Goal: Task Accomplishment & Management: Use online tool/utility

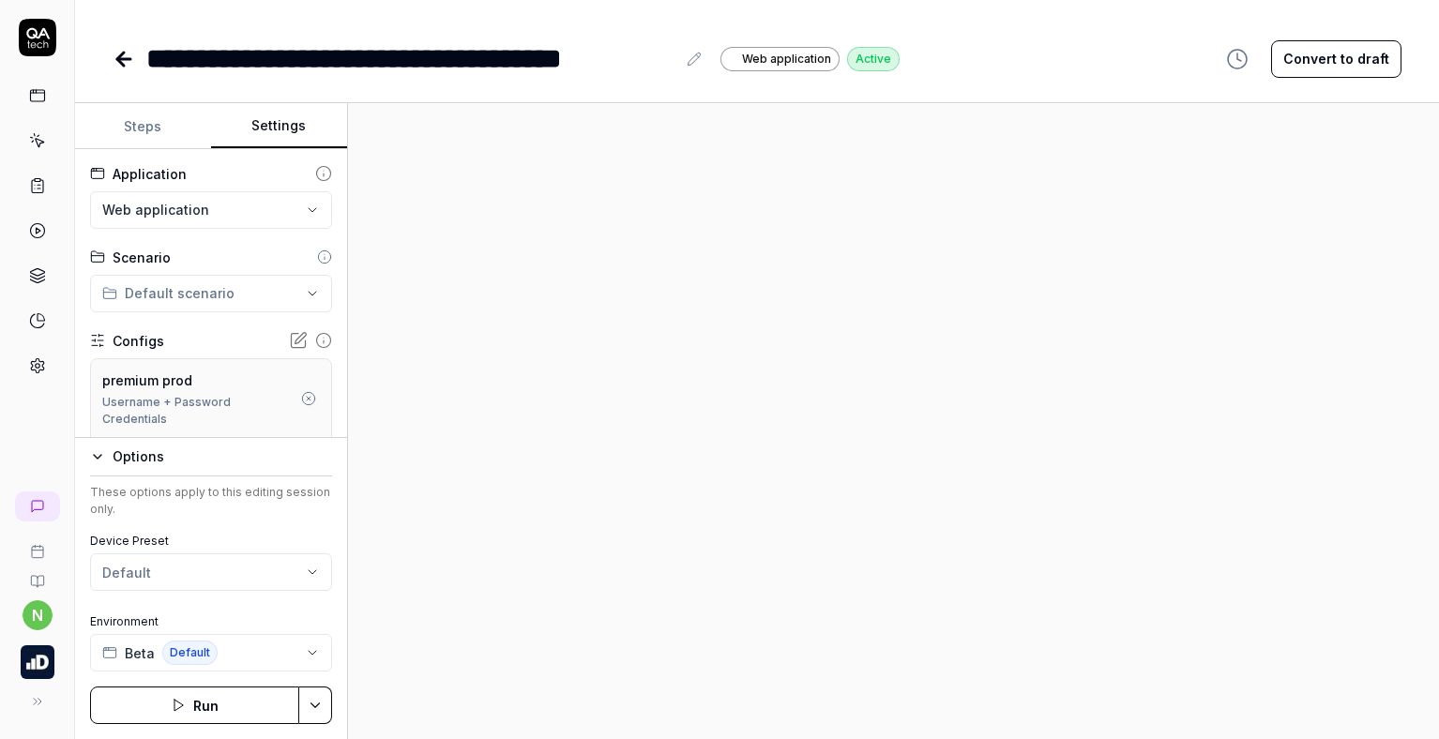
scroll to position [94, 0]
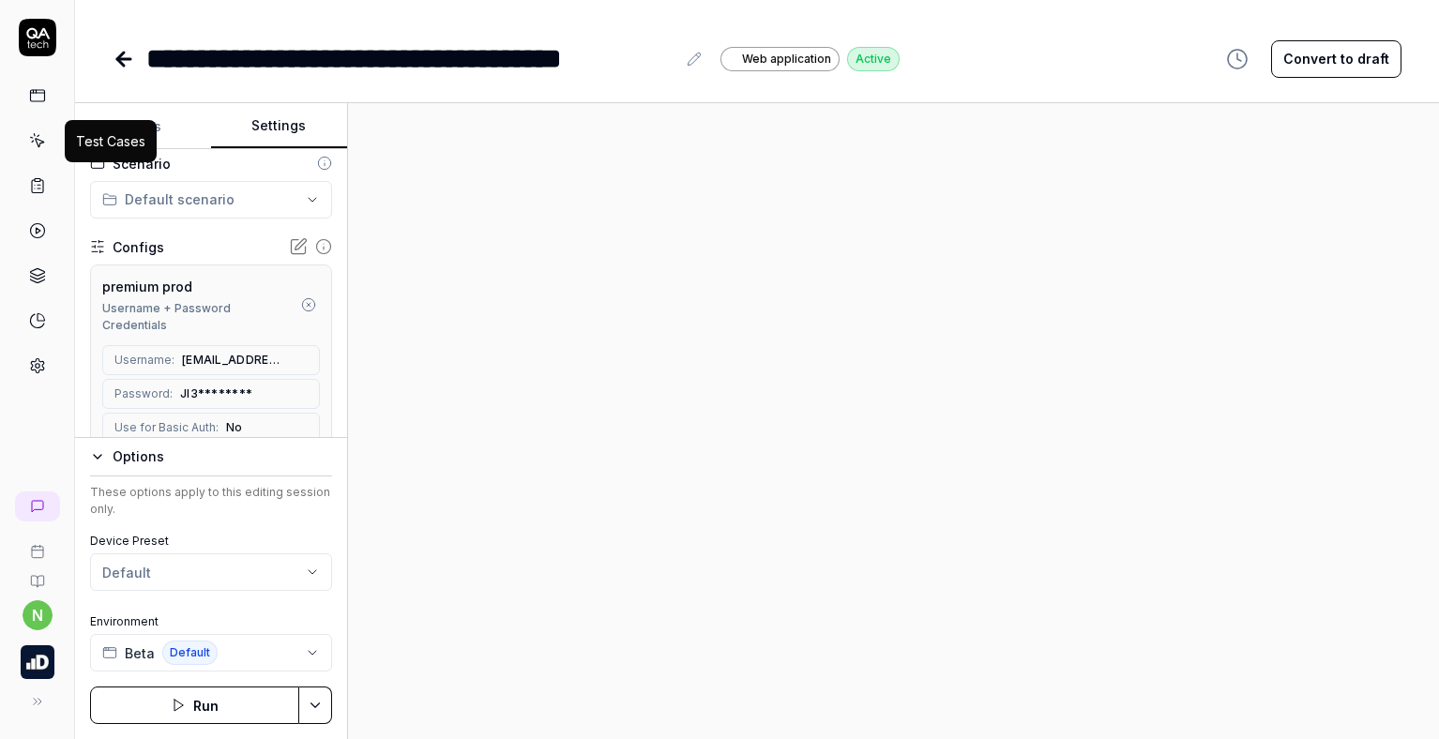
click at [38, 150] on link at bounding box center [38, 141] width 34 height 34
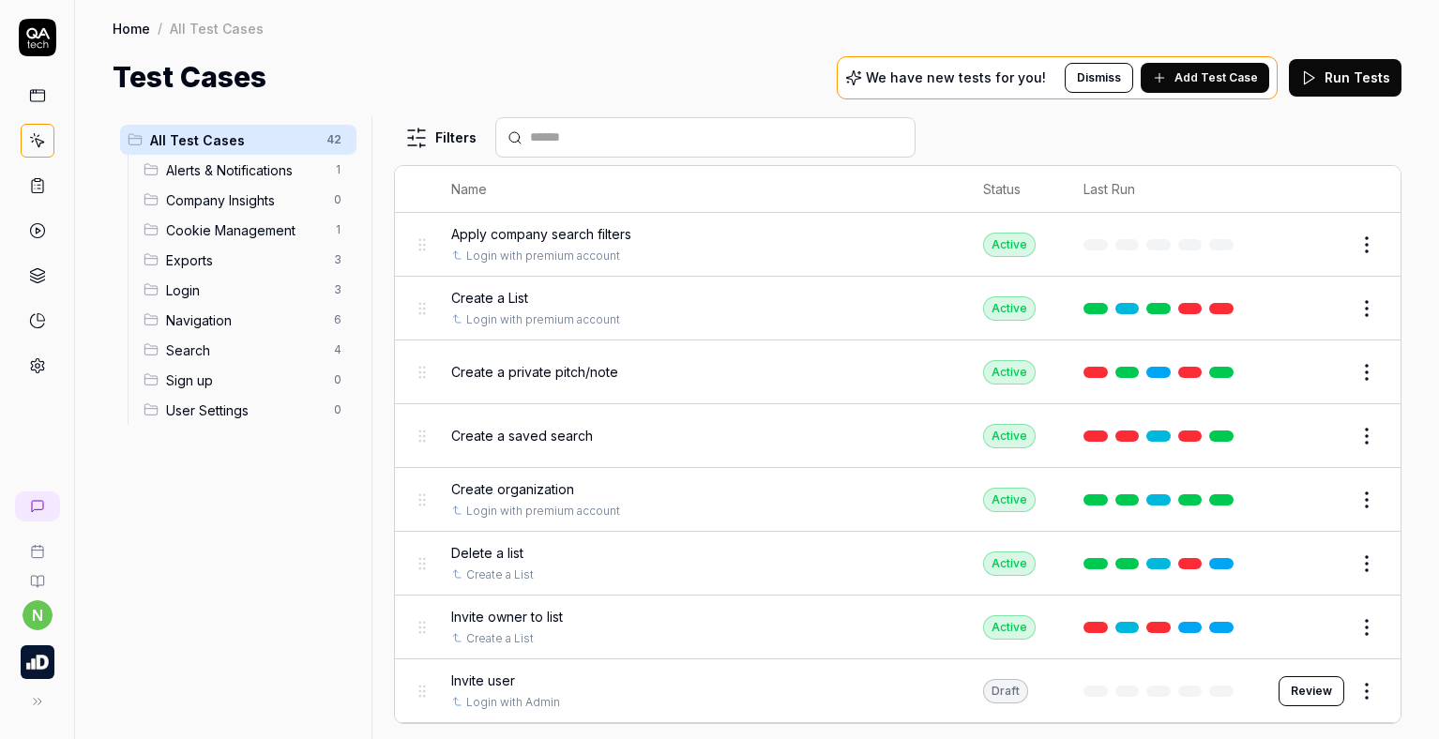
click at [34, 97] on icon at bounding box center [37, 95] width 17 height 17
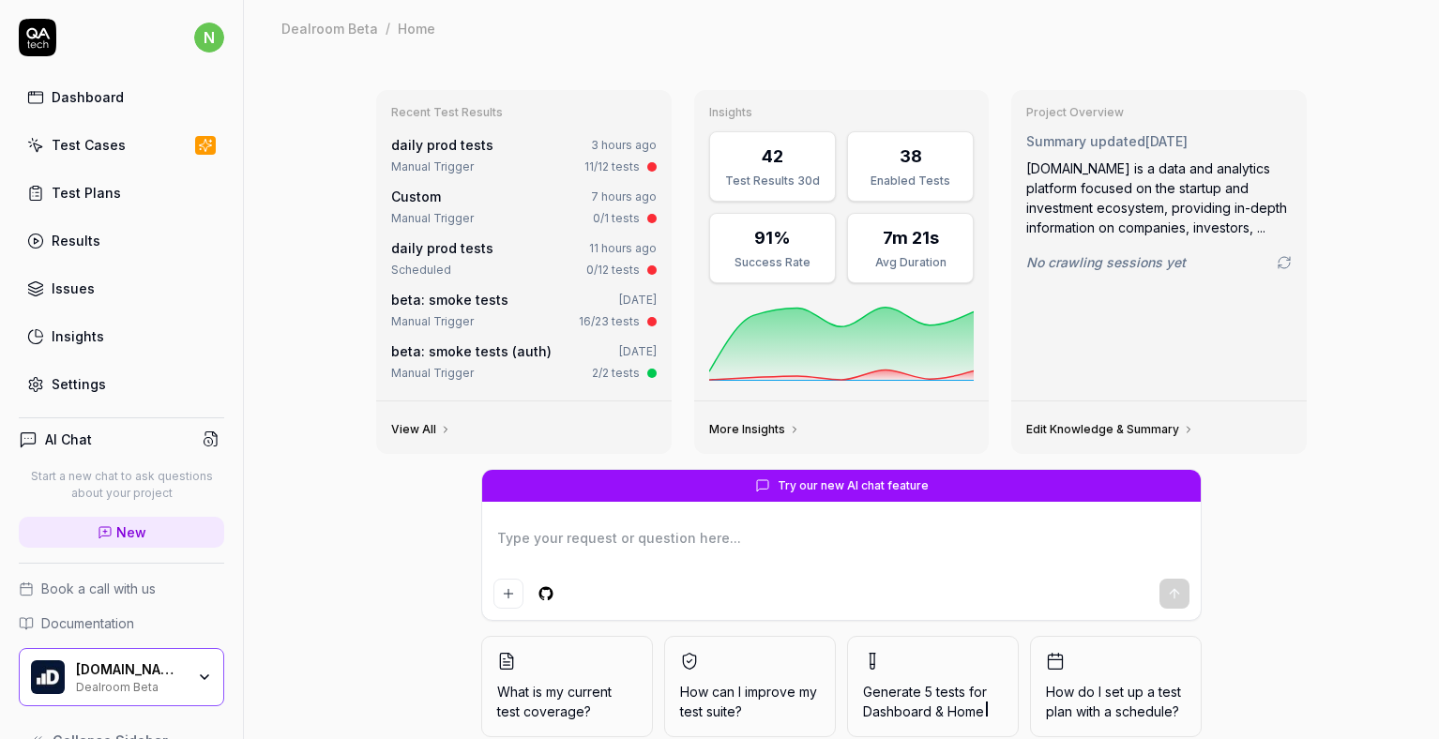
click at [97, 245] on div "Results" at bounding box center [76, 241] width 49 height 20
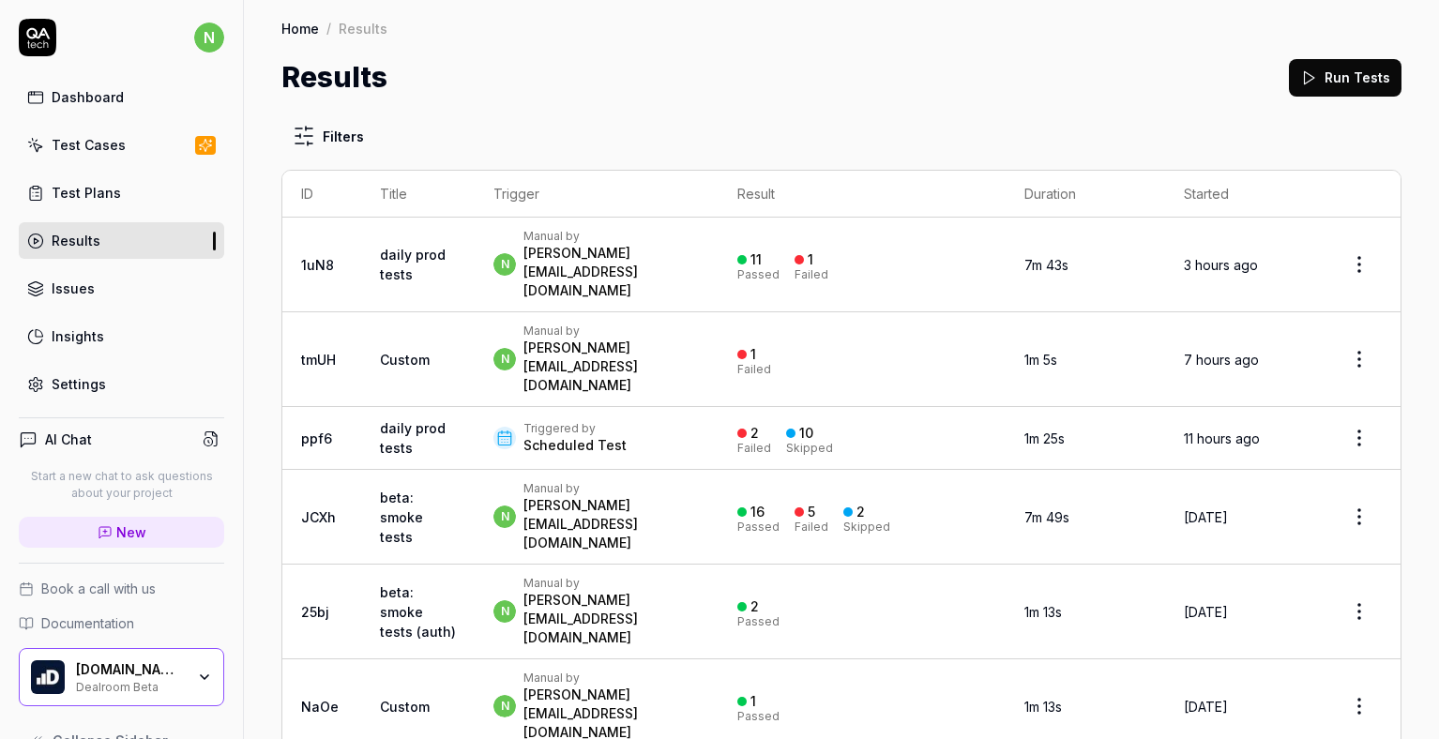
click at [711, 470] on td "n Manual by [PERSON_NAME][EMAIL_ADDRESS][DOMAIN_NAME]" at bounding box center [596, 517] width 243 height 95
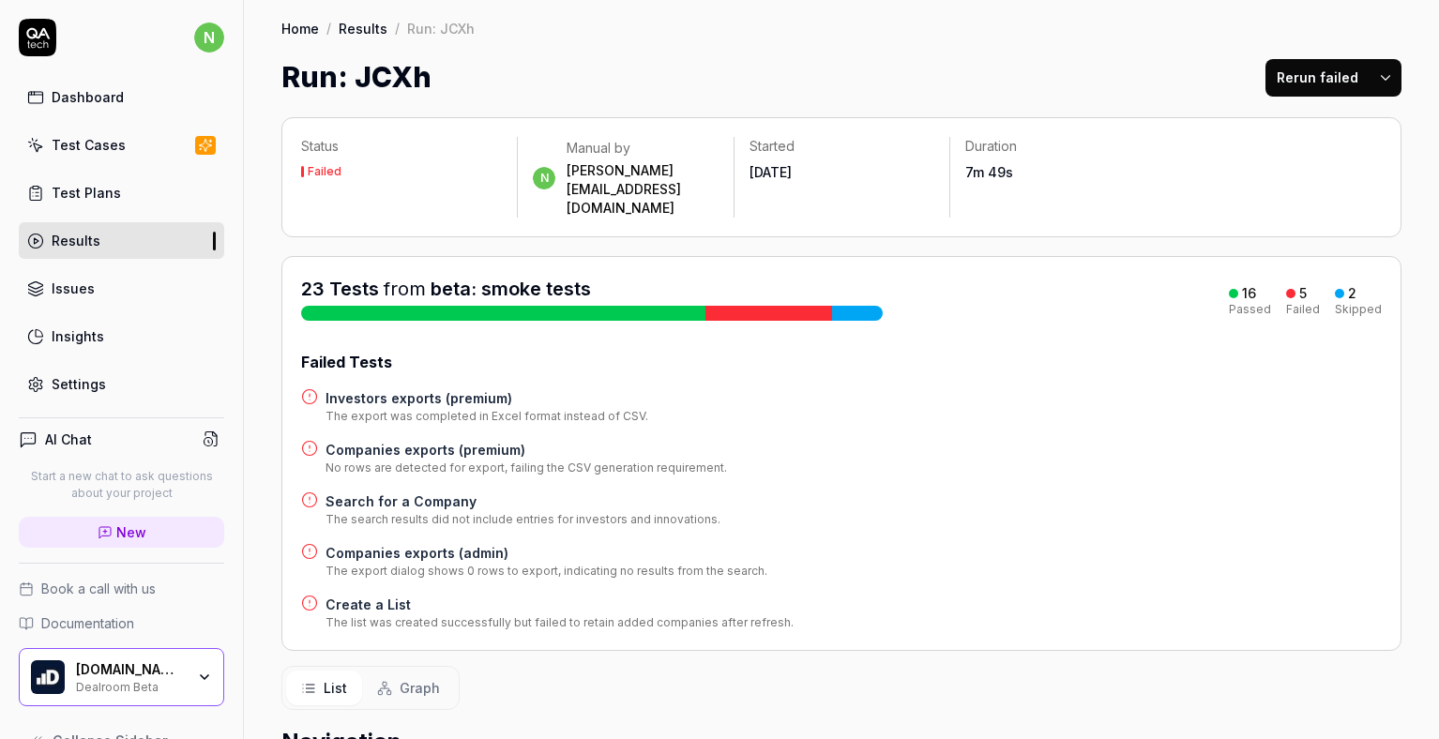
click at [409, 543] on h4 "Companies exports (admin)" at bounding box center [547, 553] width 442 height 20
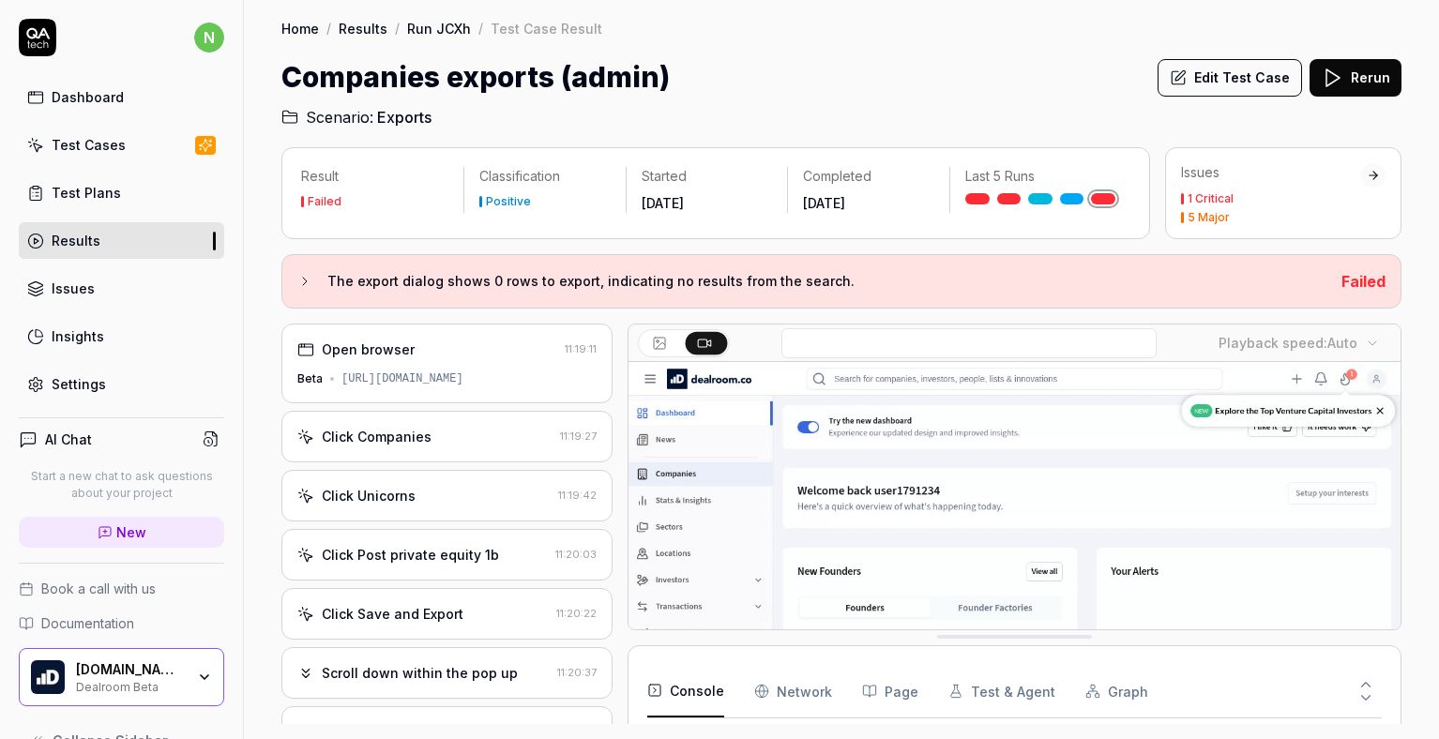
click at [469, 443] on div "Click Companies" at bounding box center [424, 437] width 255 height 20
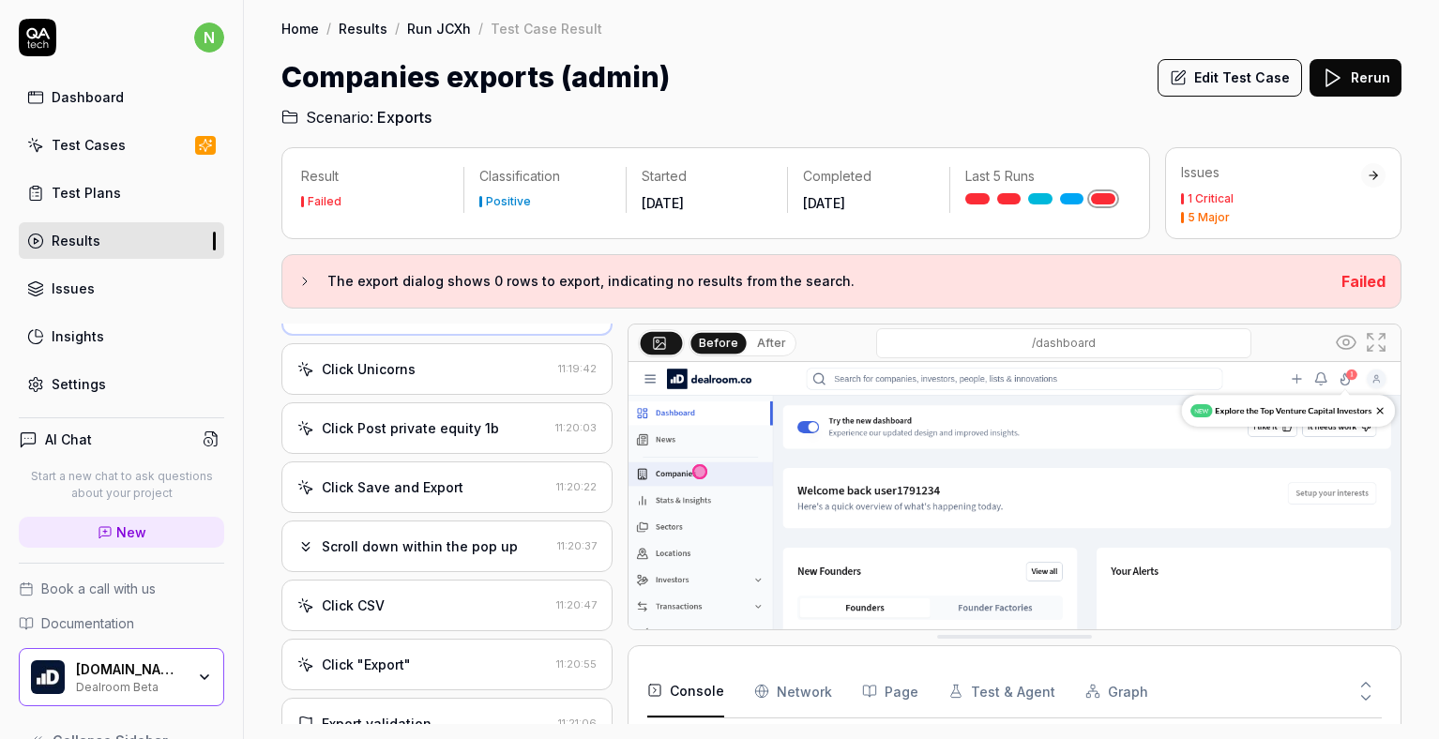
scroll to position [403, 0]
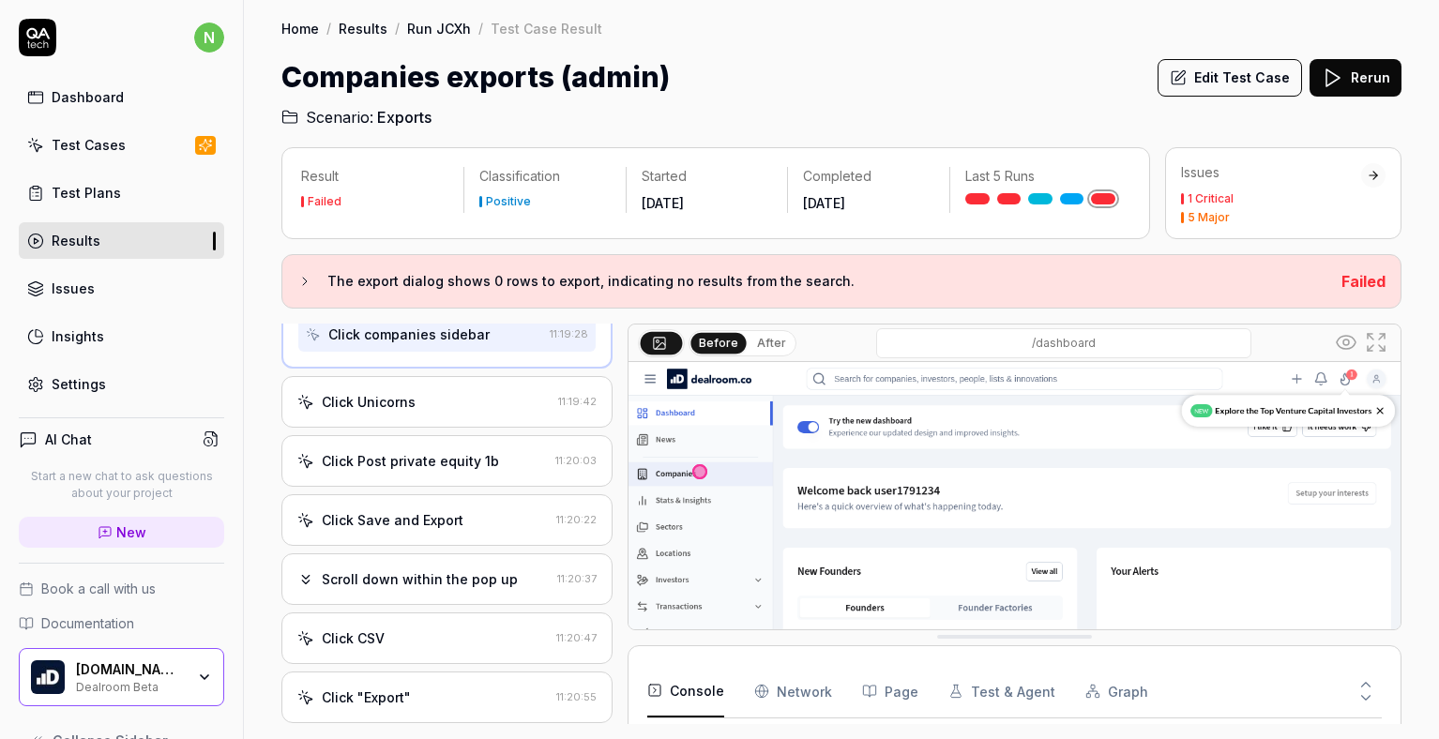
click at [429, 395] on div "Click Unicorns 11:19:42" at bounding box center [446, 402] width 331 height 52
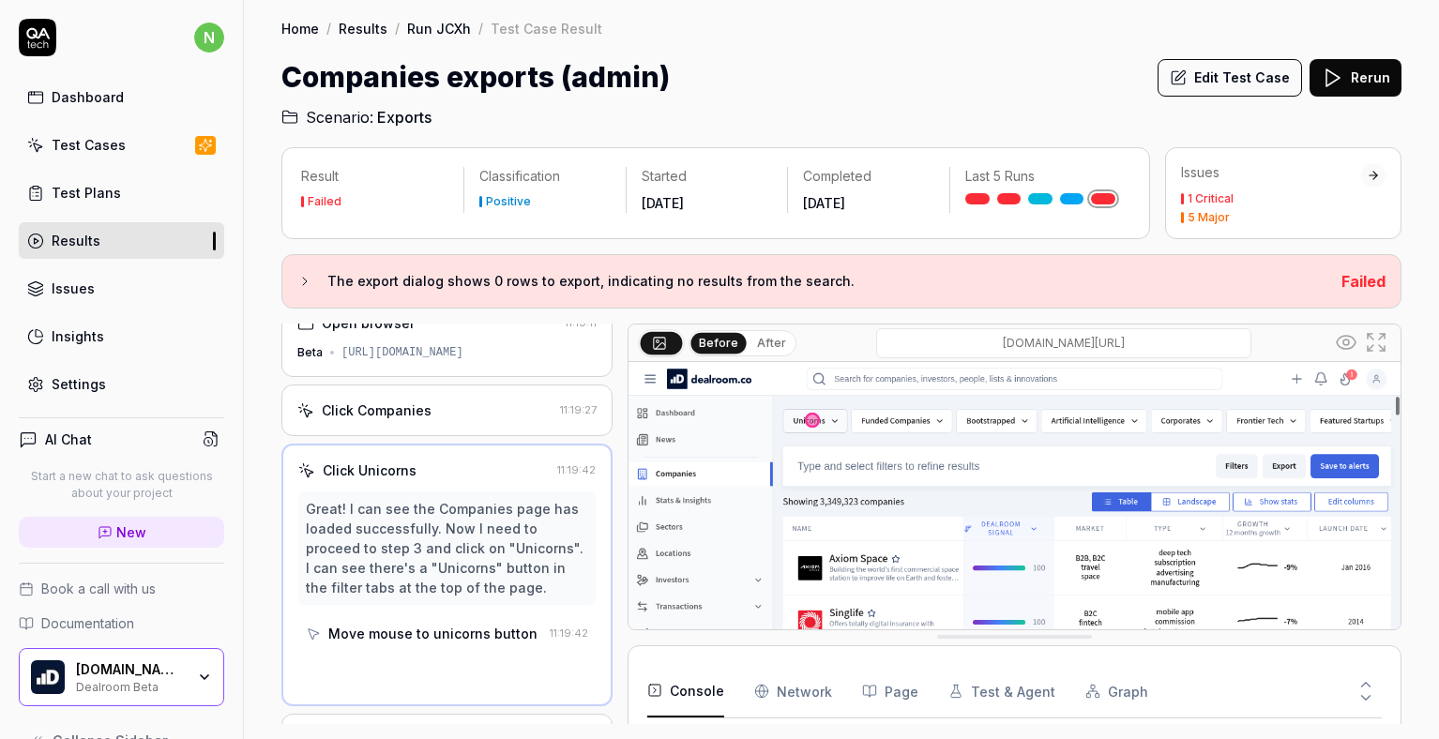
scroll to position [8, 0]
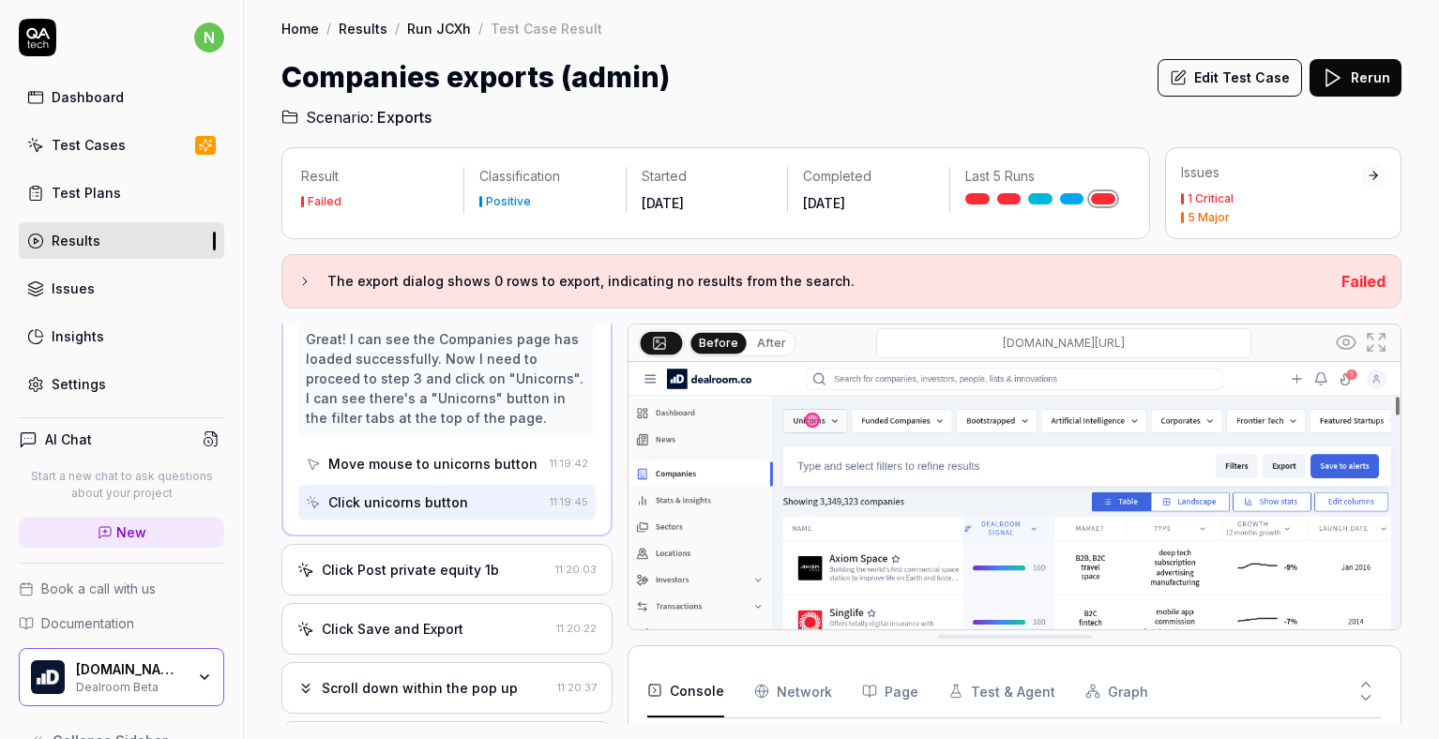
click at [402, 575] on div "Click Post private equity 1b" at bounding box center [410, 570] width 177 height 20
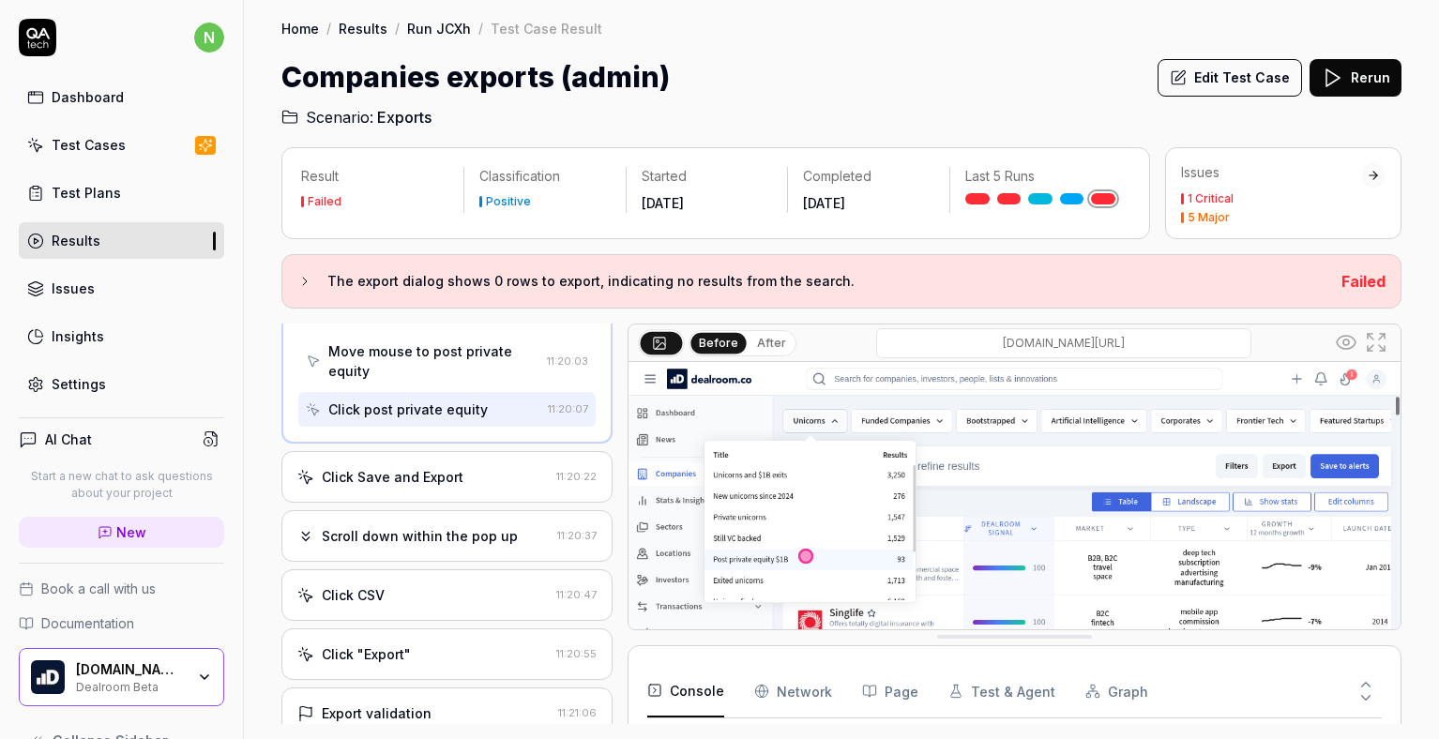
scroll to position [585, 0]
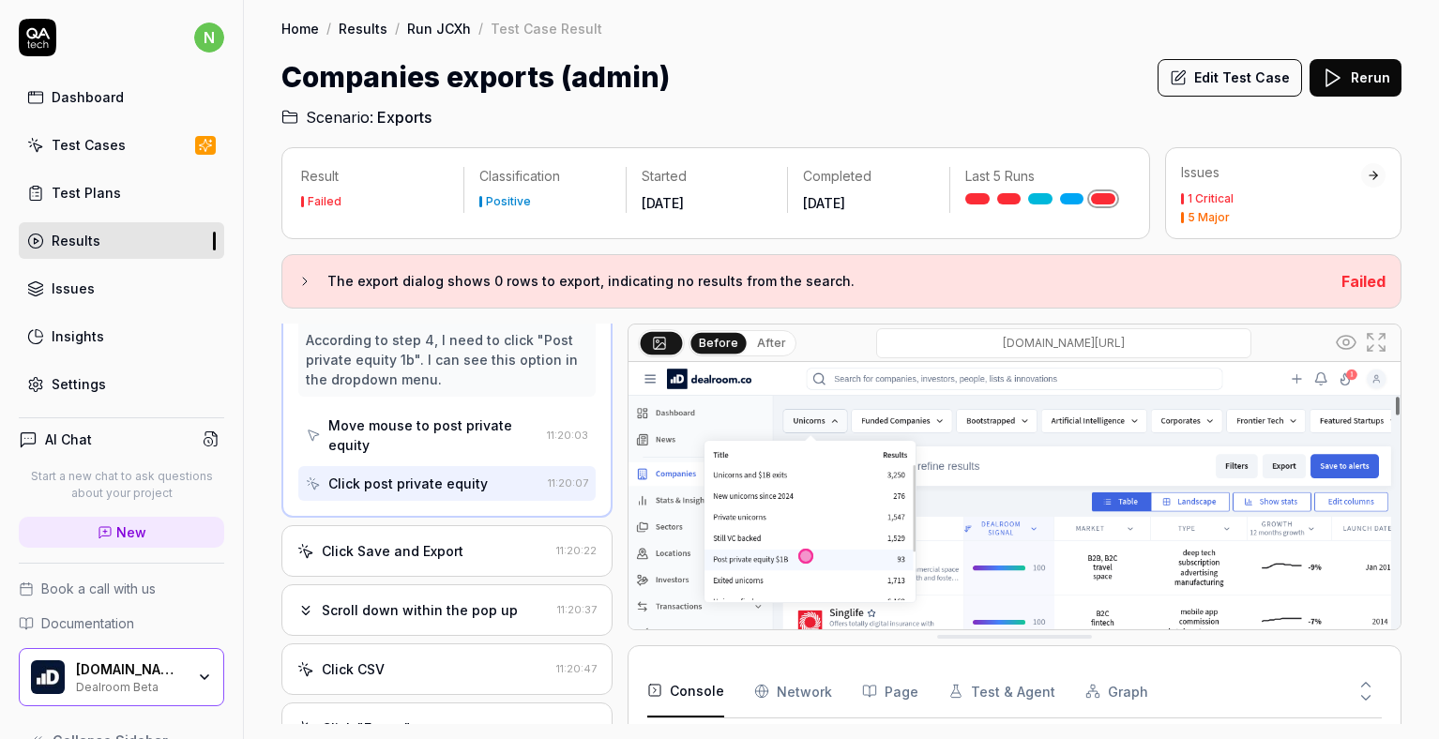
click at [426, 554] on div "Click Save and Export" at bounding box center [393, 551] width 142 height 20
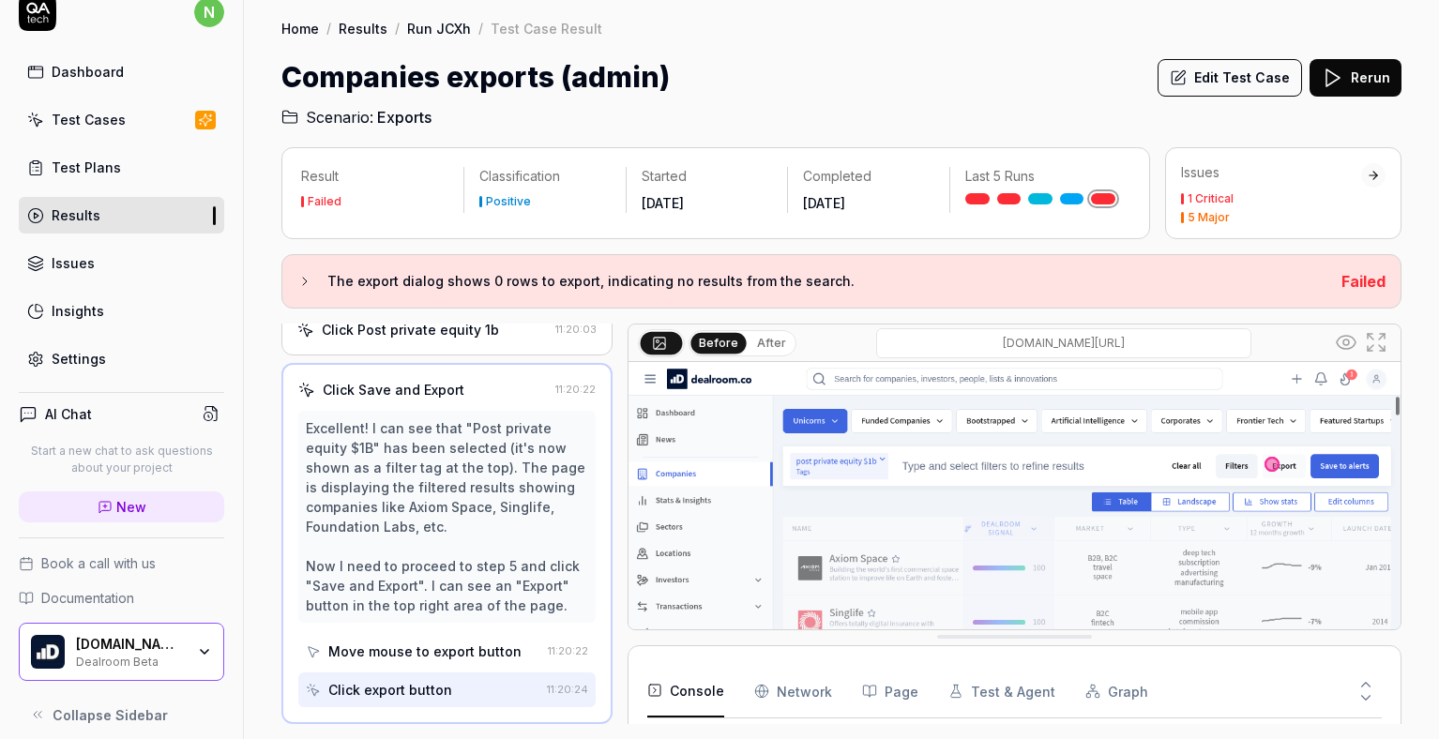
scroll to position [38, 0]
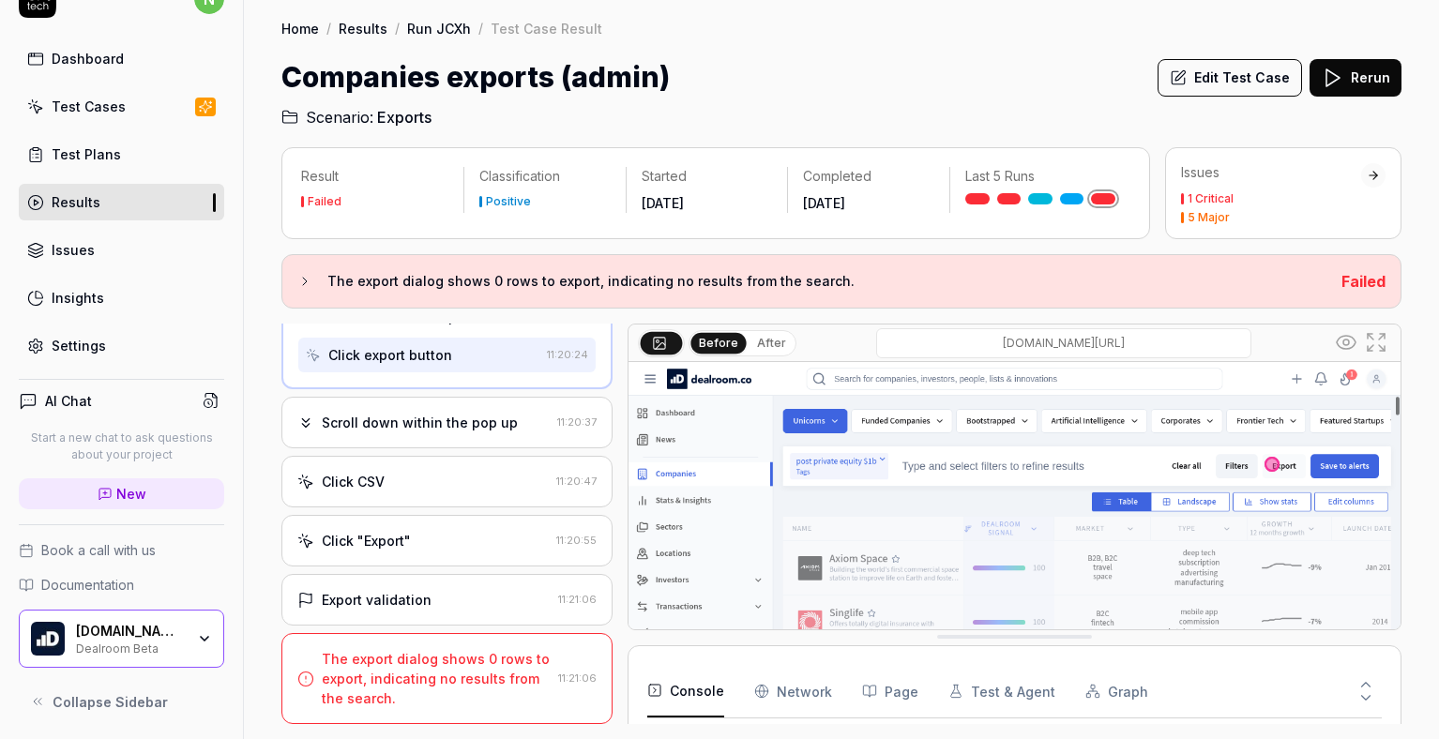
click at [415, 430] on div "Scroll down within the pop up" at bounding box center [420, 423] width 196 height 20
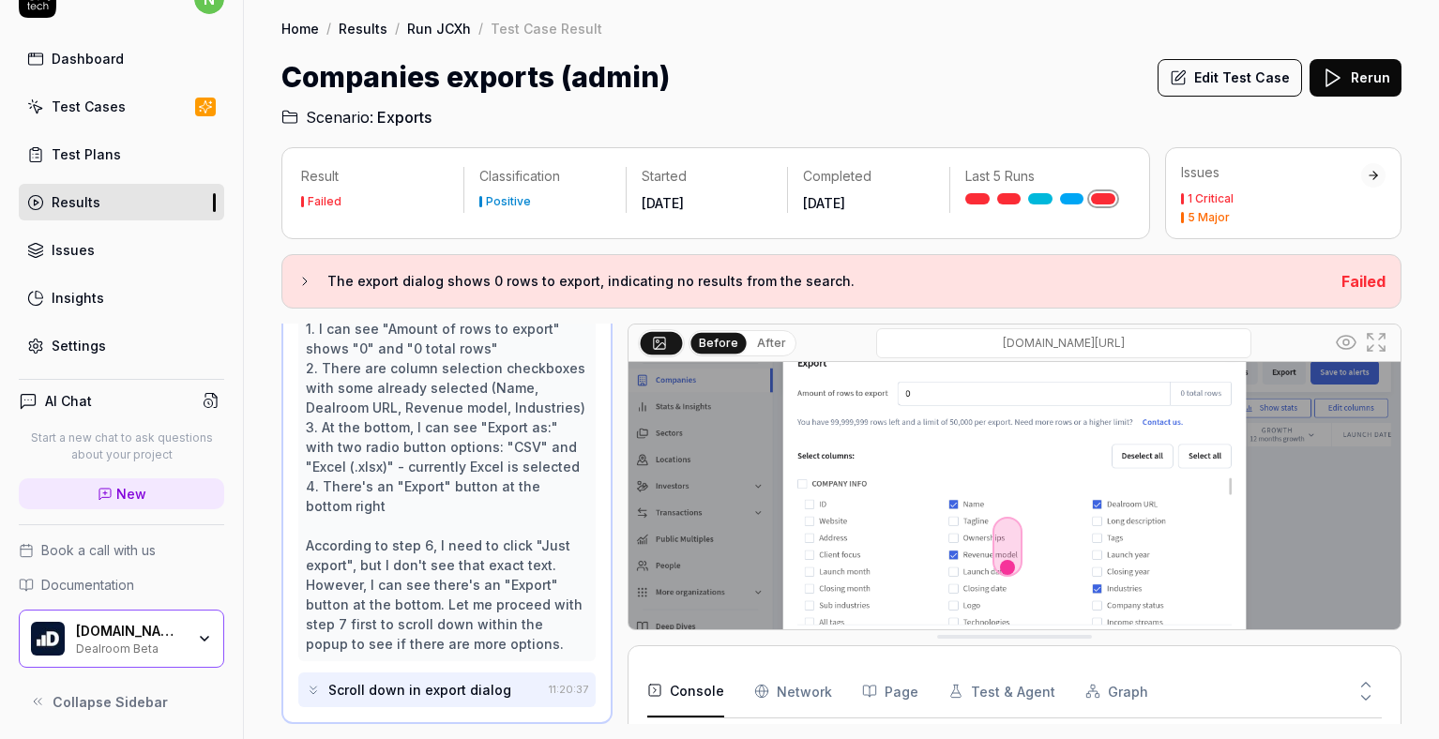
scroll to position [206, 0]
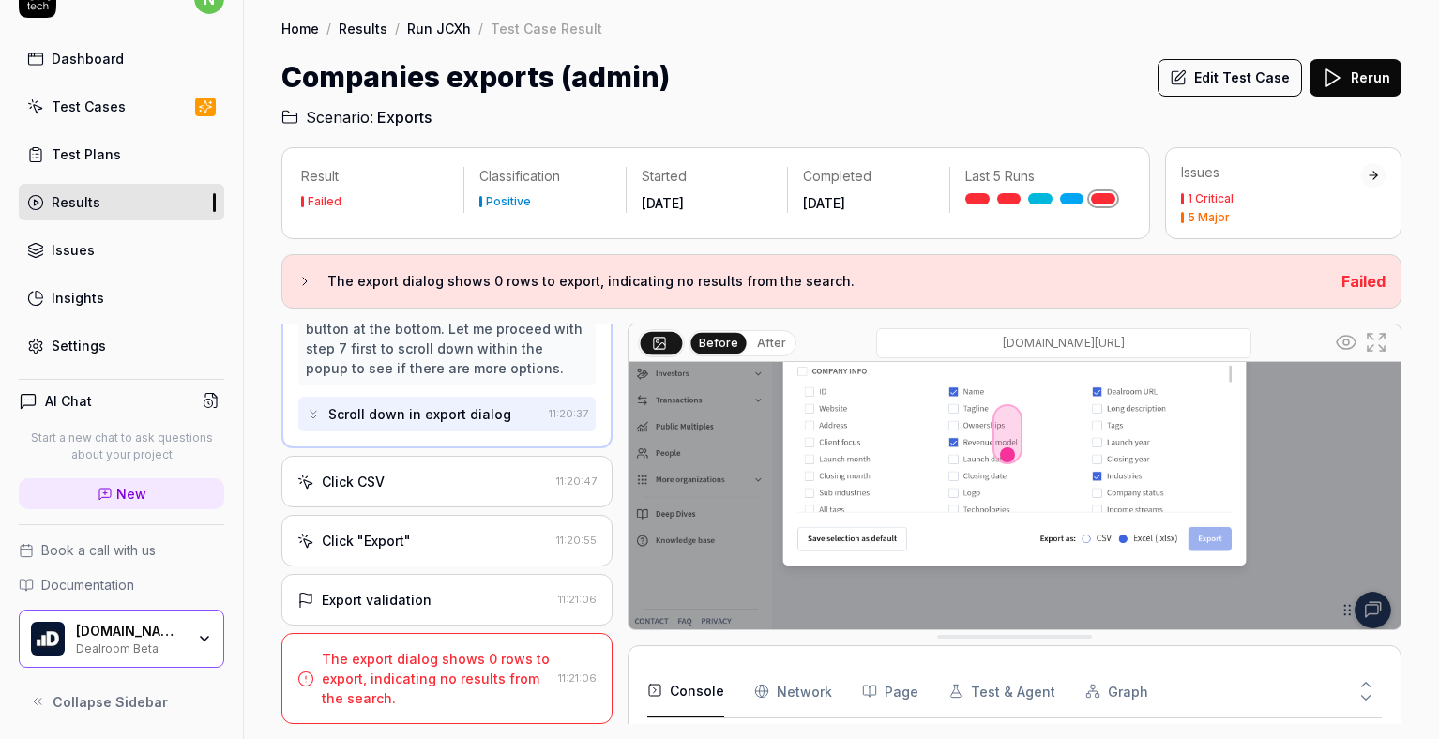
click at [372, 493] on div "Click CSV 11:20:47" at bounding box center [446, 482] width 331 height 52
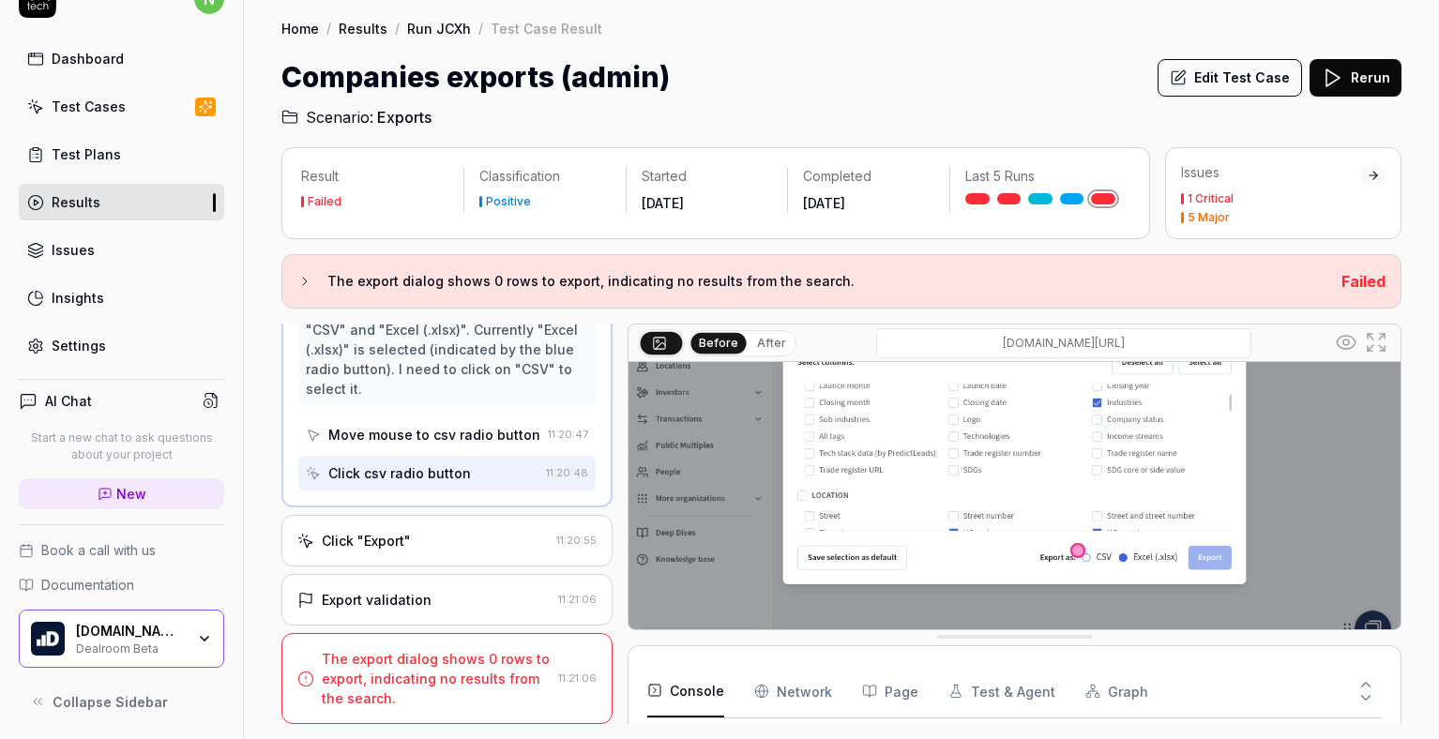
scroll to position [678, 0]
click at [431, 667] on div "The export dialog shows 0 rows to export, indicating no results from the search." at bounding box center [436, 678] width 229 height 59
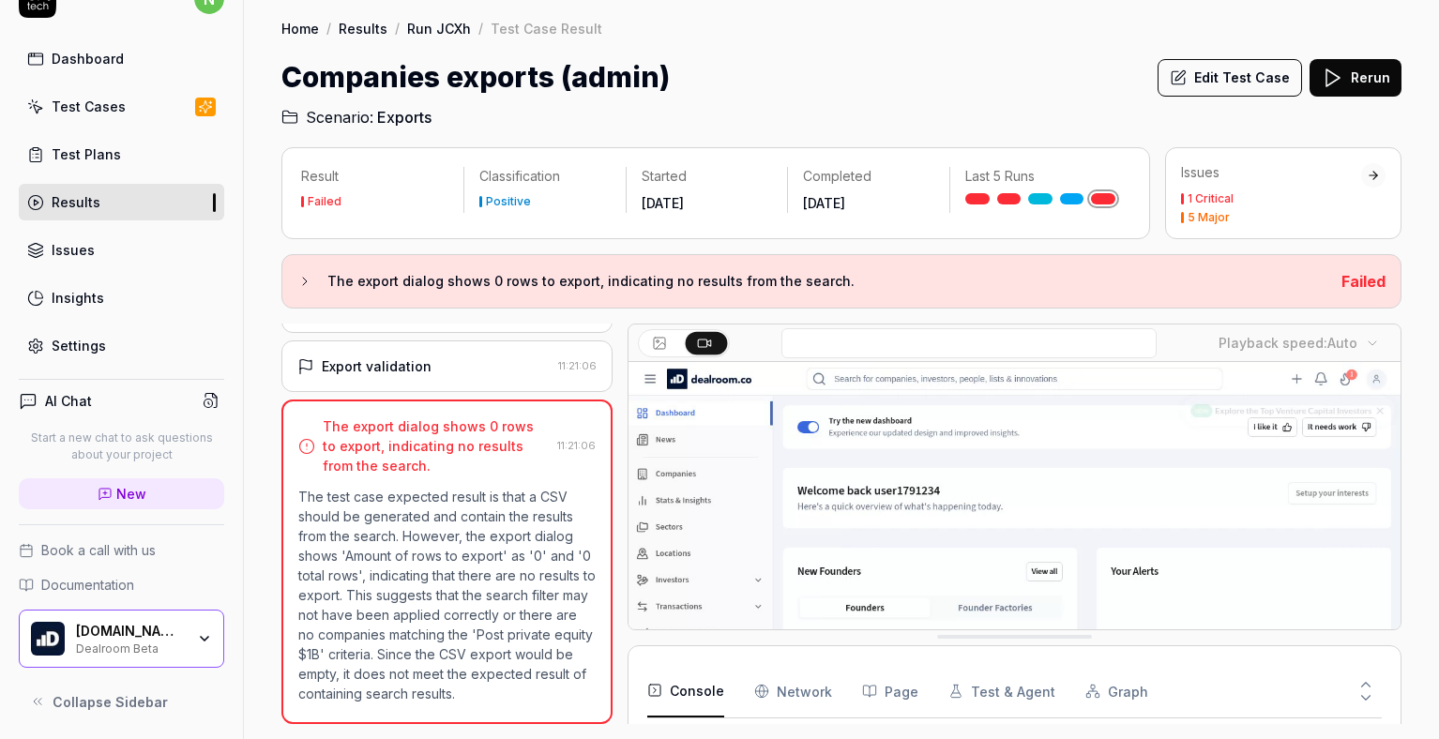
click at [1227, 73] on button "Edit Test Case" at bounding box center [1230, 78] width 144 height 38
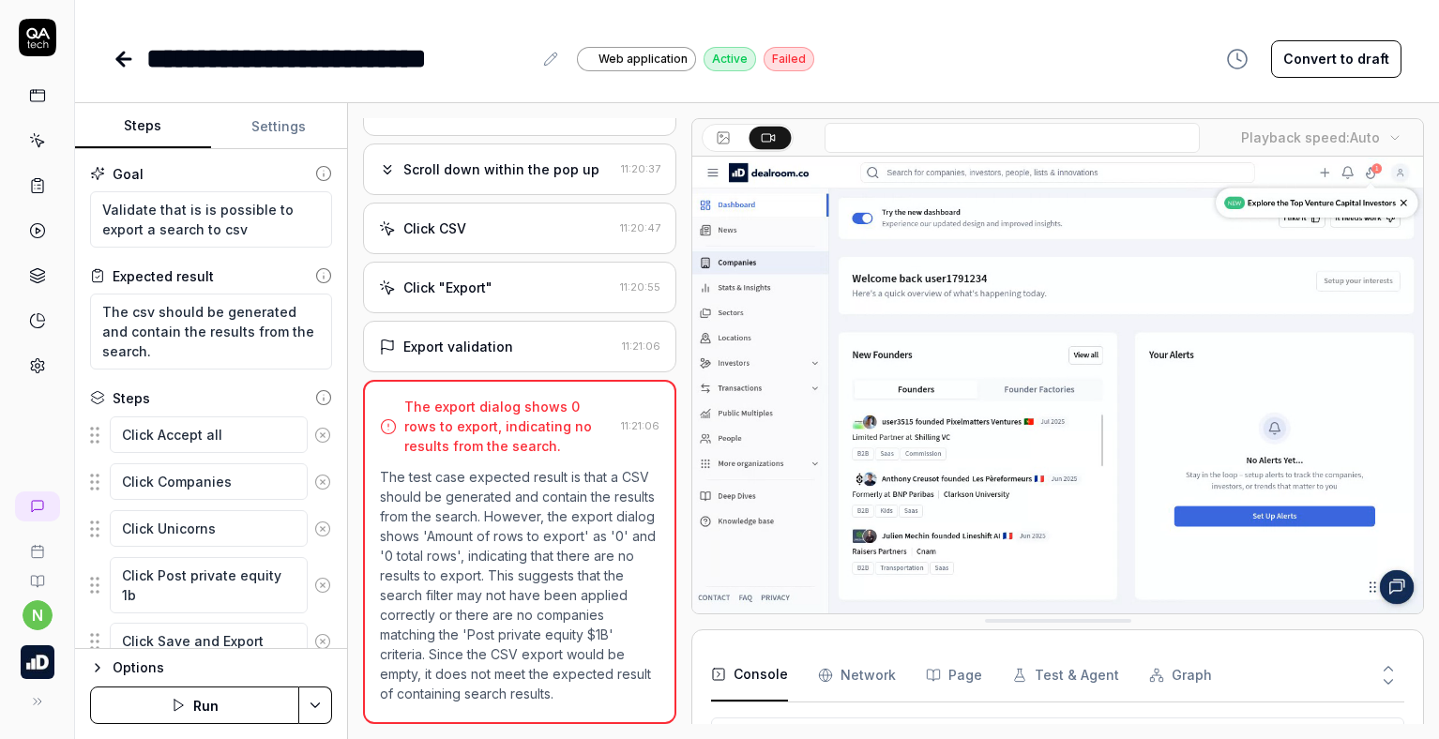
scroll to position [188, 0]
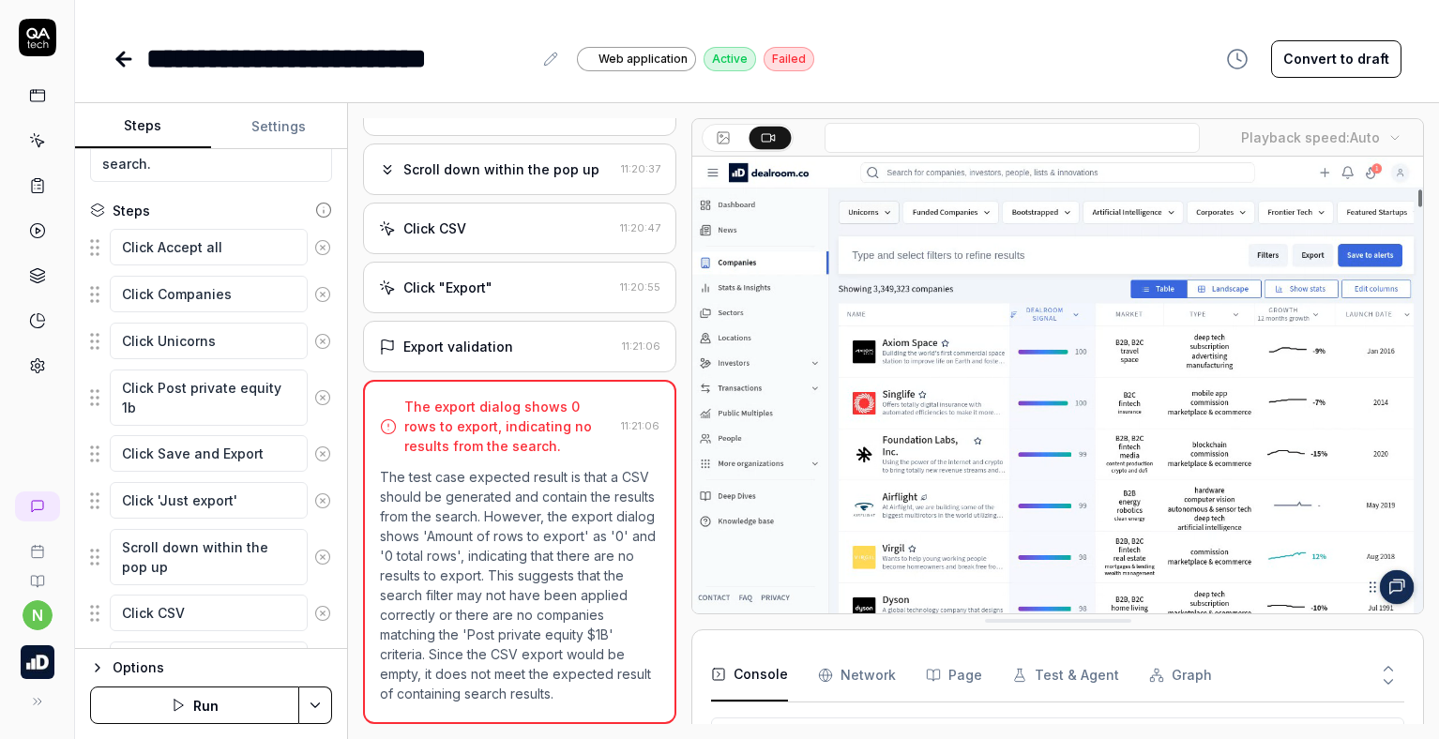
scroll to position [277, 0]
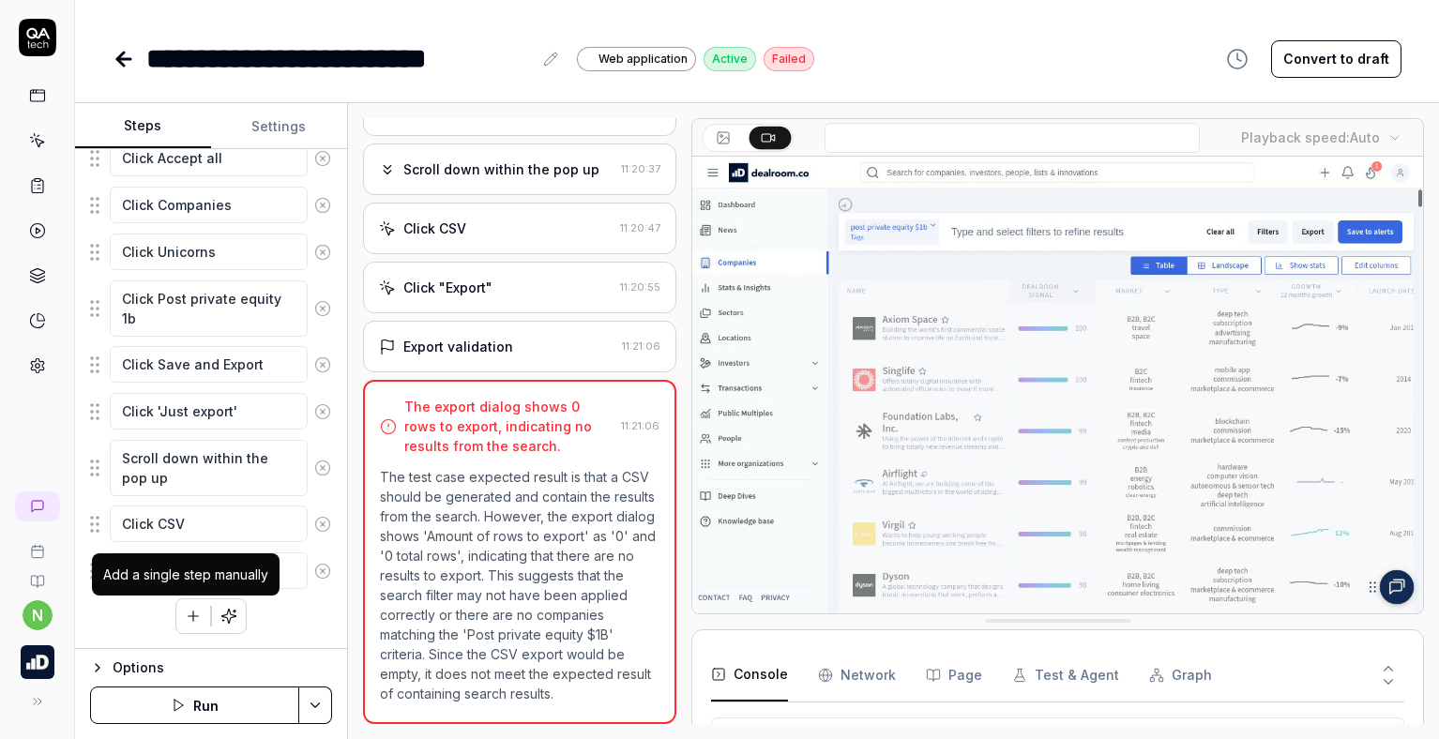
click at [189, 616] on icon "button" at bounding box center [194, 616] width 10 height 0
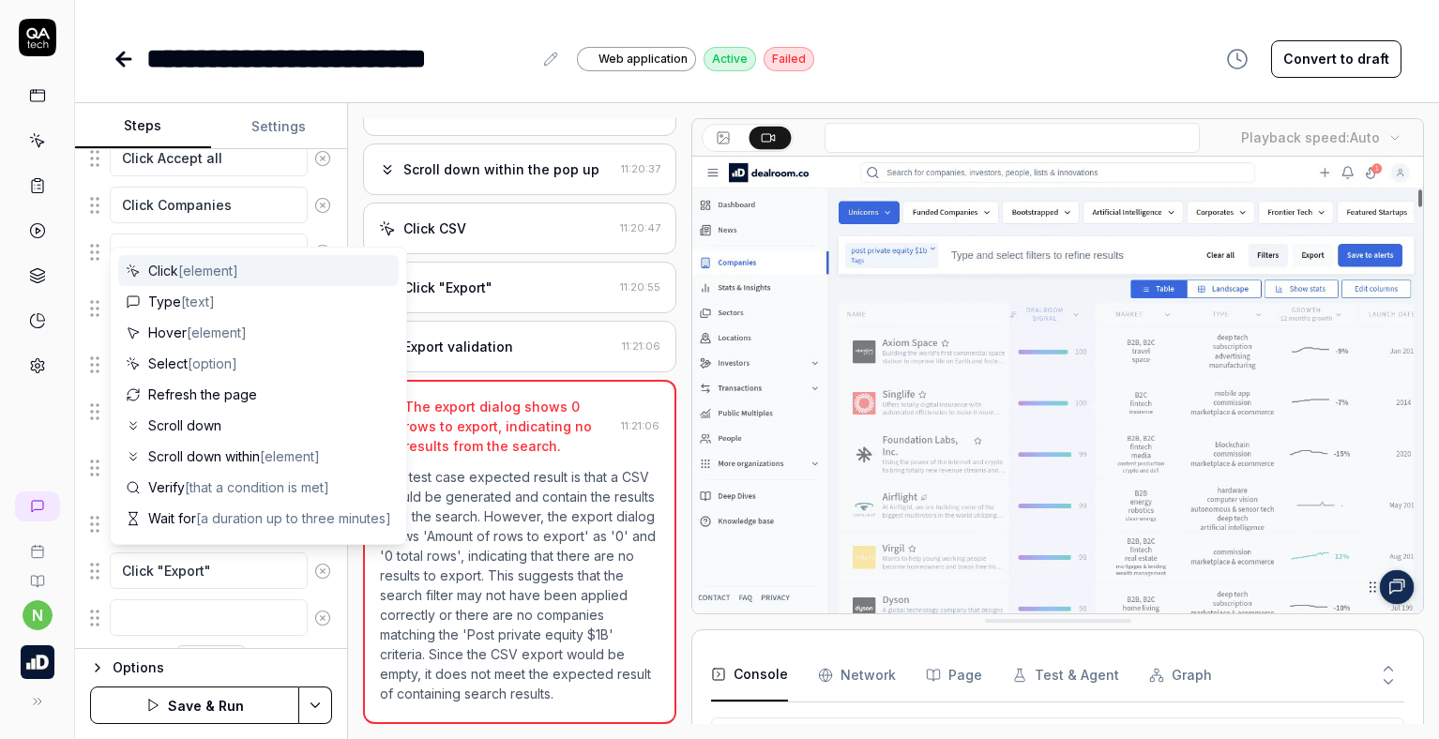
scroll to position [324, 0]
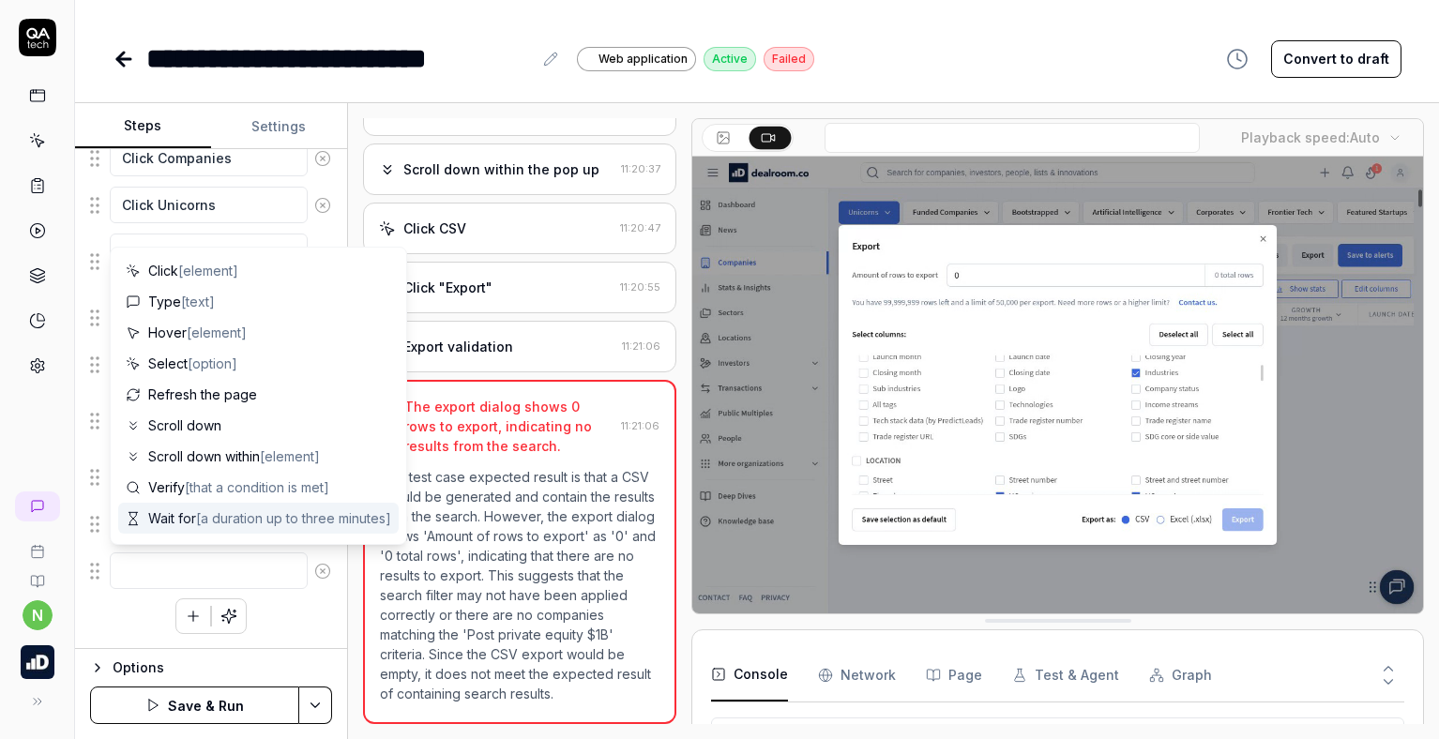
click at [208, 516] on span "[a duration up to three minutes]" at bounding box center [293, 518] width 195 height 16
type textarea "*"
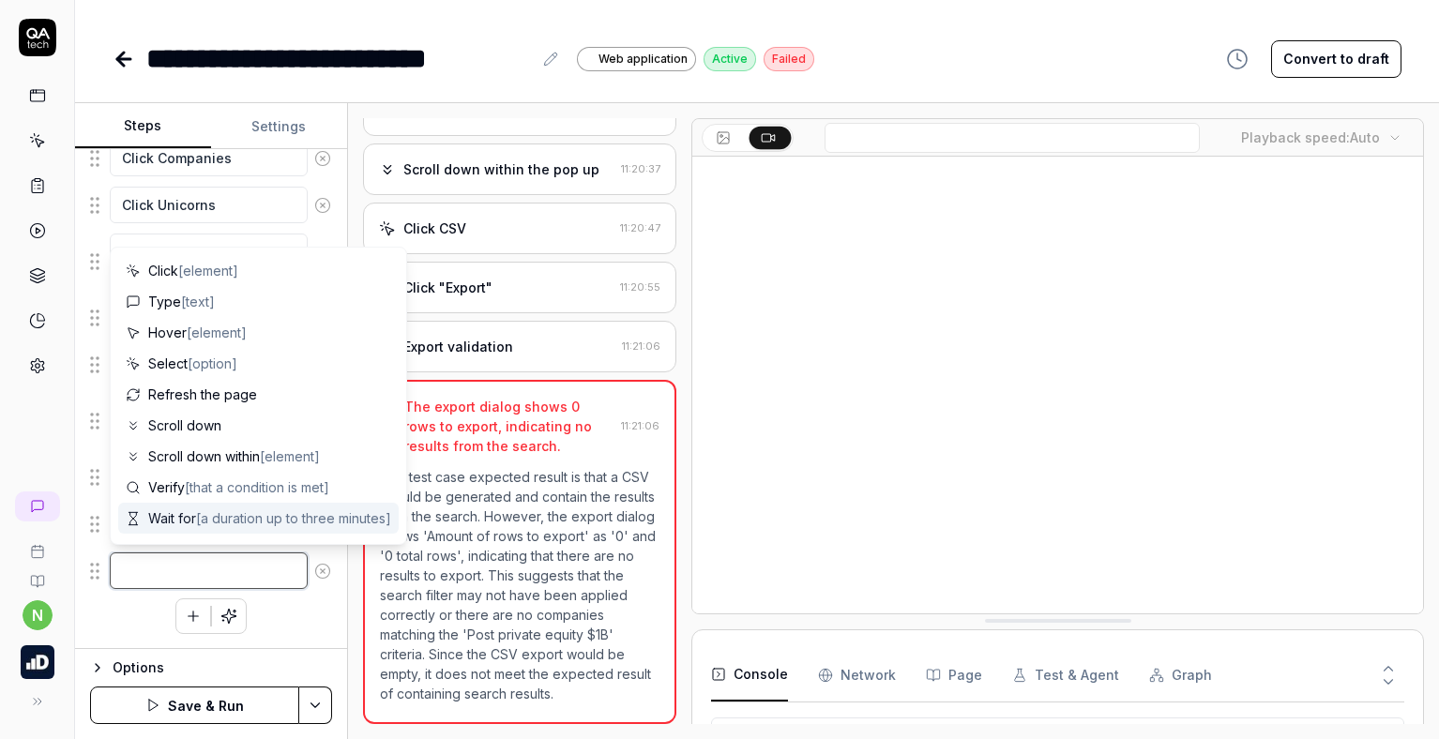
type textarea "Wait for"
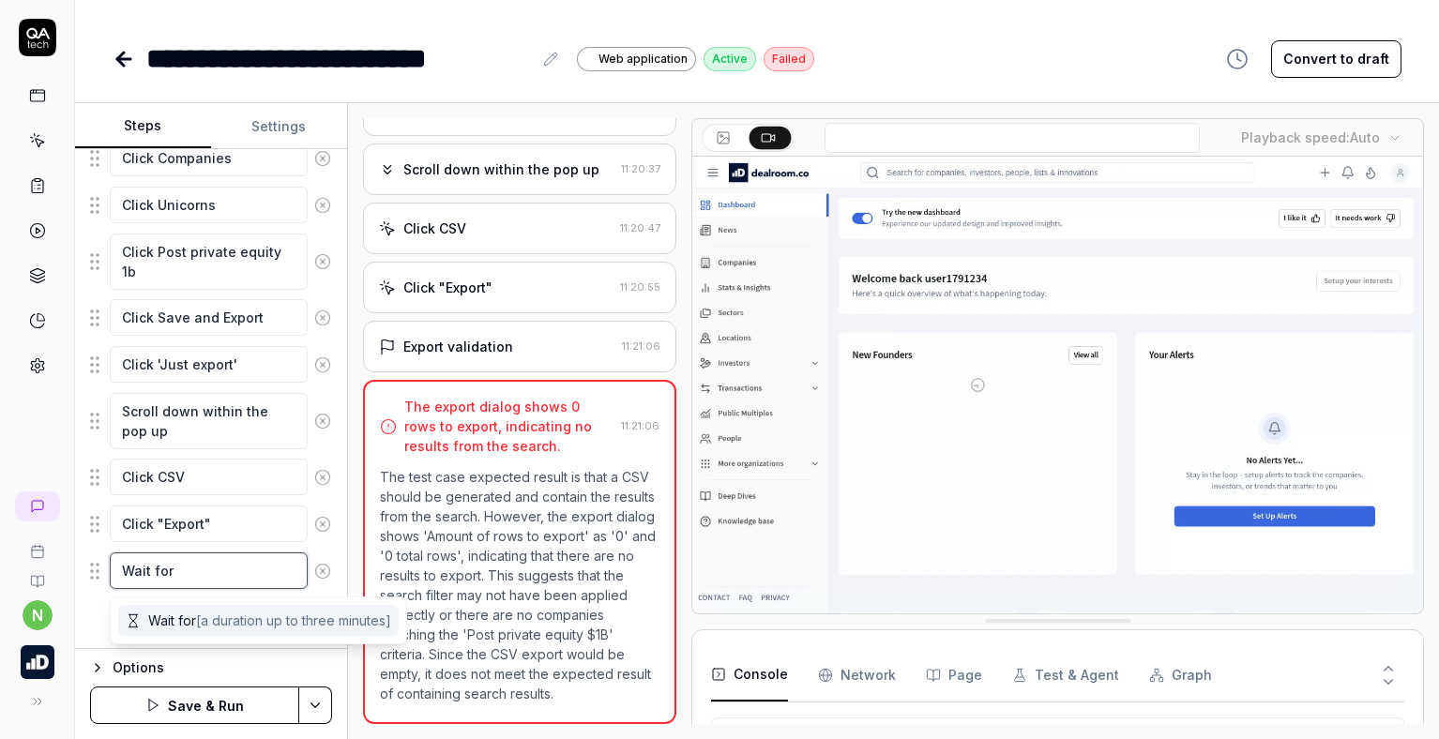
type textarea "*"
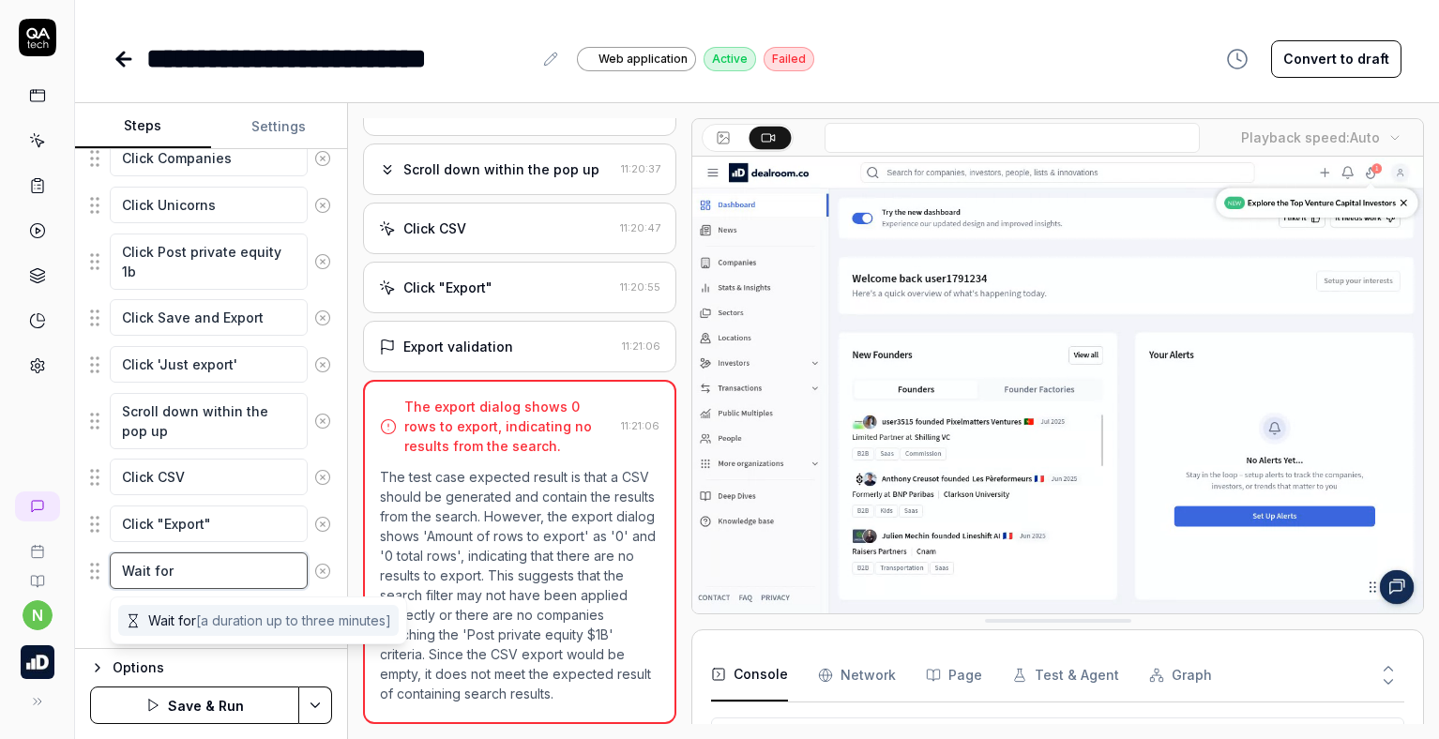
type textarea "Wait for t"
type textarea "*"
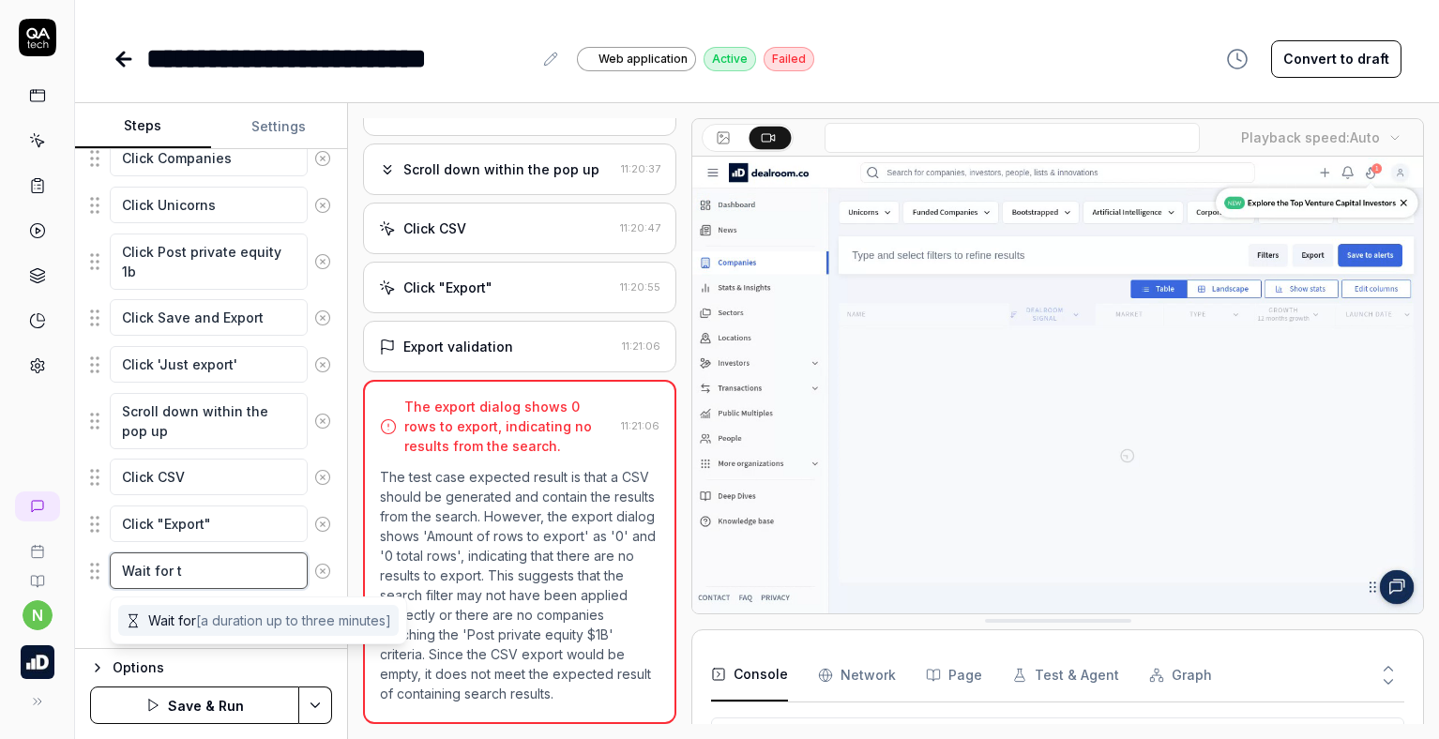
type textarea "Wait for th"
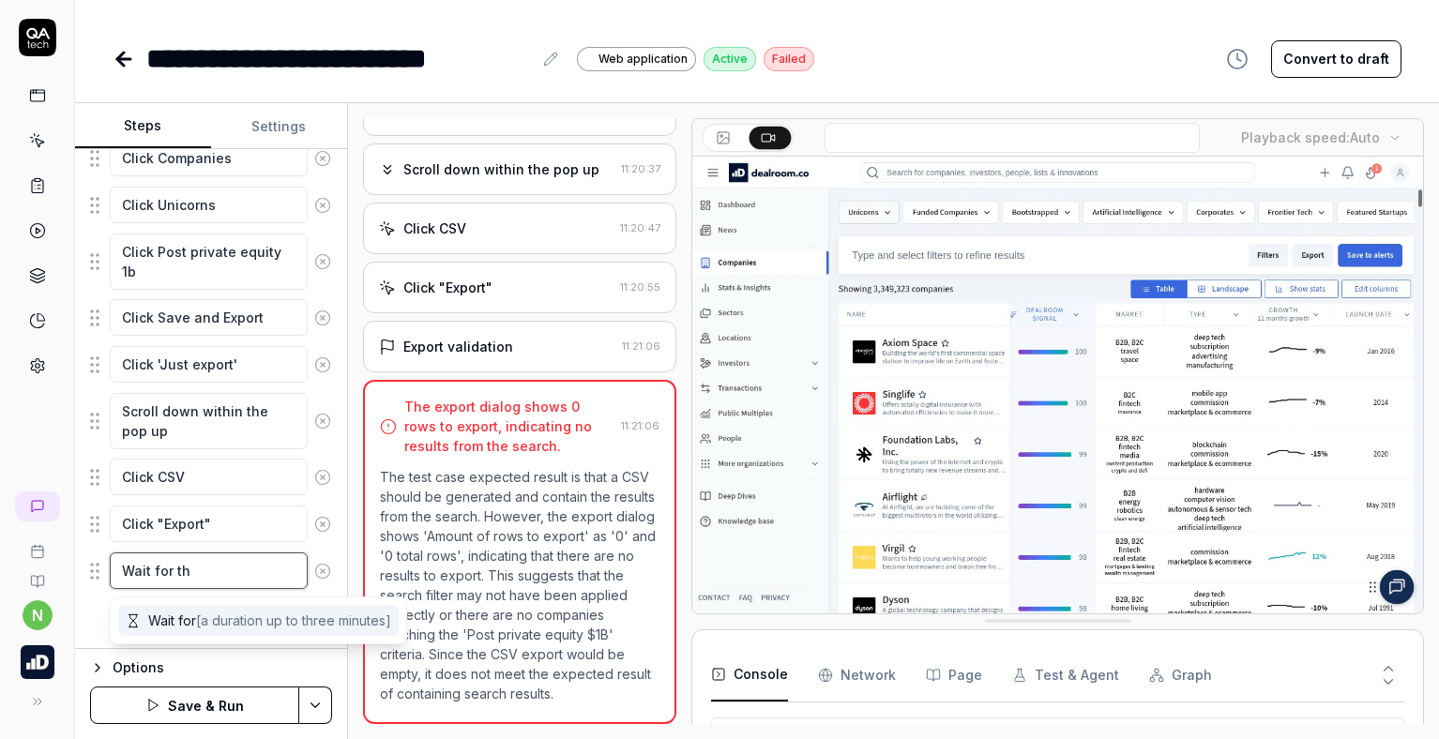
type textarea "*"
type textarea "Wait for the"
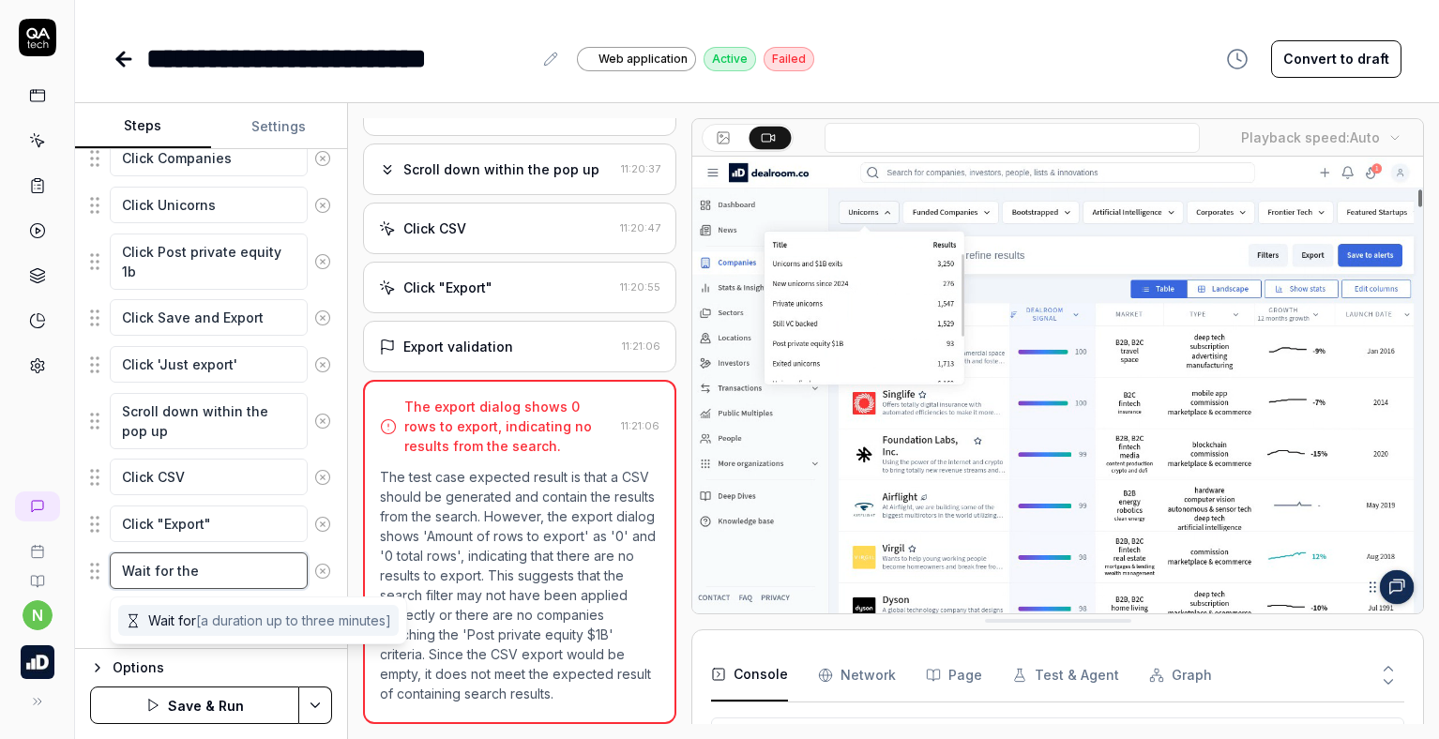
type textarea "*"
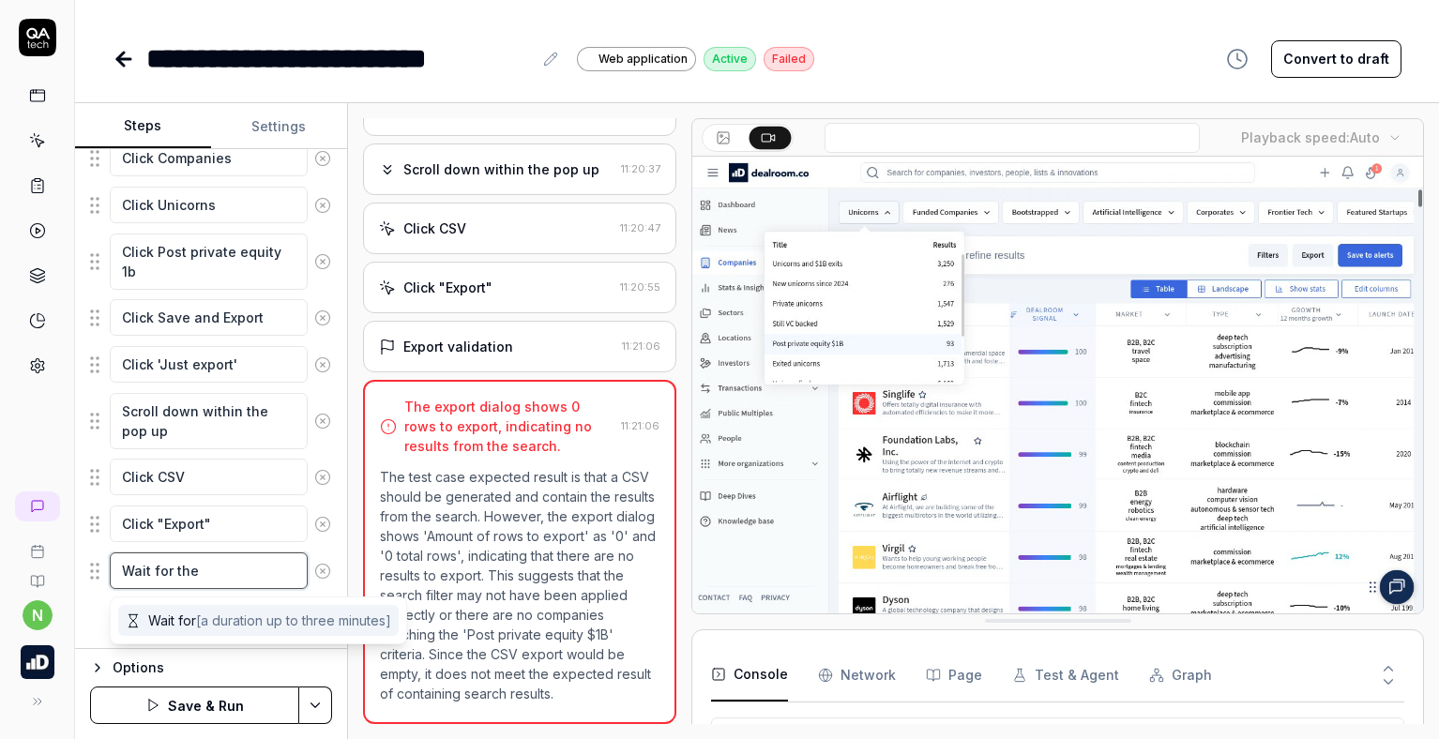
type textarea "Wait for the"
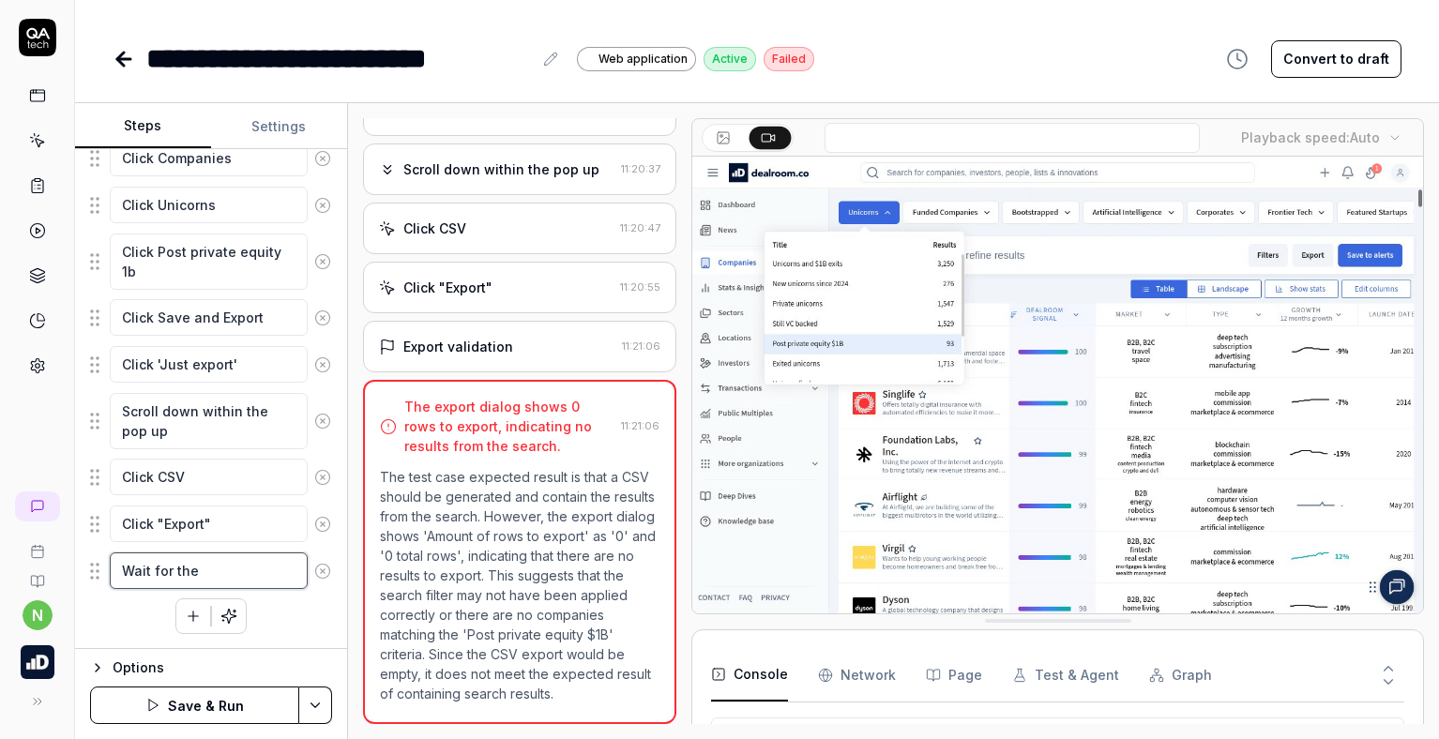
type textarea "*"
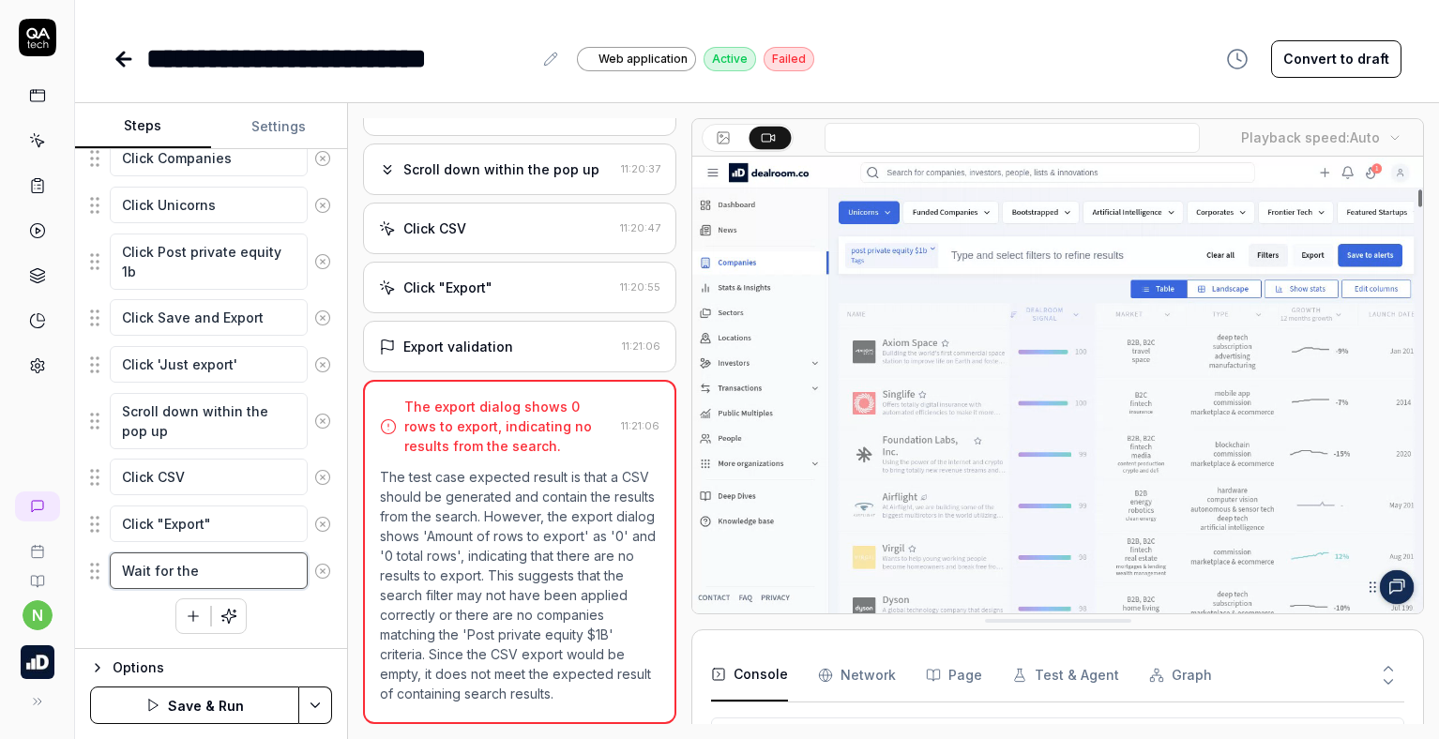
type textarea "Wait for the t"
type textarea "*"
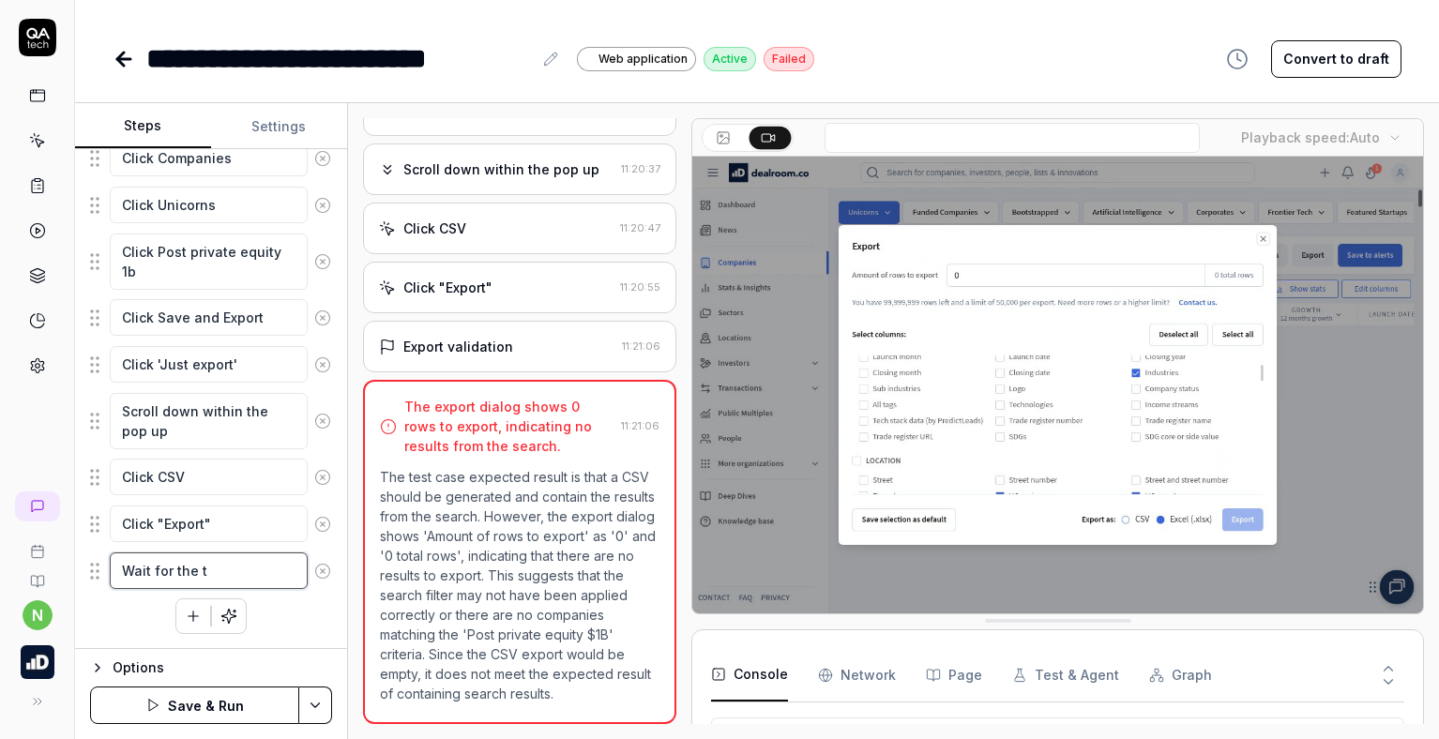
type textarea "Wait for the ta"
type textarea "*"
type textarea "Wait for the tab"
type textarea "*"
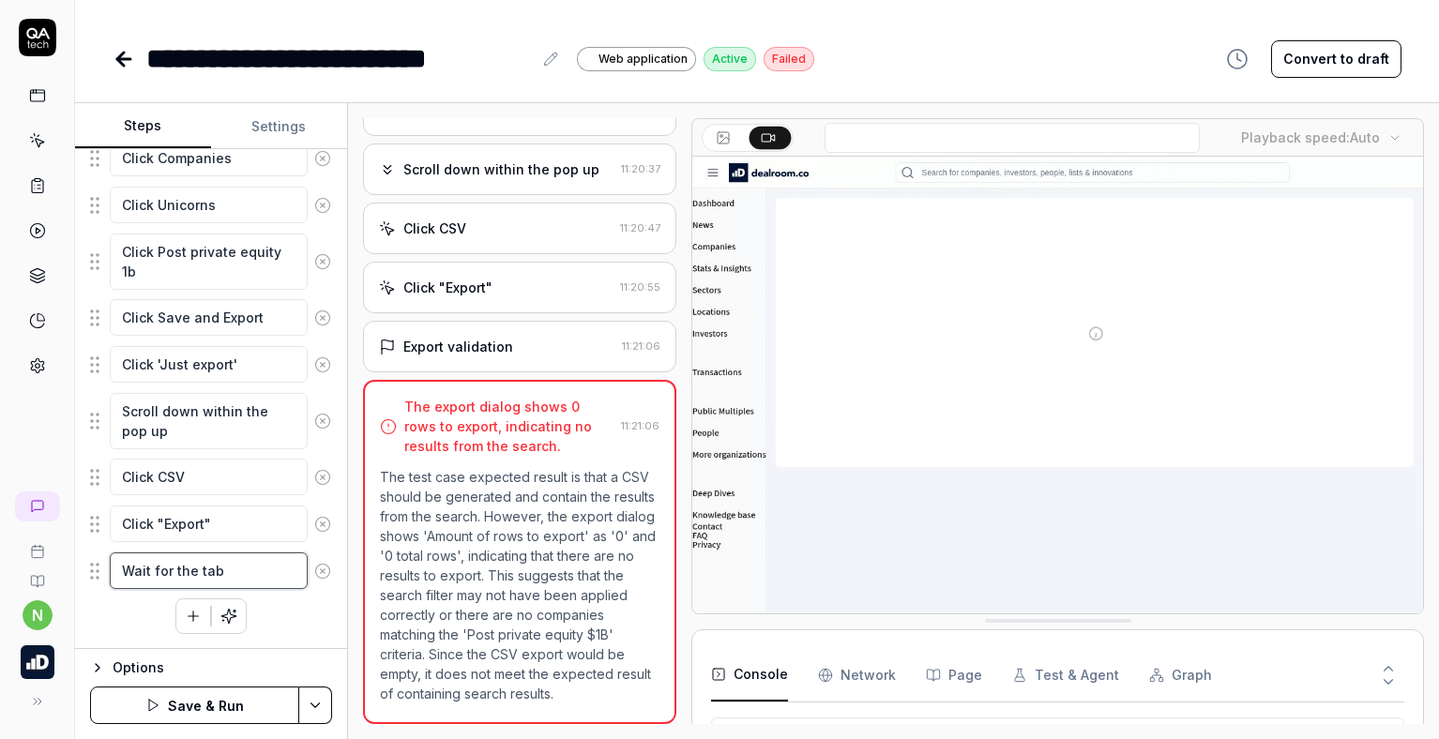
type textarea "Wait for the tabl"
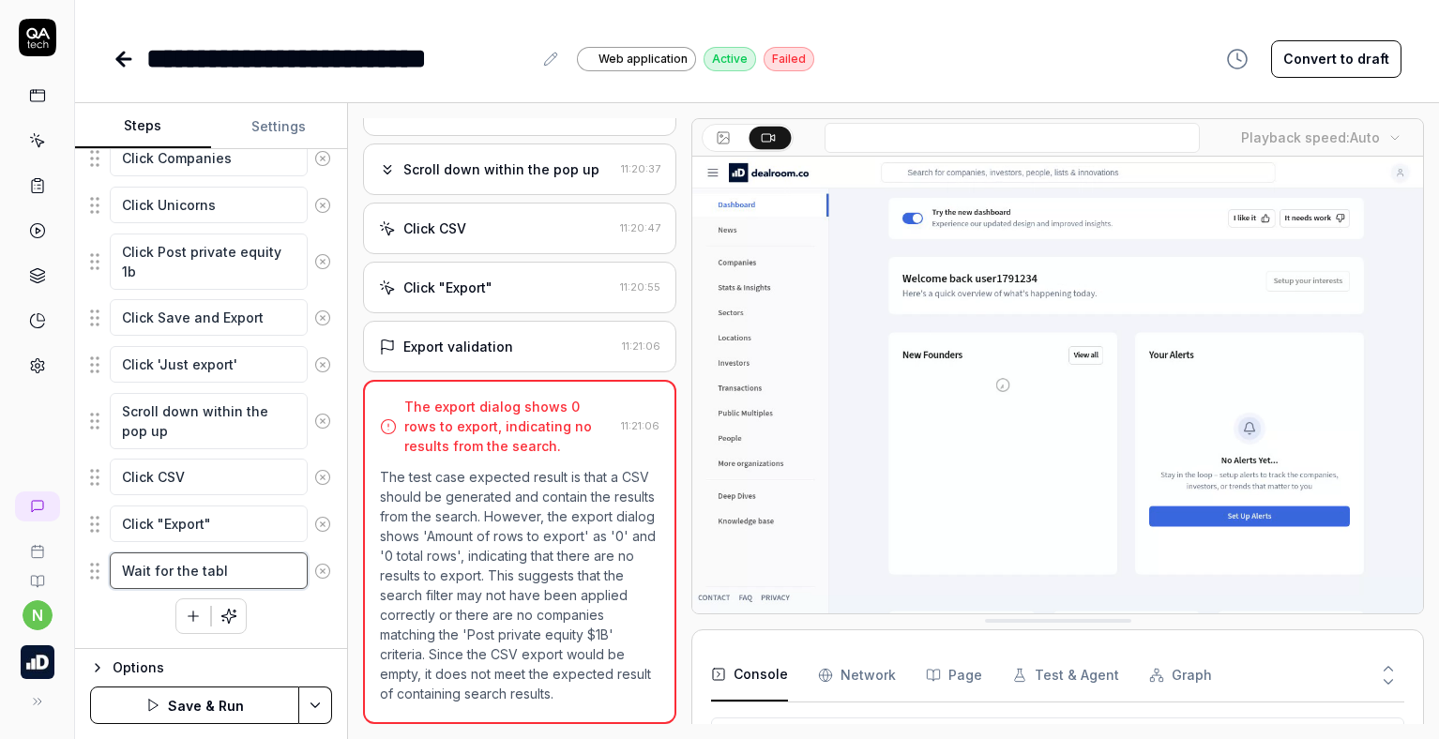
type textarea "*"
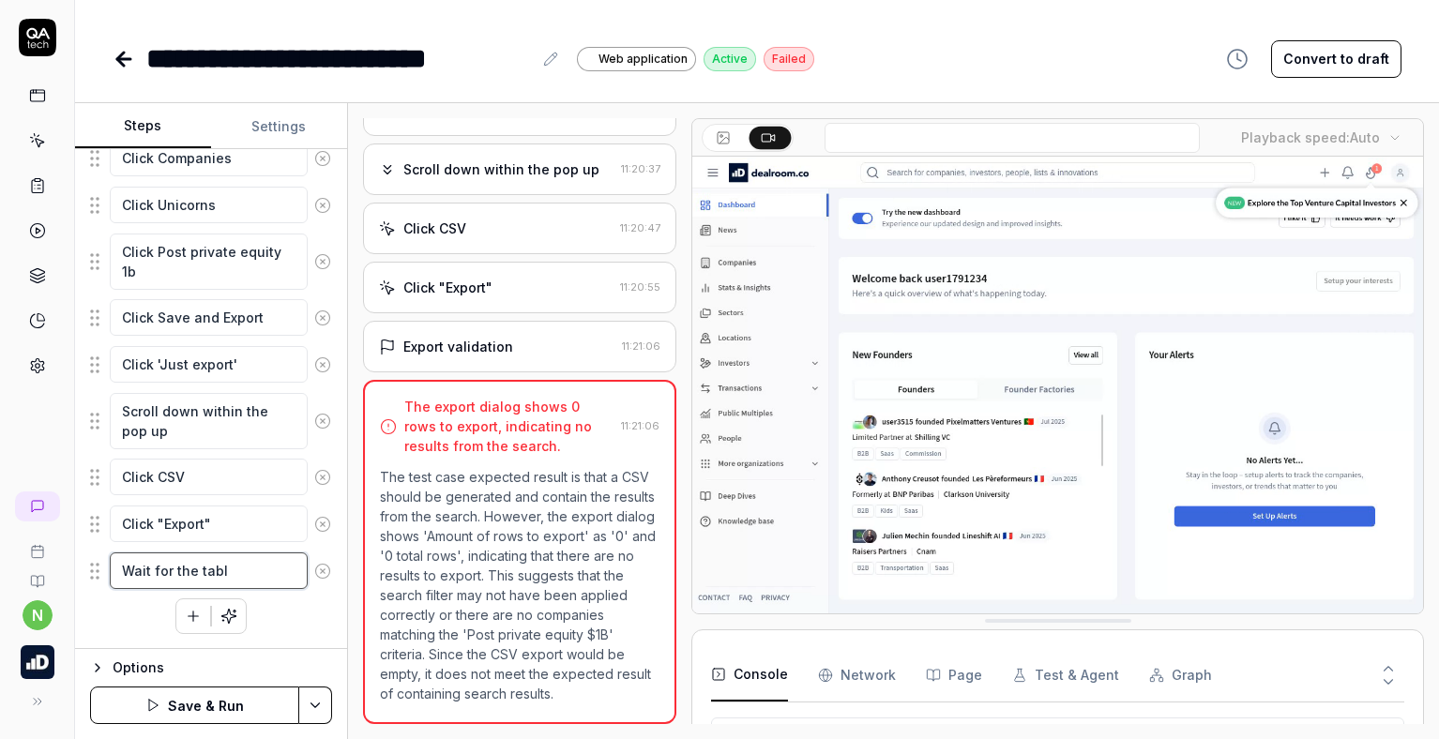
type textarea "Wait for the table"
type textarea "*"
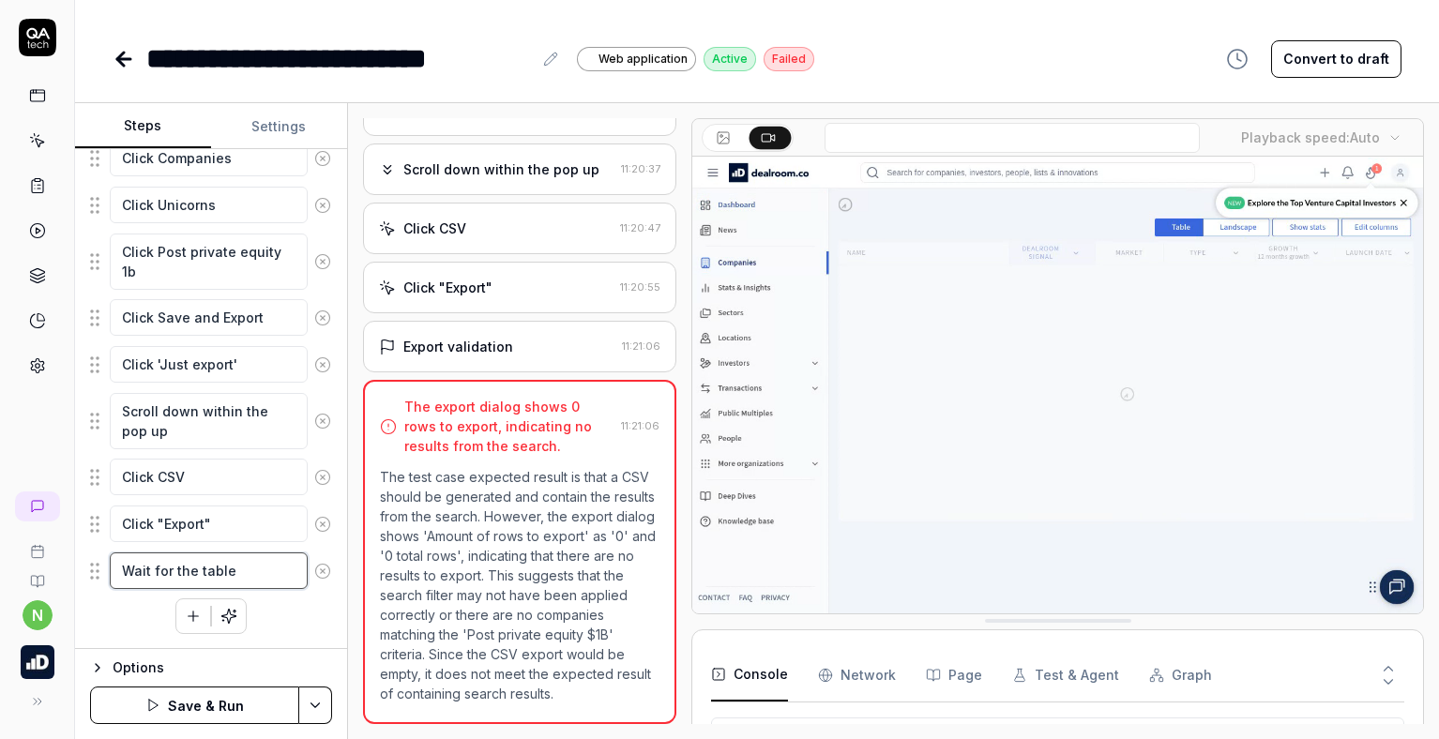
type textarea "Wait for the table"
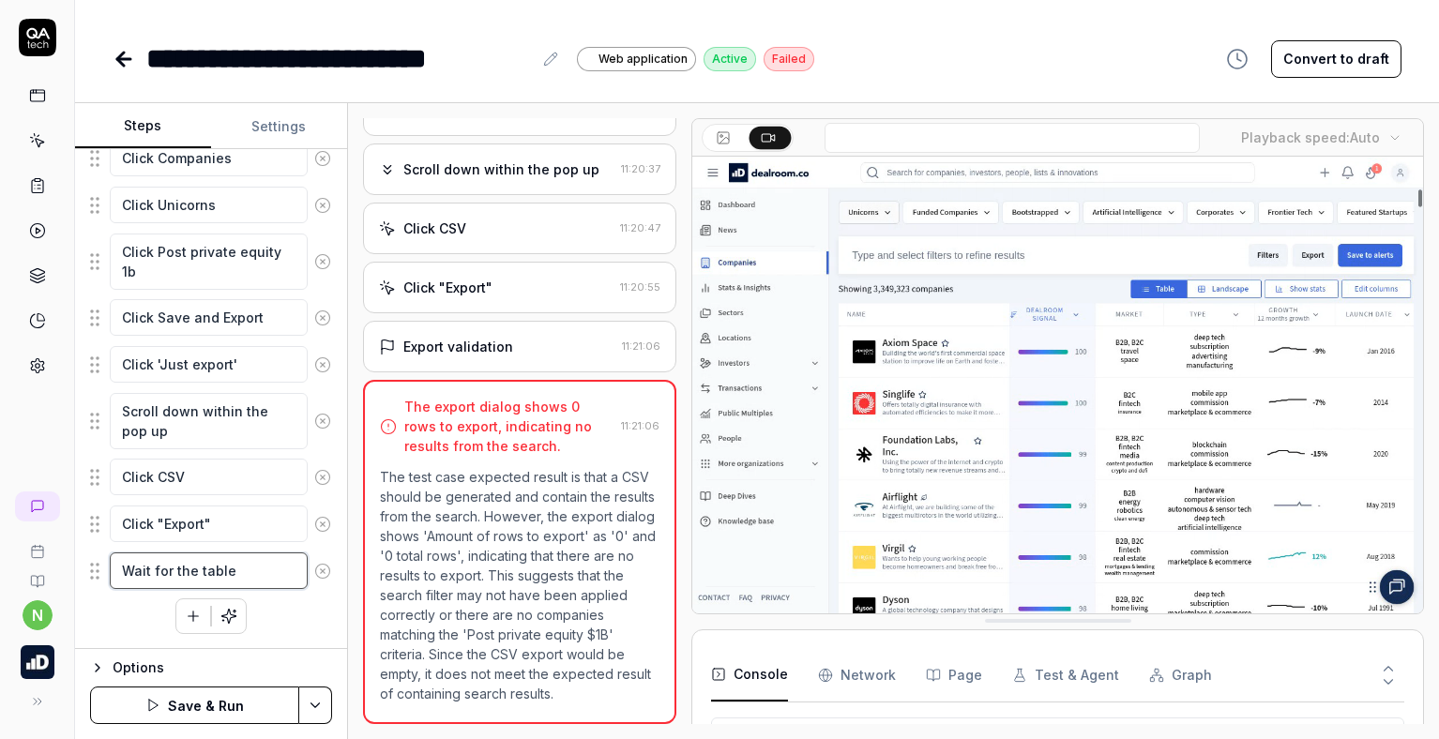
type textarea "*"
type textarea "Wait for the table t"
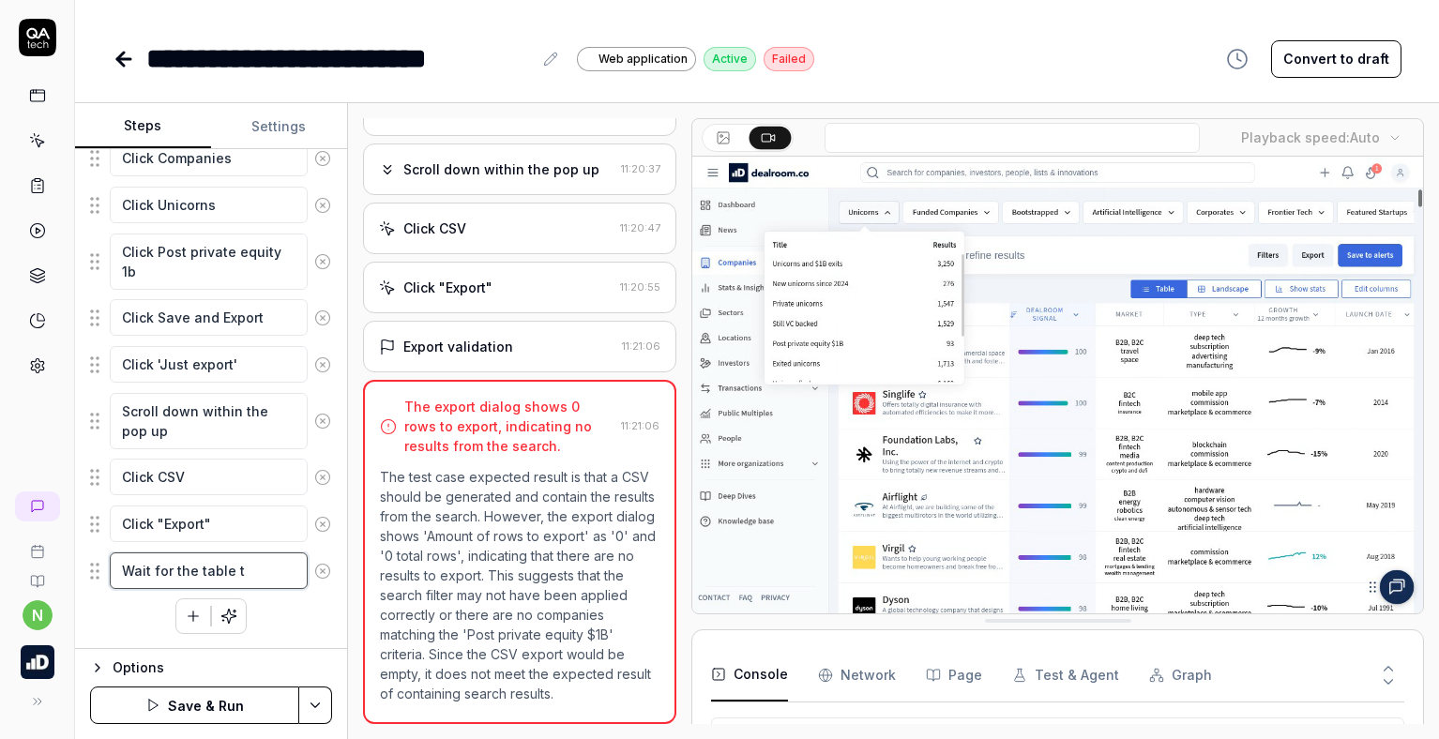
type textarea "*"
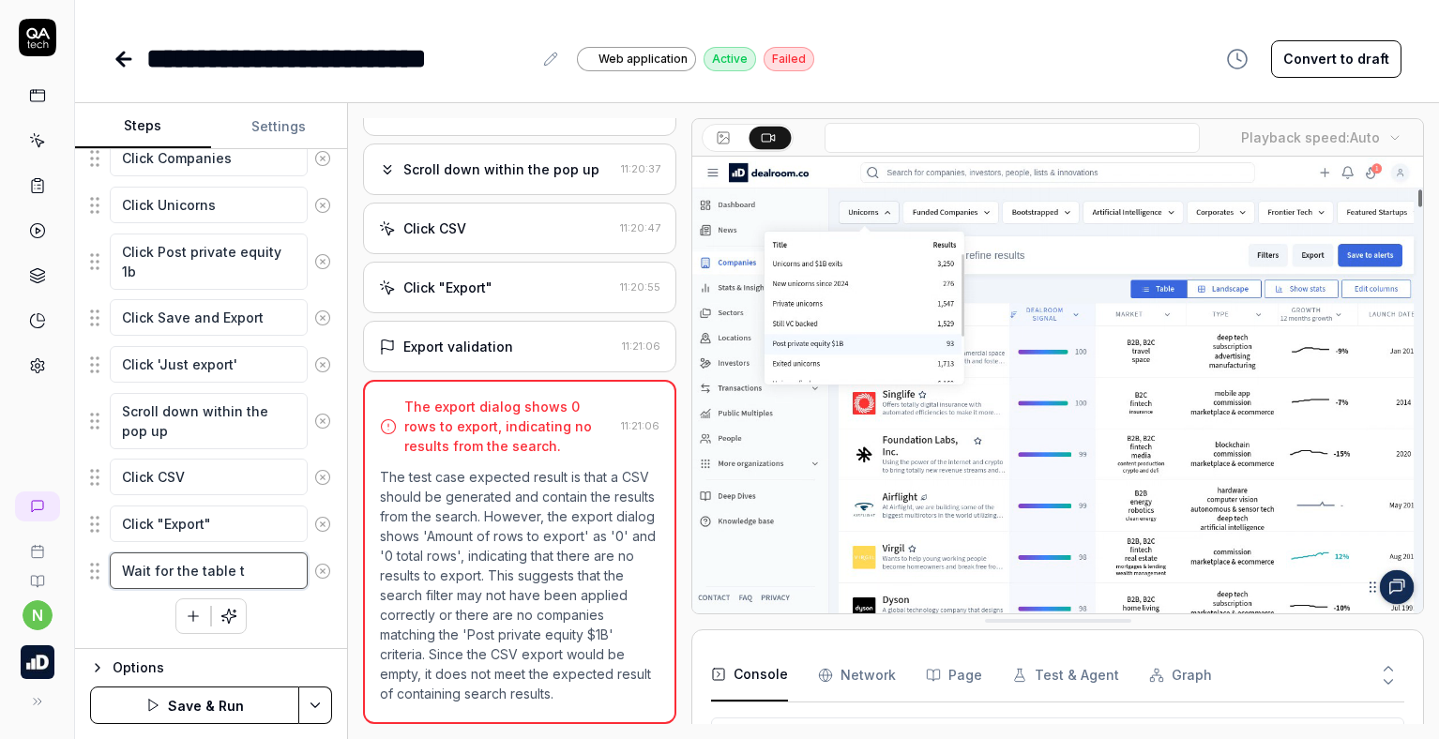
type textarea "Wait for the table to"
type textarea "*"
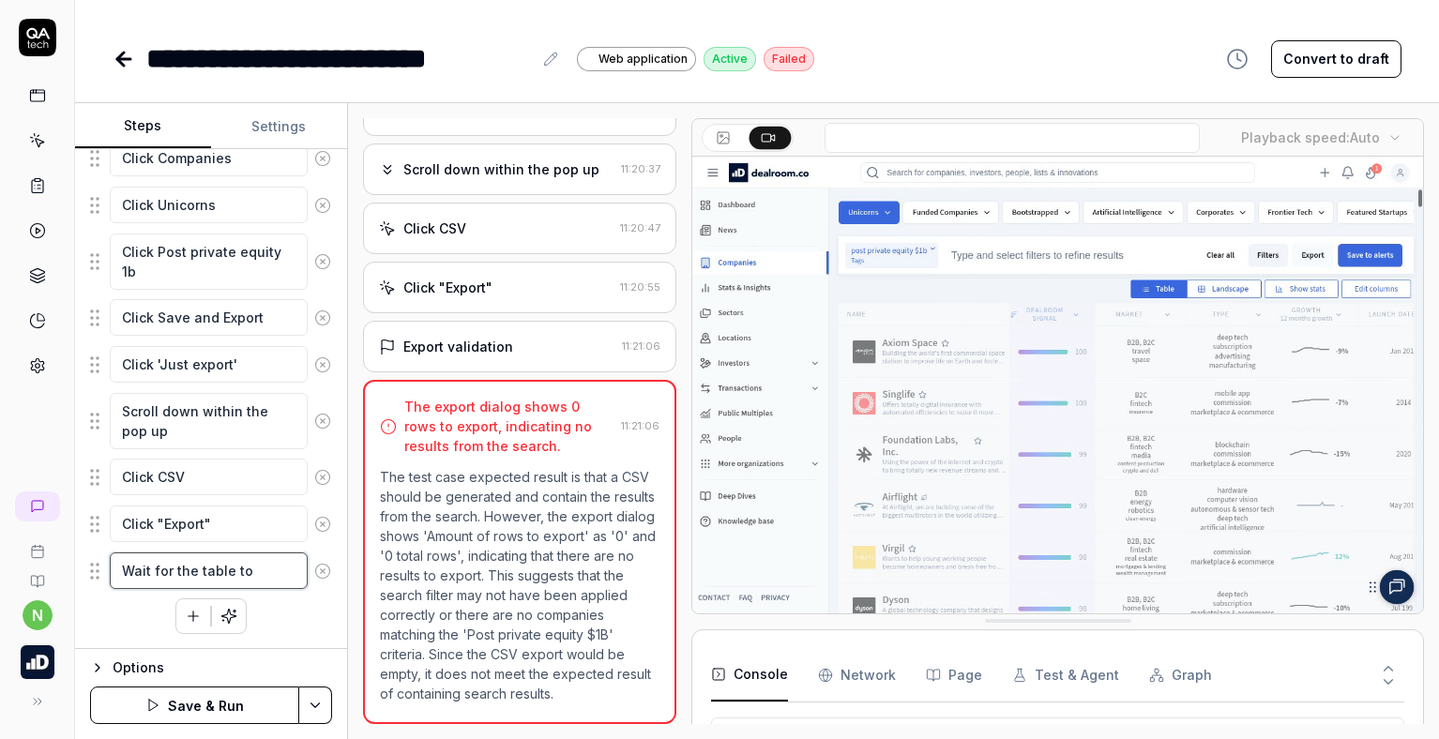
type textarea "Wait for the table to"
type textarea "*"
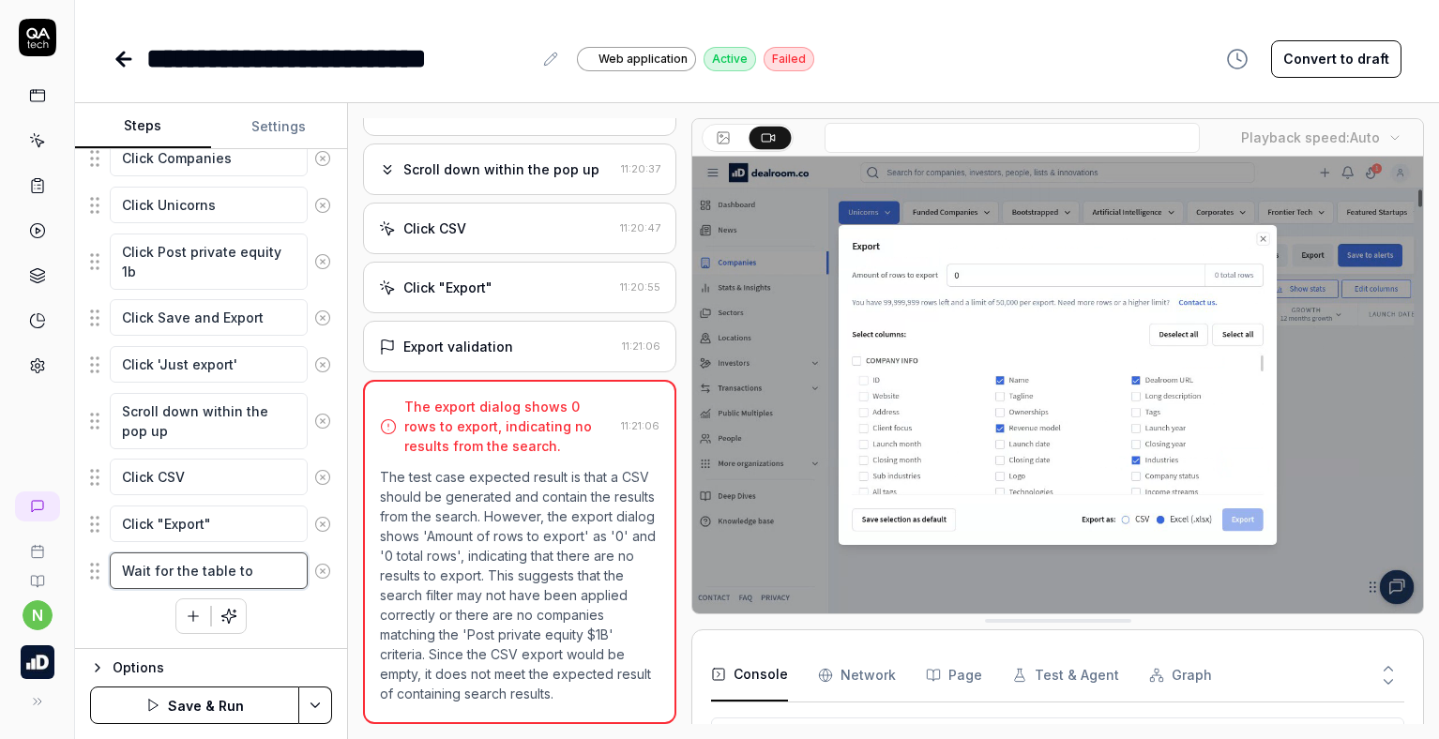
type textarea "Wait for the table to l"
type textarea "*"
type textarea "Wait for the table to lo"
type textarea "*"
type textarea "Wait for the table to loa"
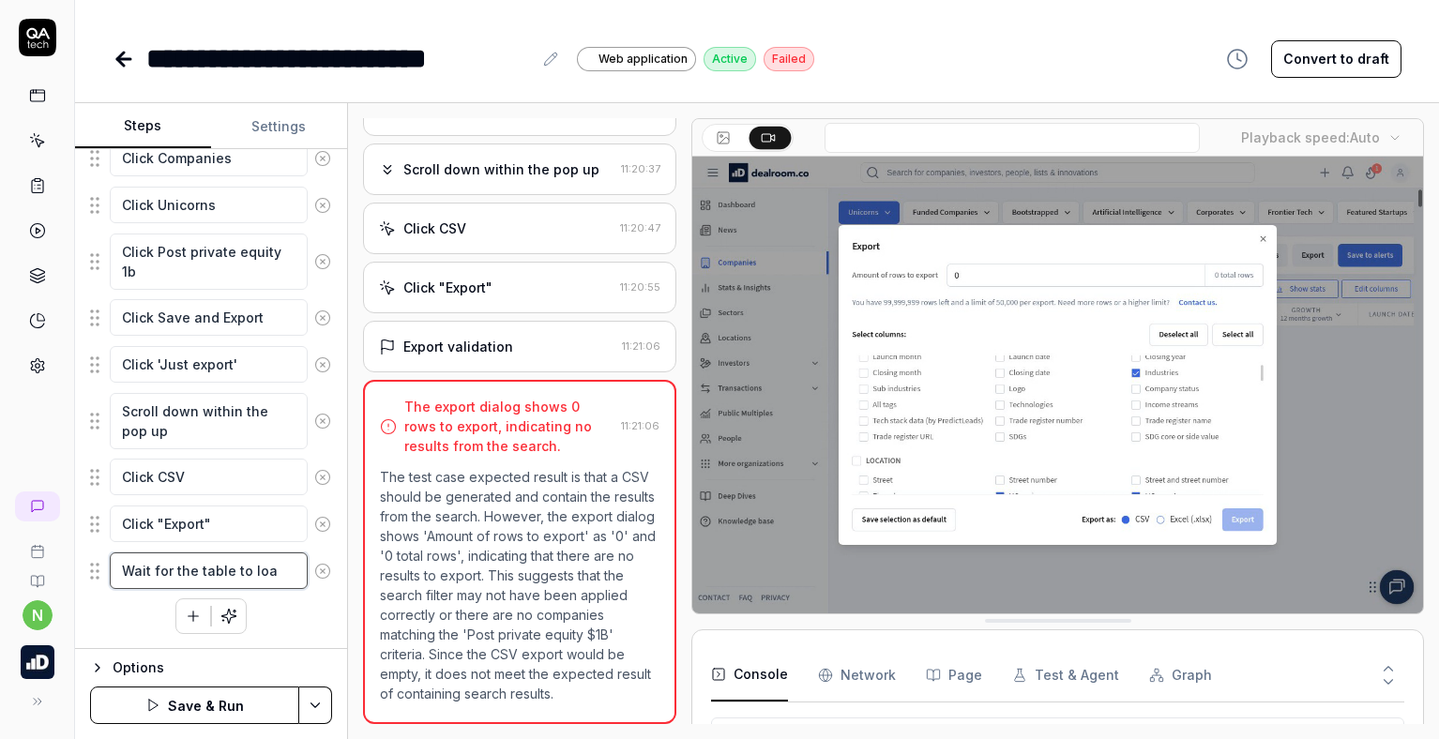
type textarea "*"
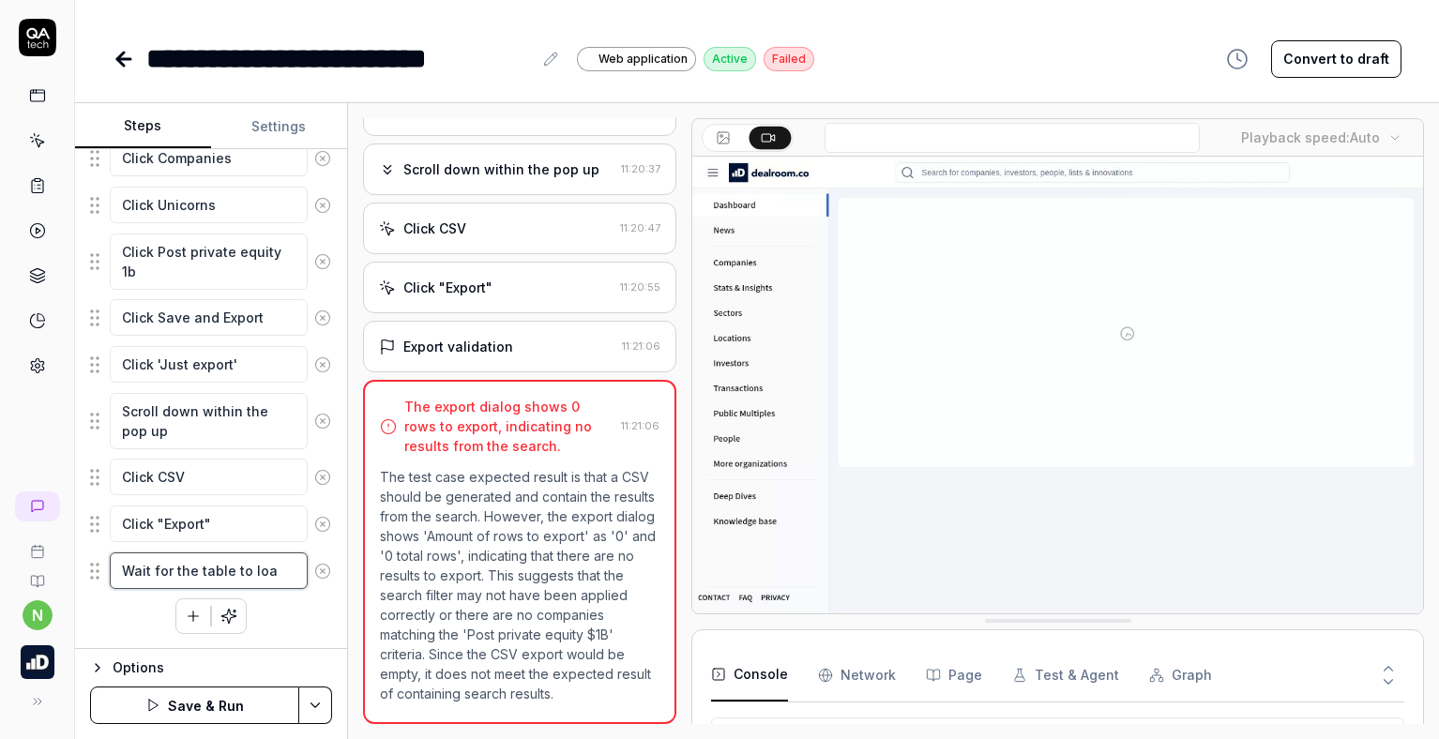
type textarea "Wait for the table to load"
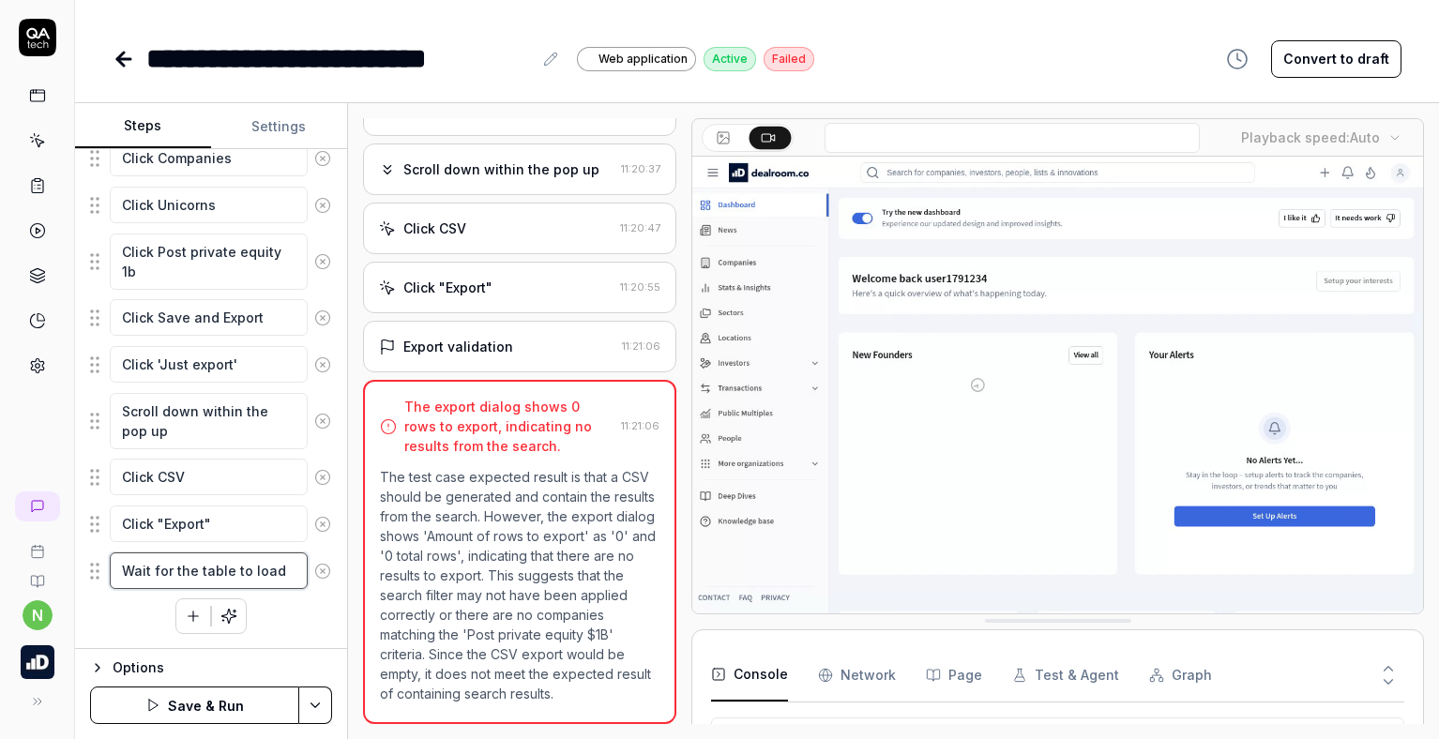
type textarea "*"
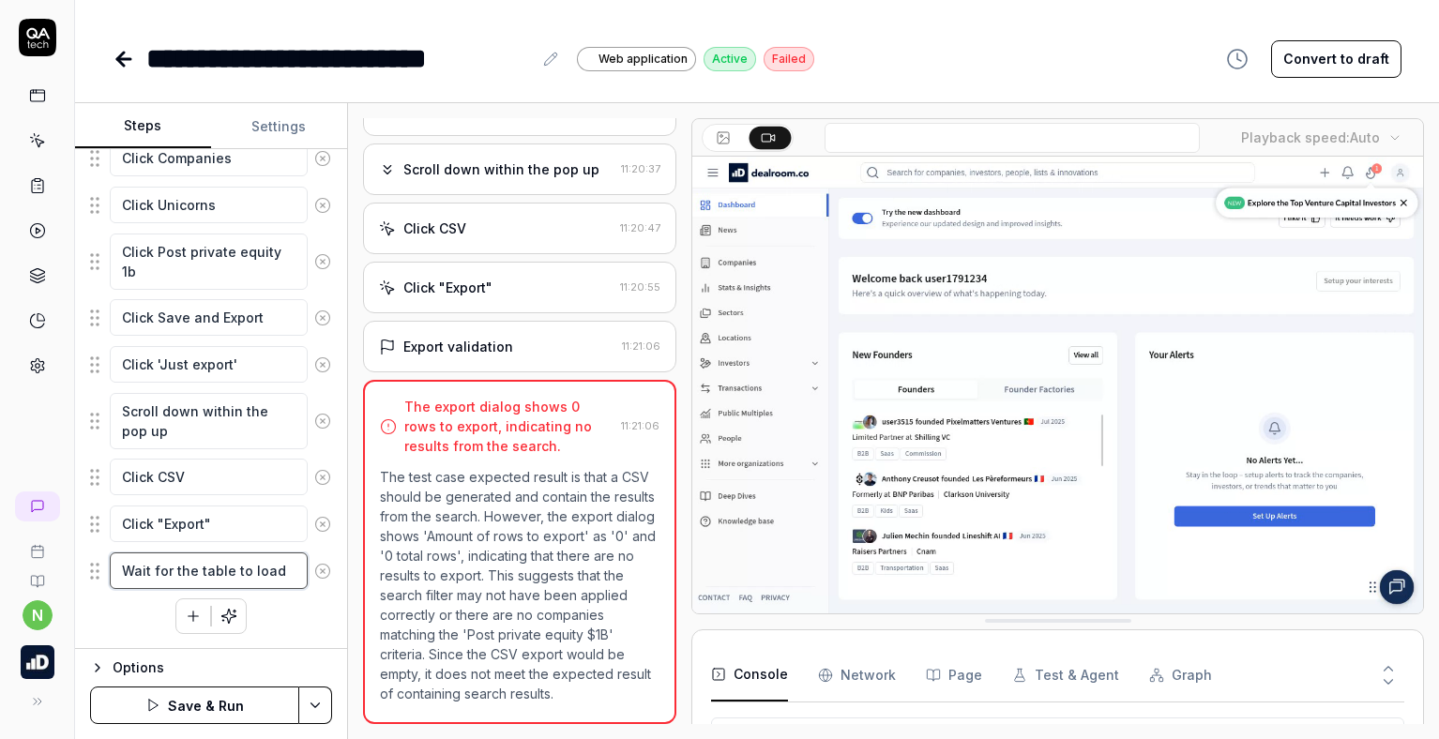
type textarea "Wait for the table to load"
type textarea "*"
type textarea "Wait for the table to load r"
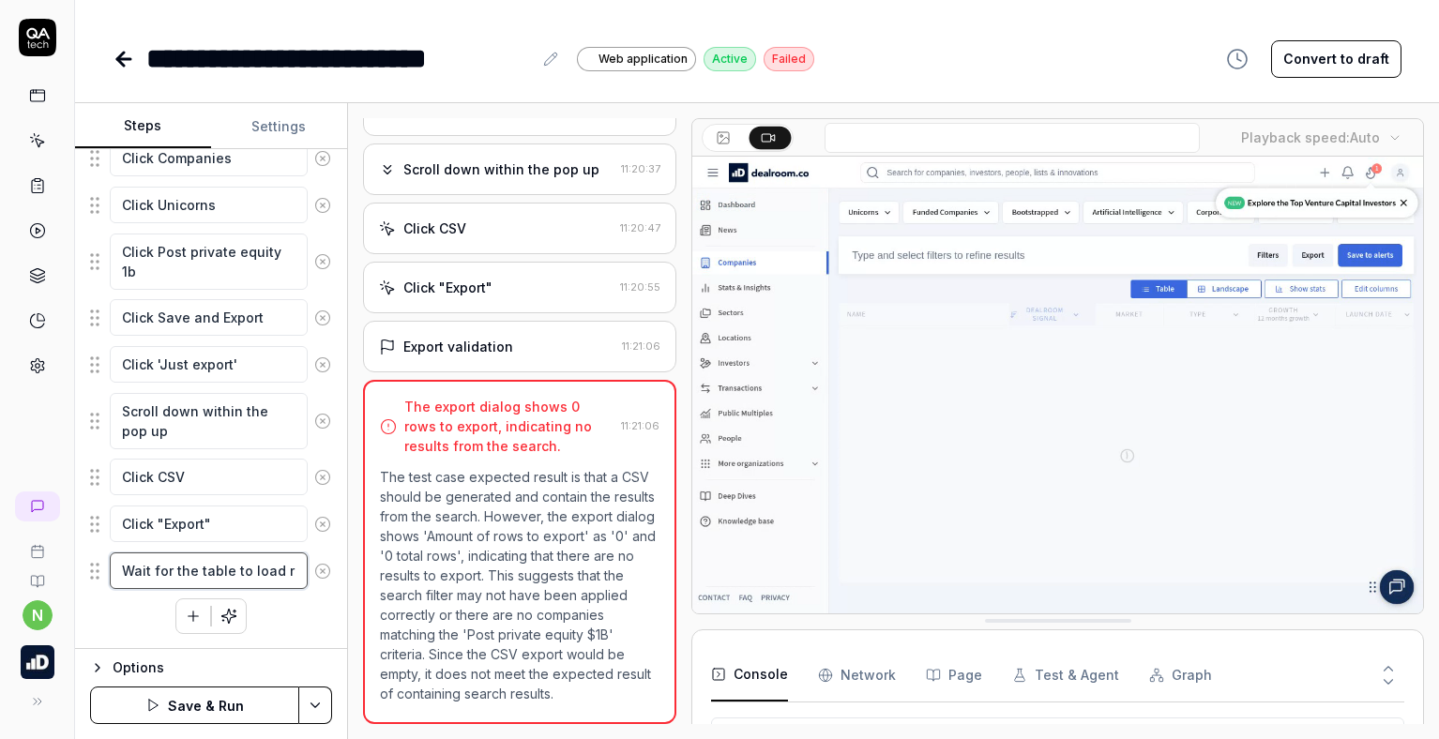
type textarea "*"
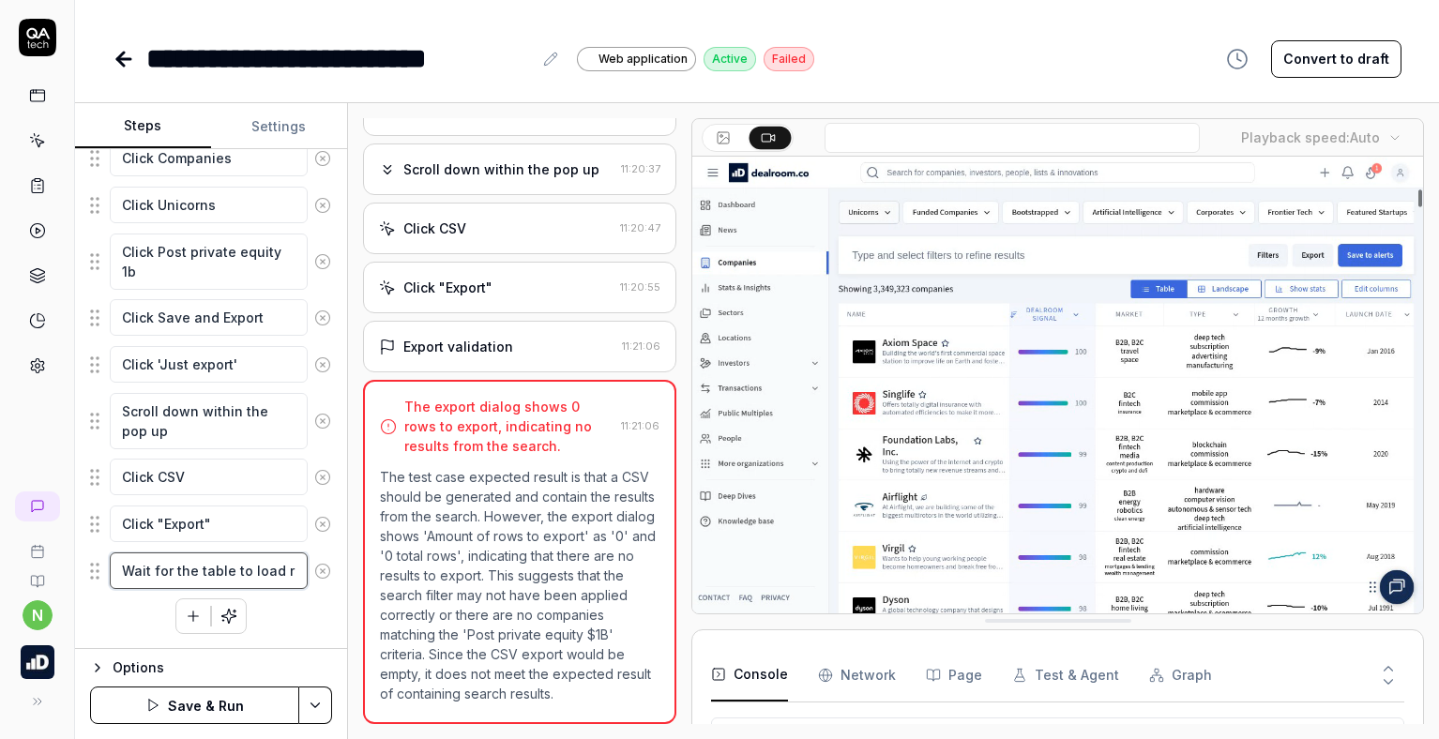
type textarea "Wait for the table to load re"
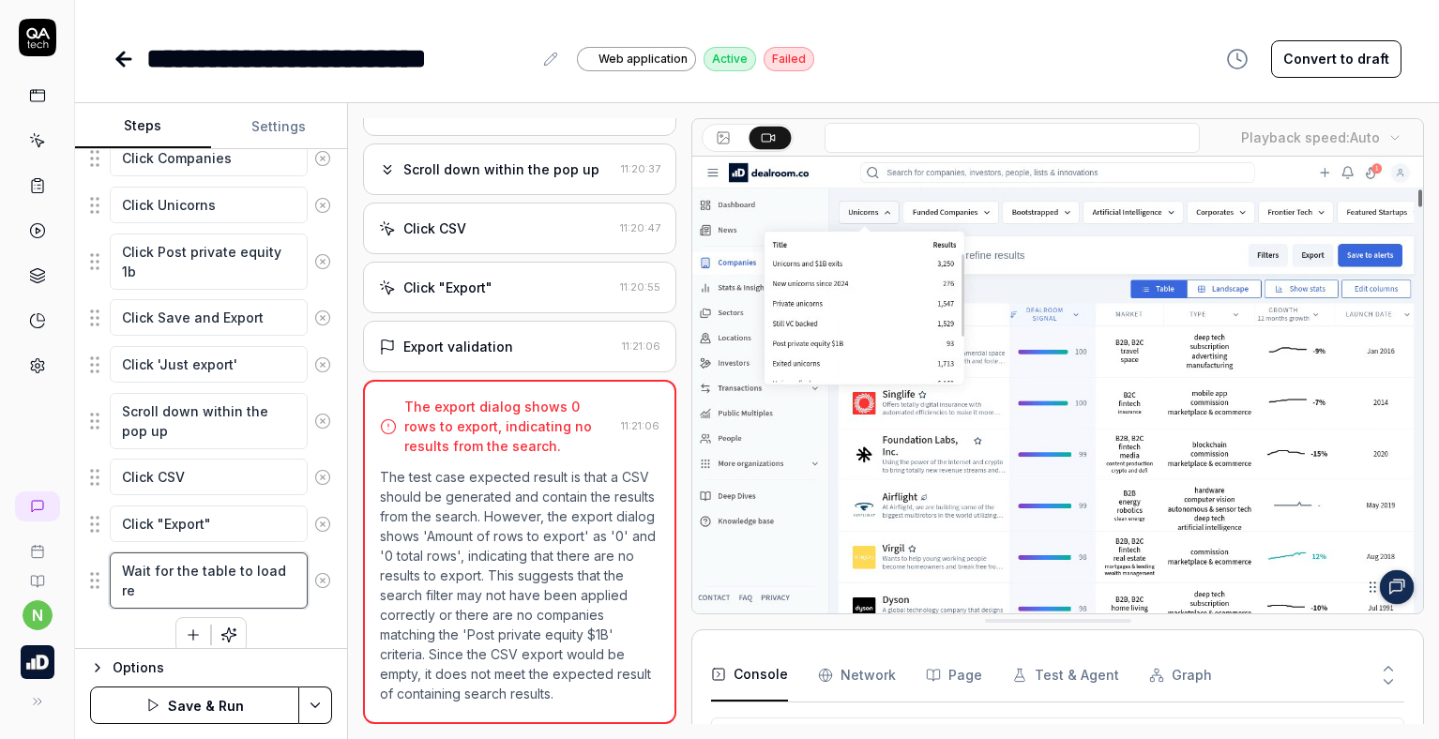
type textarea "*"
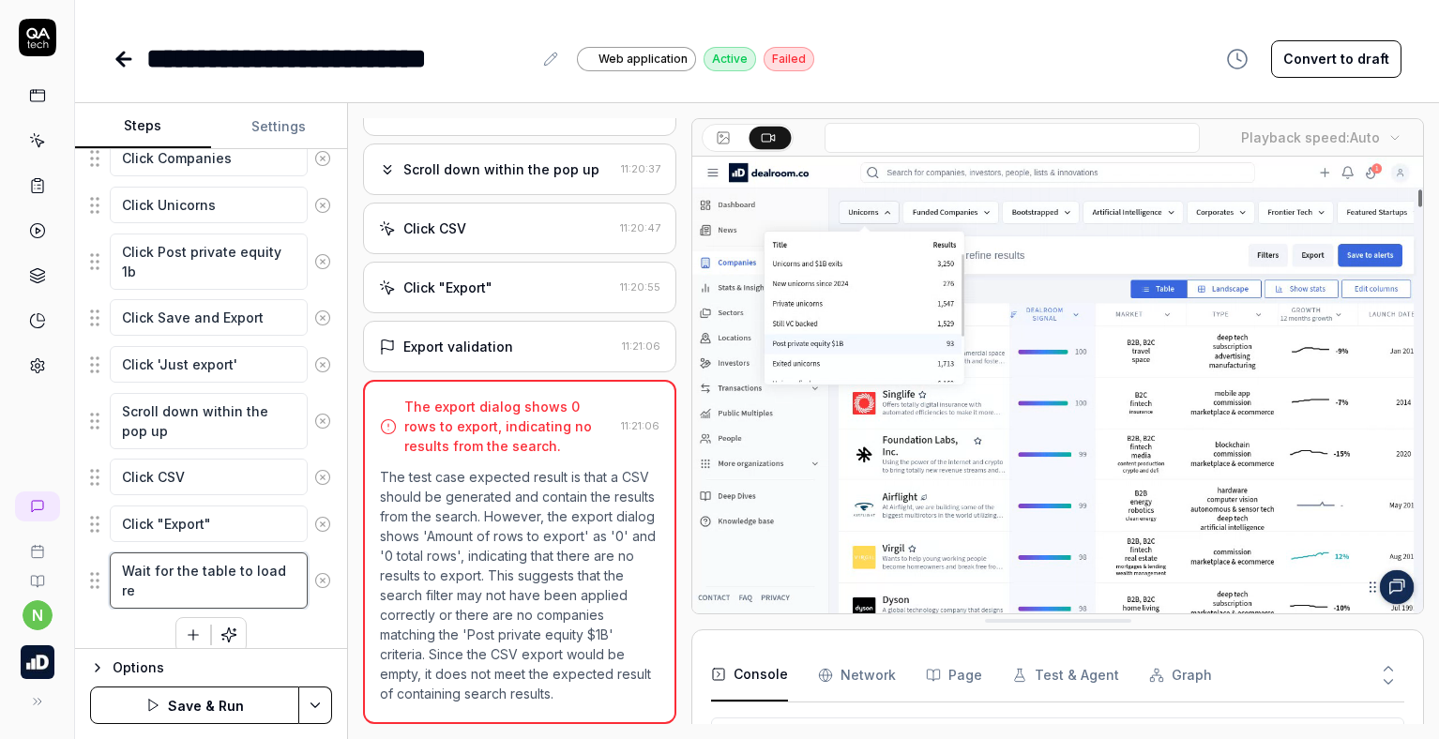
type textarea "Wait for the table to load res"
type textarea "*"
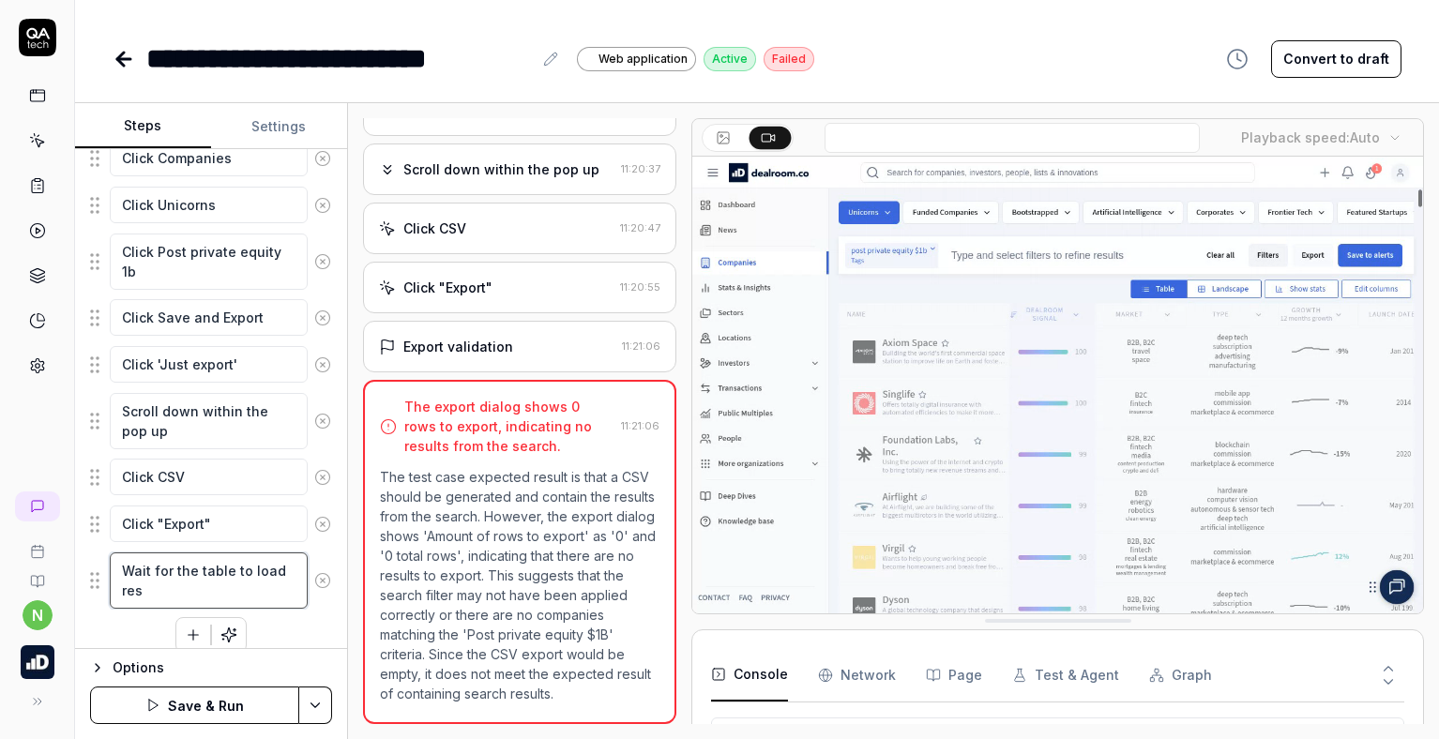
type textarea "Wait for the table to load resu"
type textarea "*"
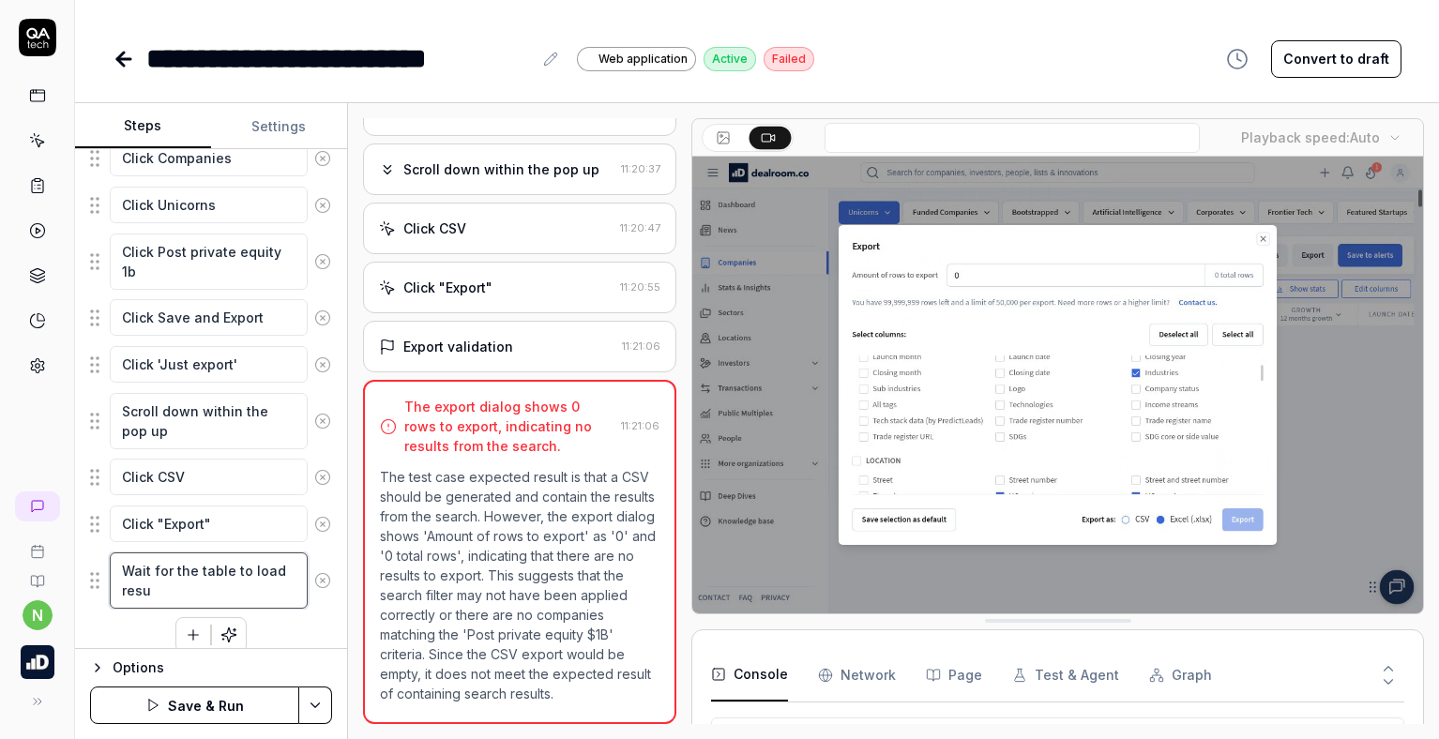
type textarea "Wait for the table to load resul"
type textarea "*"
type textarea "Wait for the table to load result"
type textarea "*"
type textarea "Wait for the table to load results"
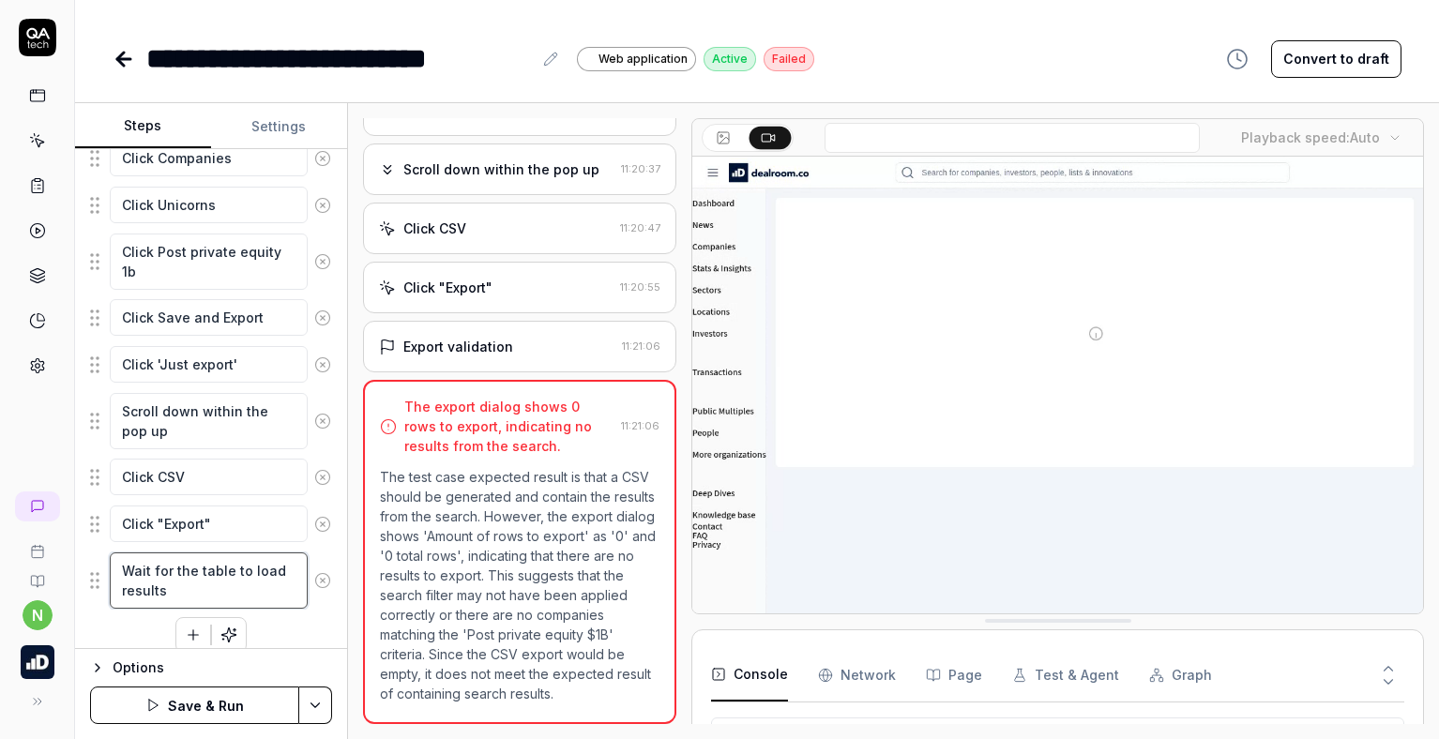
type textarea "*"
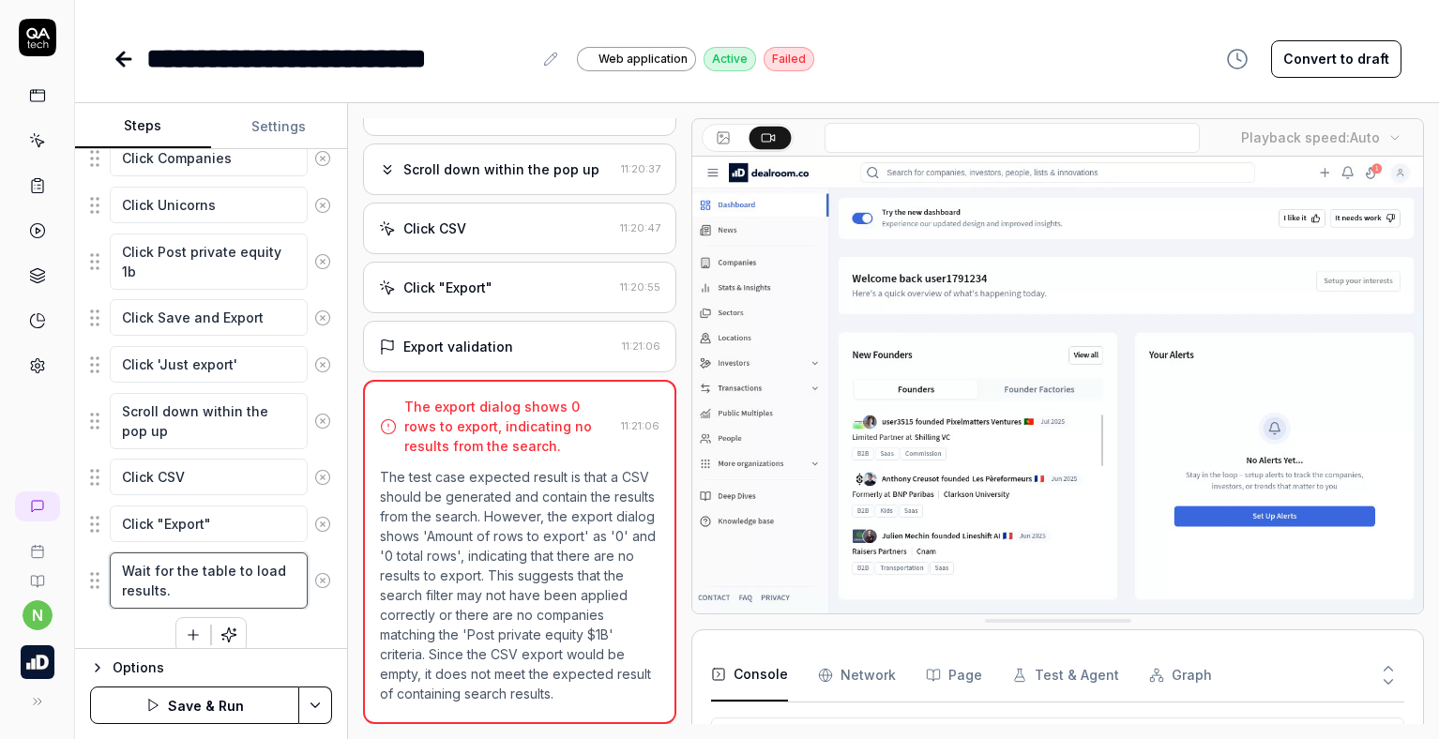
type textarea "Wait for the table to load results."
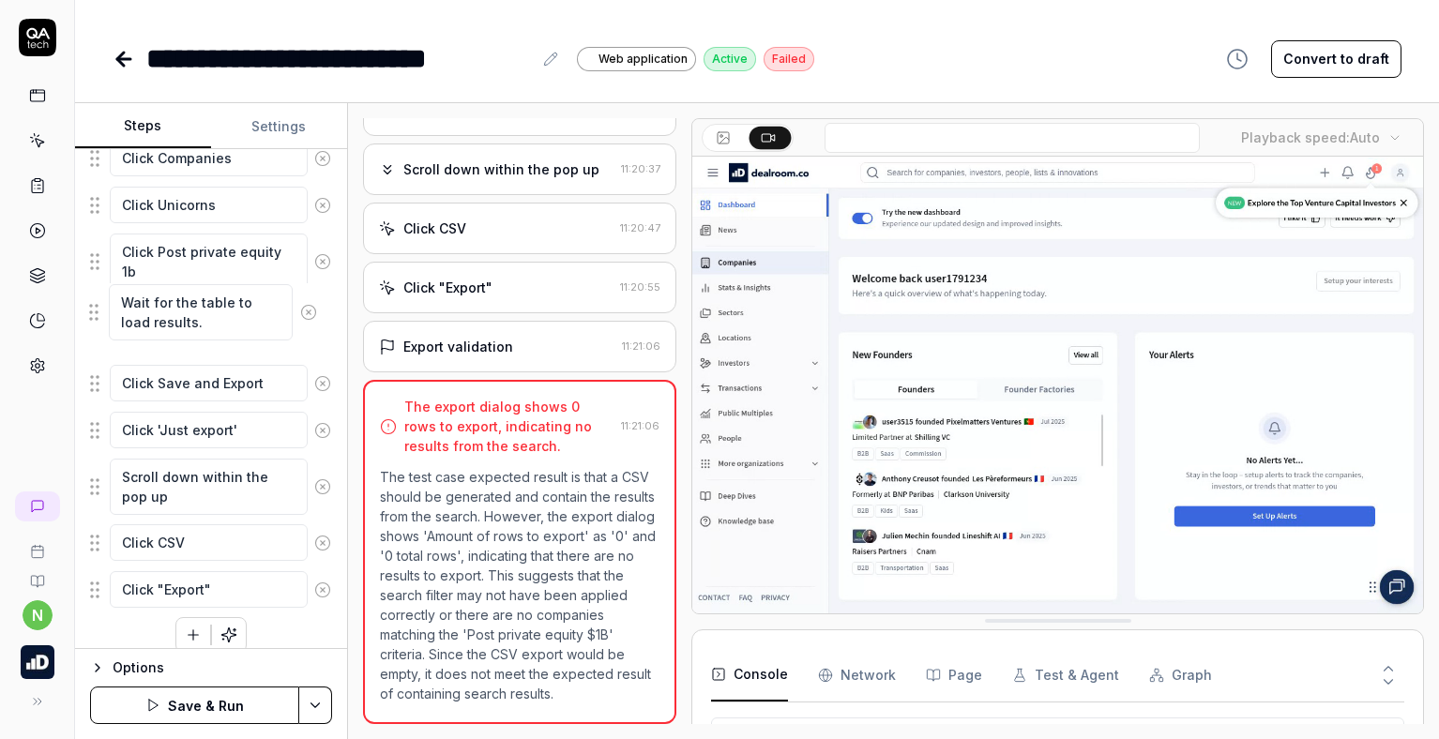
drag, startPoint x: 92, startPoint y: 578, endPoint x: 91, endPoint y: 310, distance: 268.3
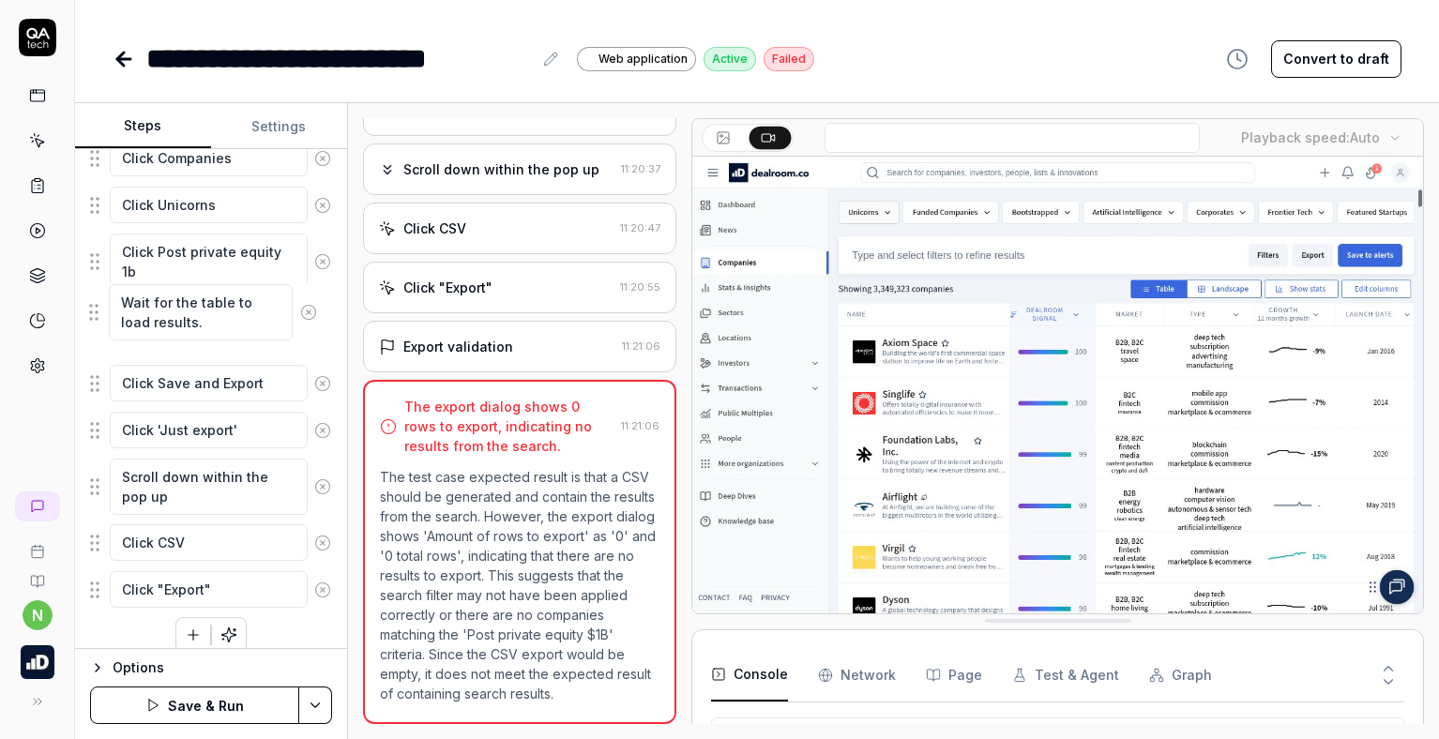
click at [91, 310] on fieldset "Click Accept all Click Companies Click Unicorns Click Post private equity 1b Cl…" at bounding box center [211, 351] width 242 height 518
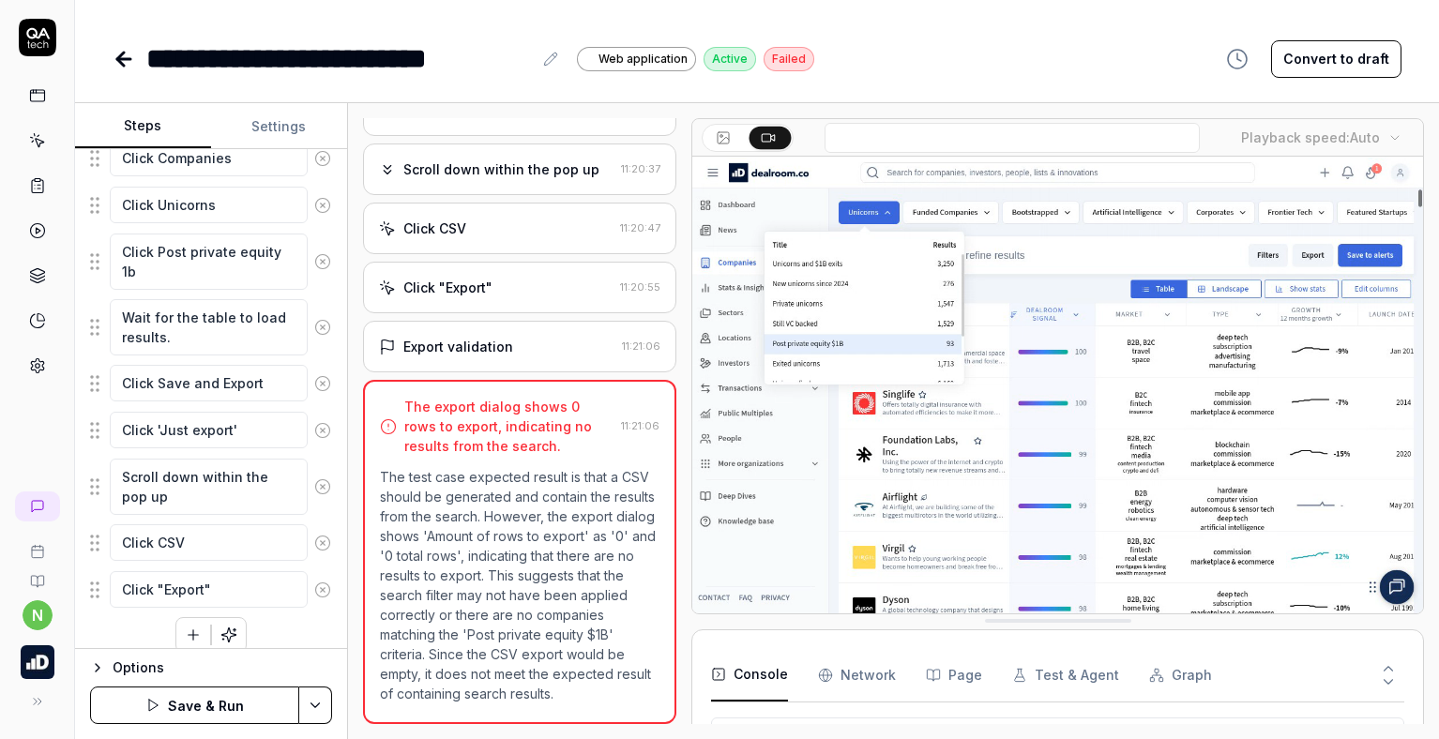
click at [167, 706] on button "Save & Run" at bounding box center [194, 706] width 209 height 38
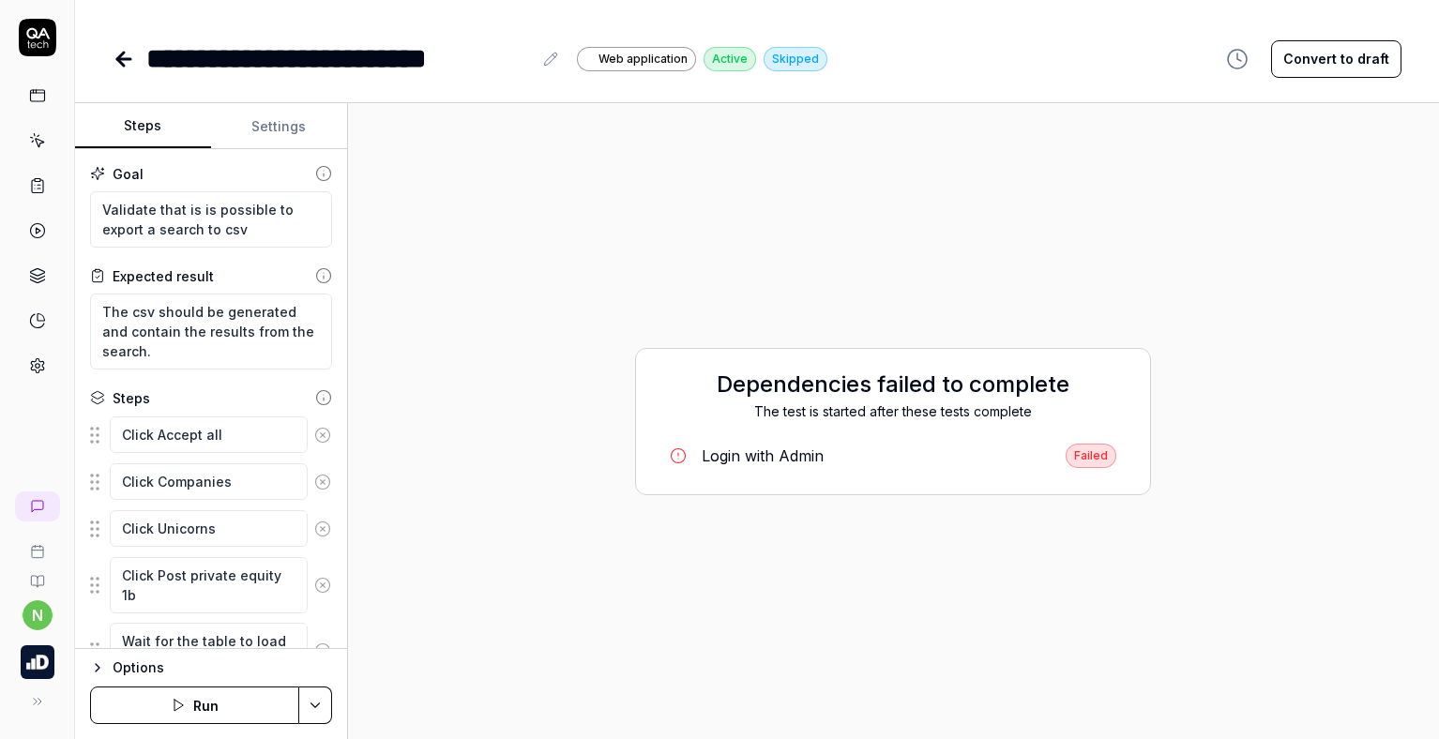
click at [274, 132] on button "Settings" at bounding box center [279, 126] width 136 height 45
type textarea "*"
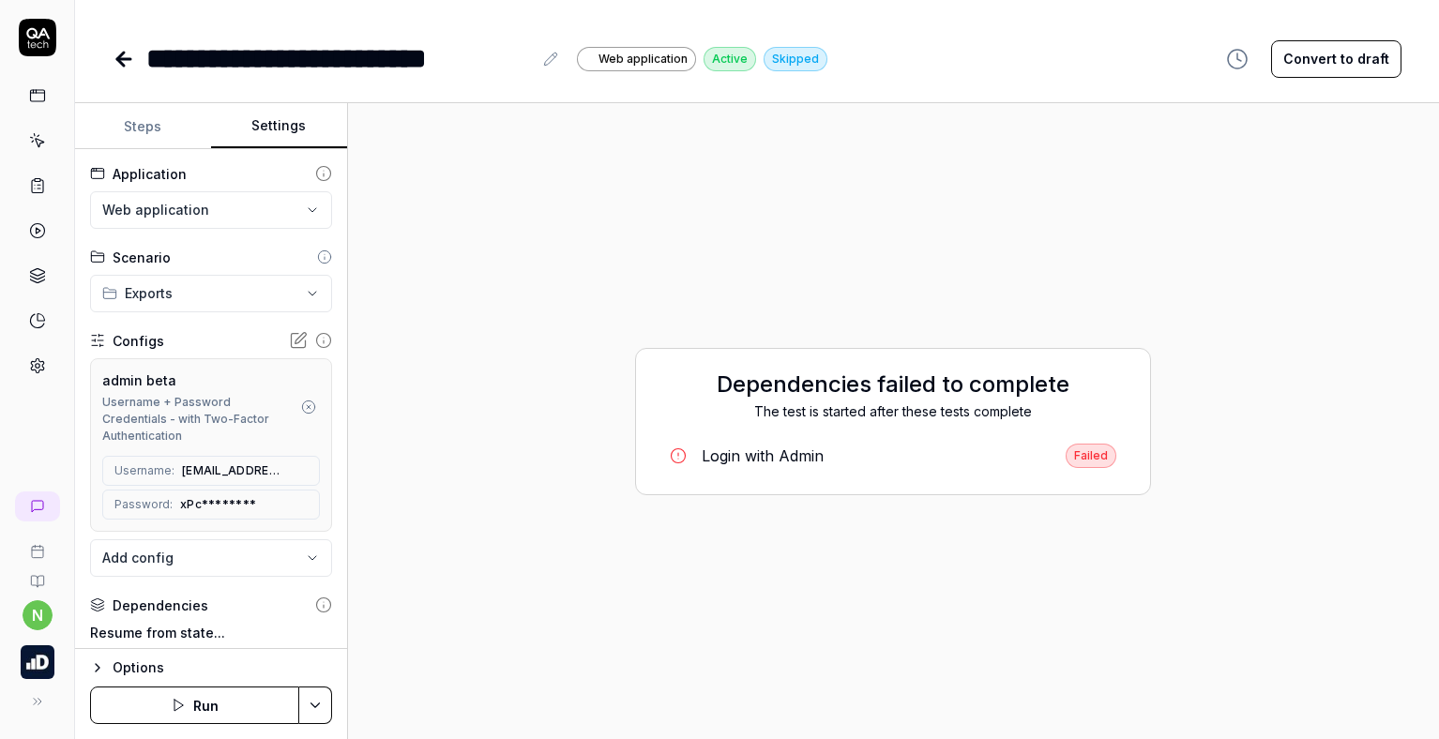
scroll to position [94, 0]
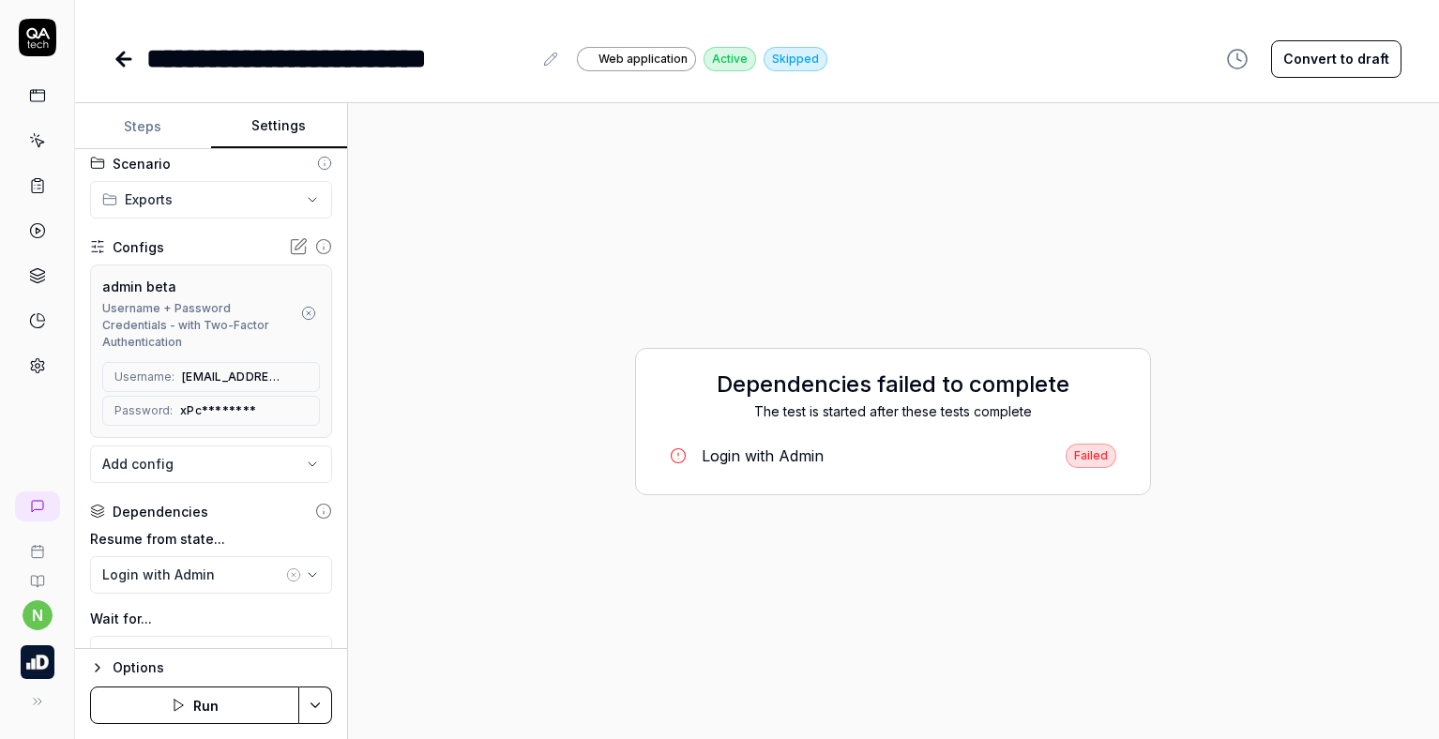
click at [292, 462] on body "**********" at bounding box center [719, 369] width 1439 height 739
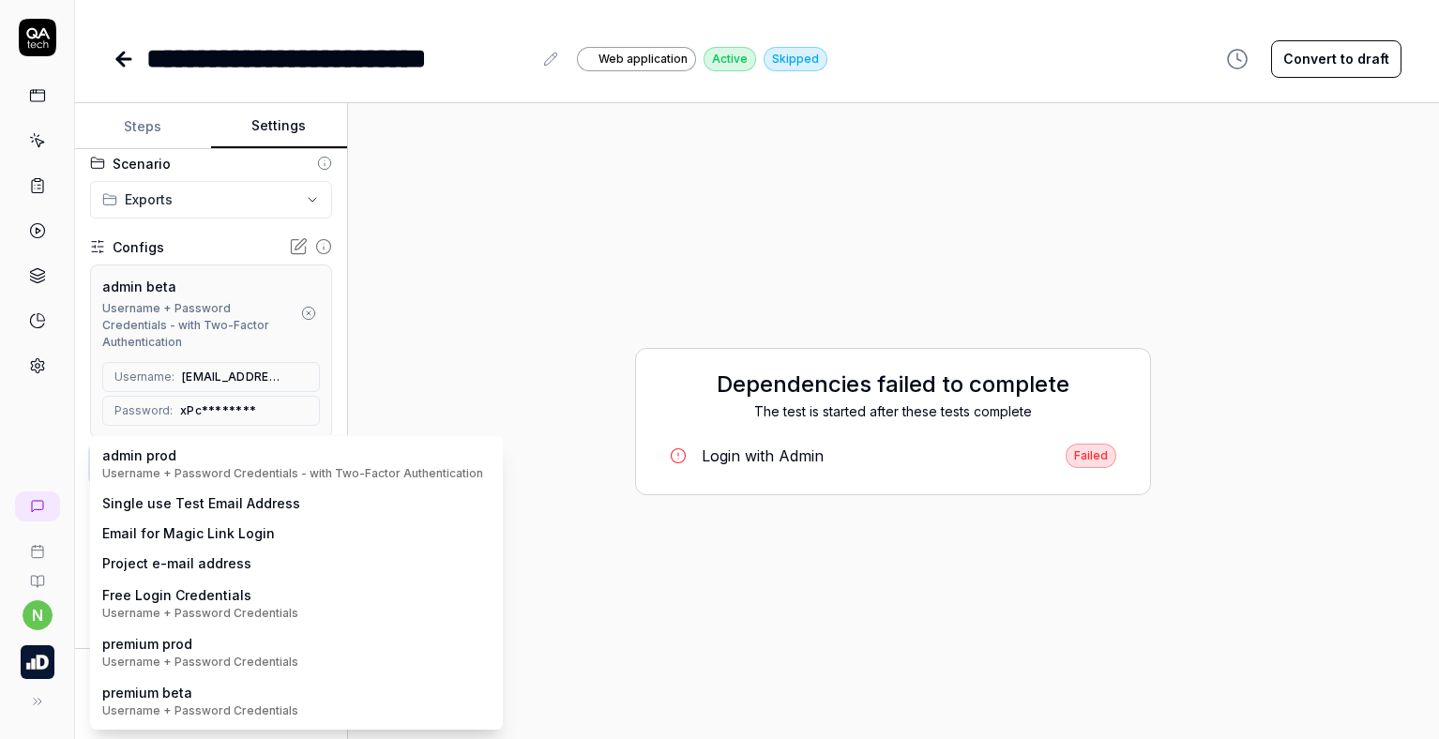
click at [322, 397] on html "**********" at bounding box center [719, 369] width 1439 height 739
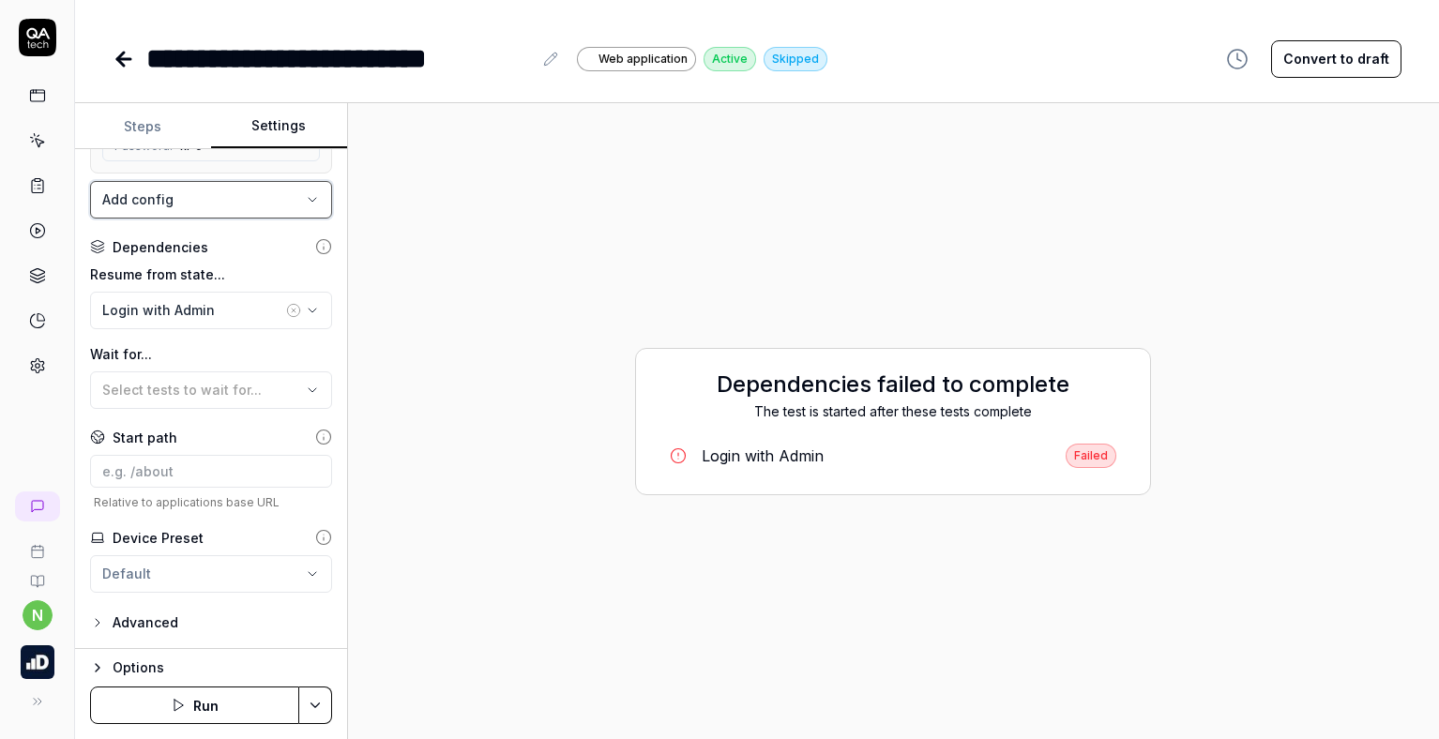
scroll to position [265, 0]
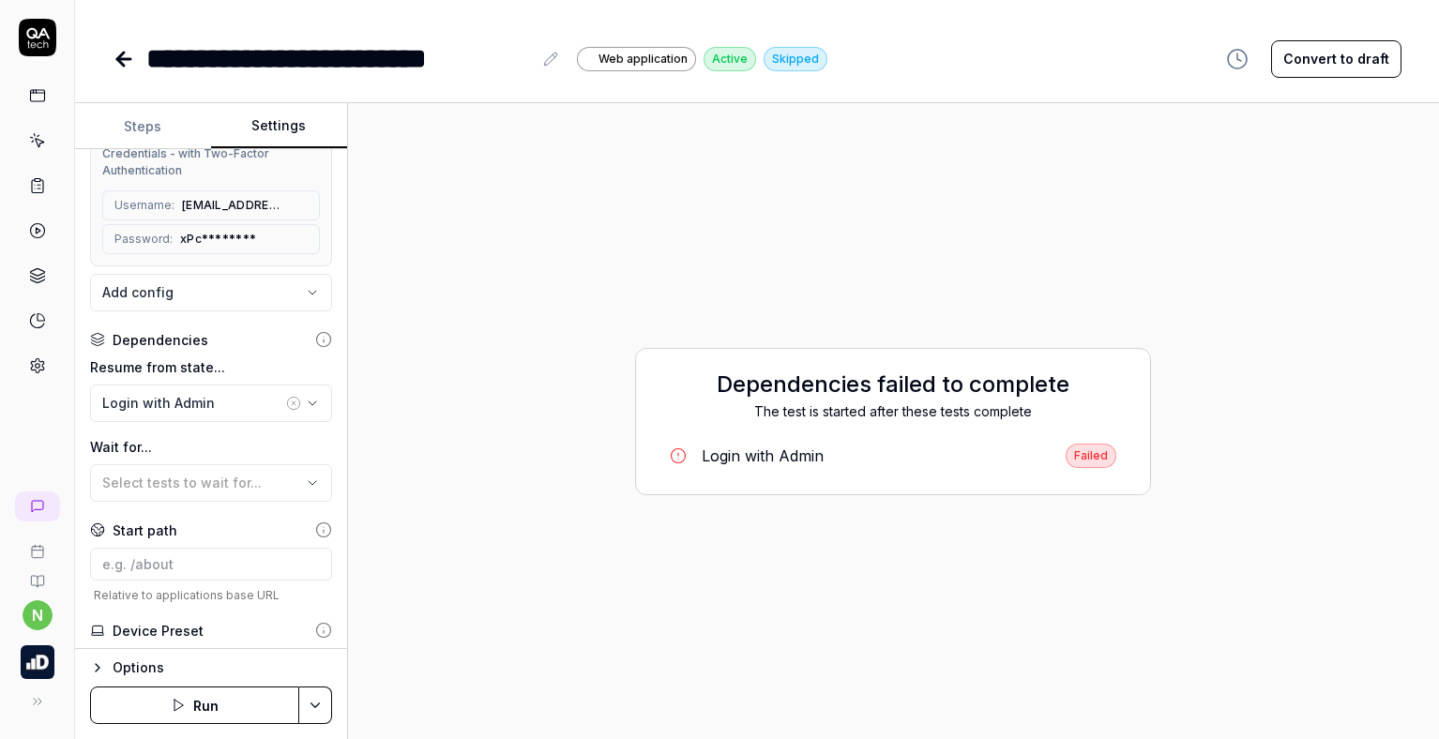
click at [286, 404] on icon "button" at bounding box center [293, 403] width 15 height 15
click at [305, 400] on icon "button" at bounding box center [312, 403] width 15 height 15
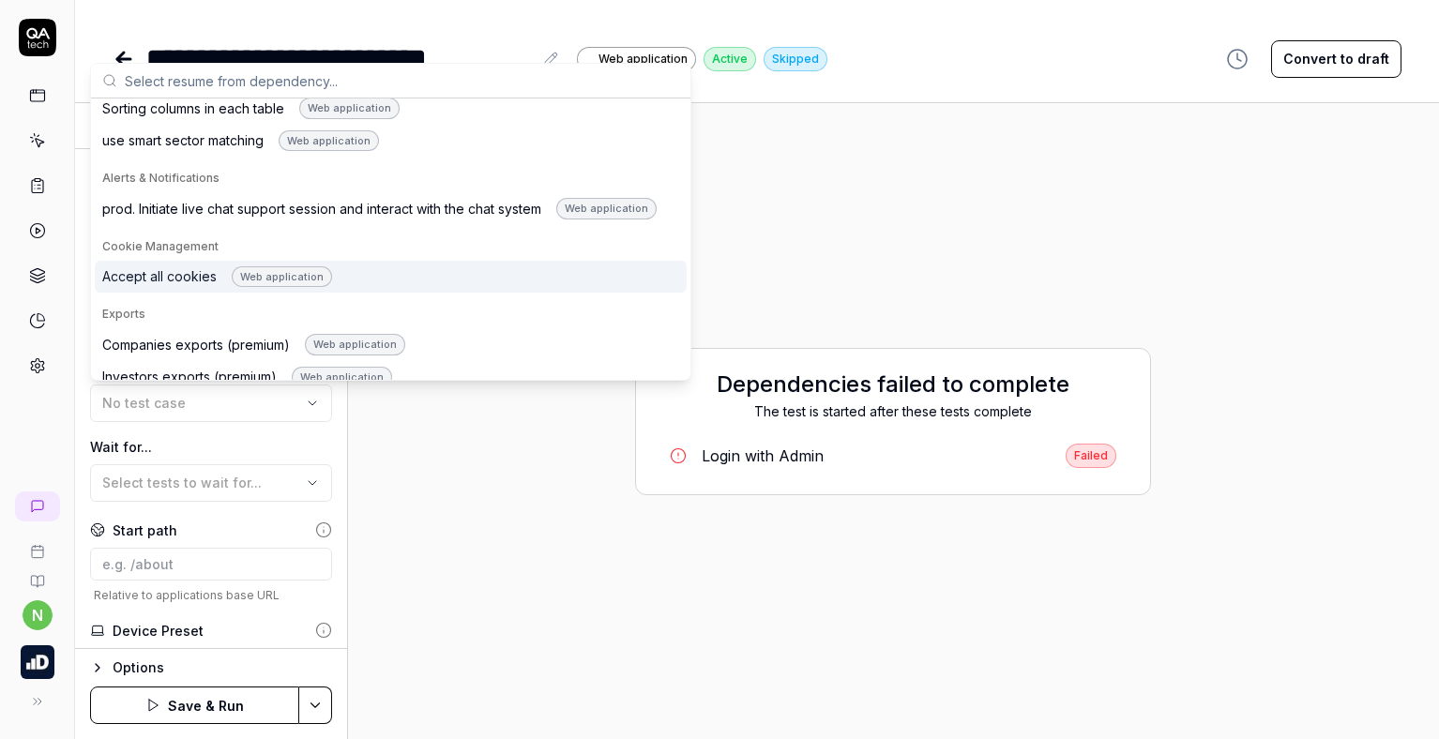
scroll to position [938, 0]
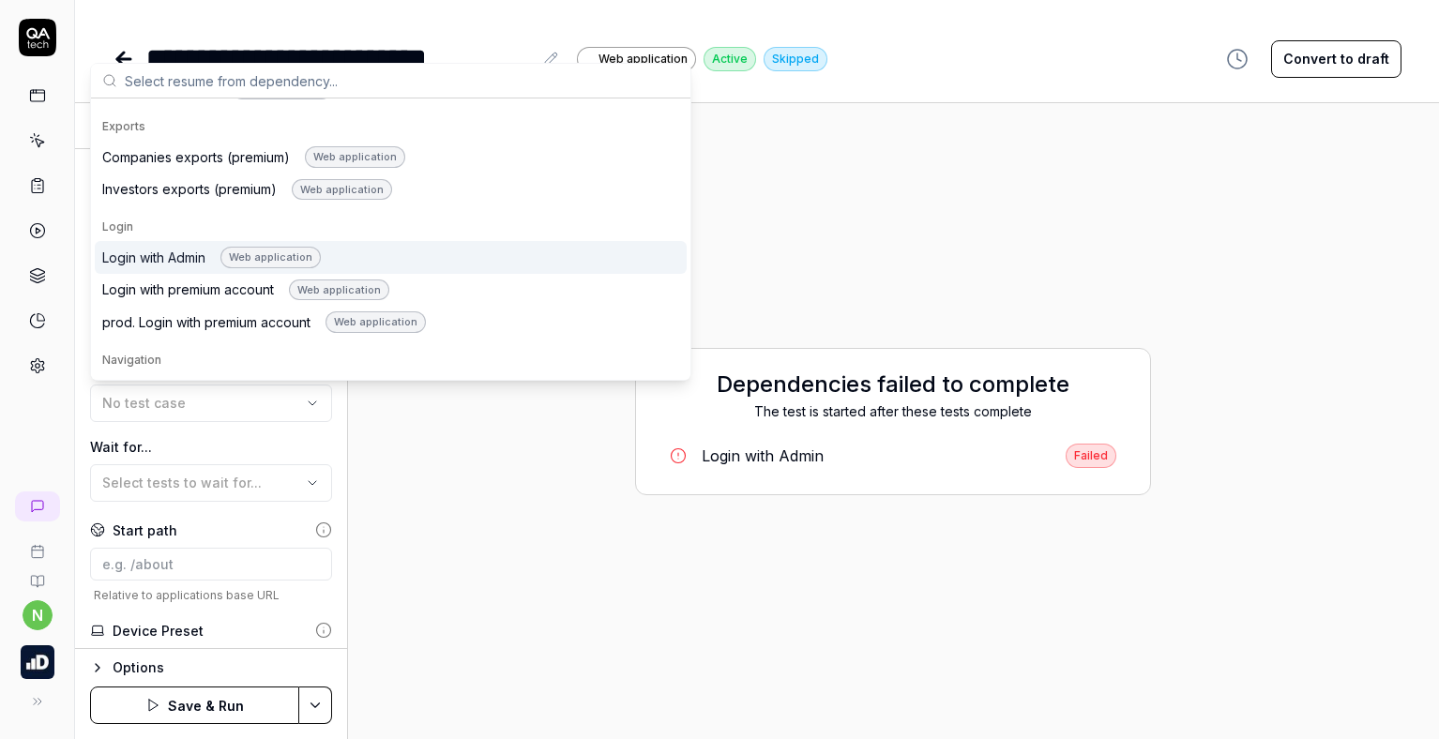
click at [163, 265] on div "Login with Admin Web application" at bounding box center [211, 258] width 219 height 22
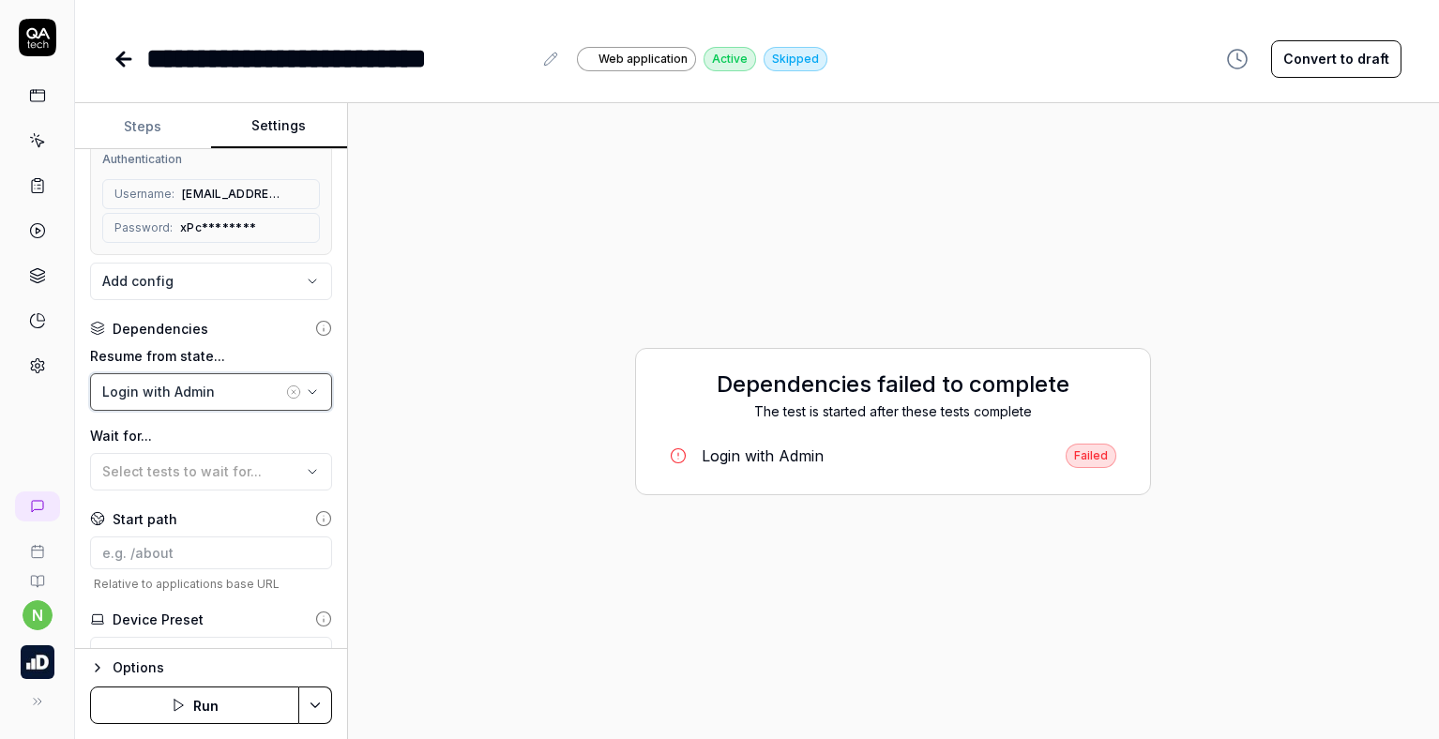
scroll to position [172, 0]
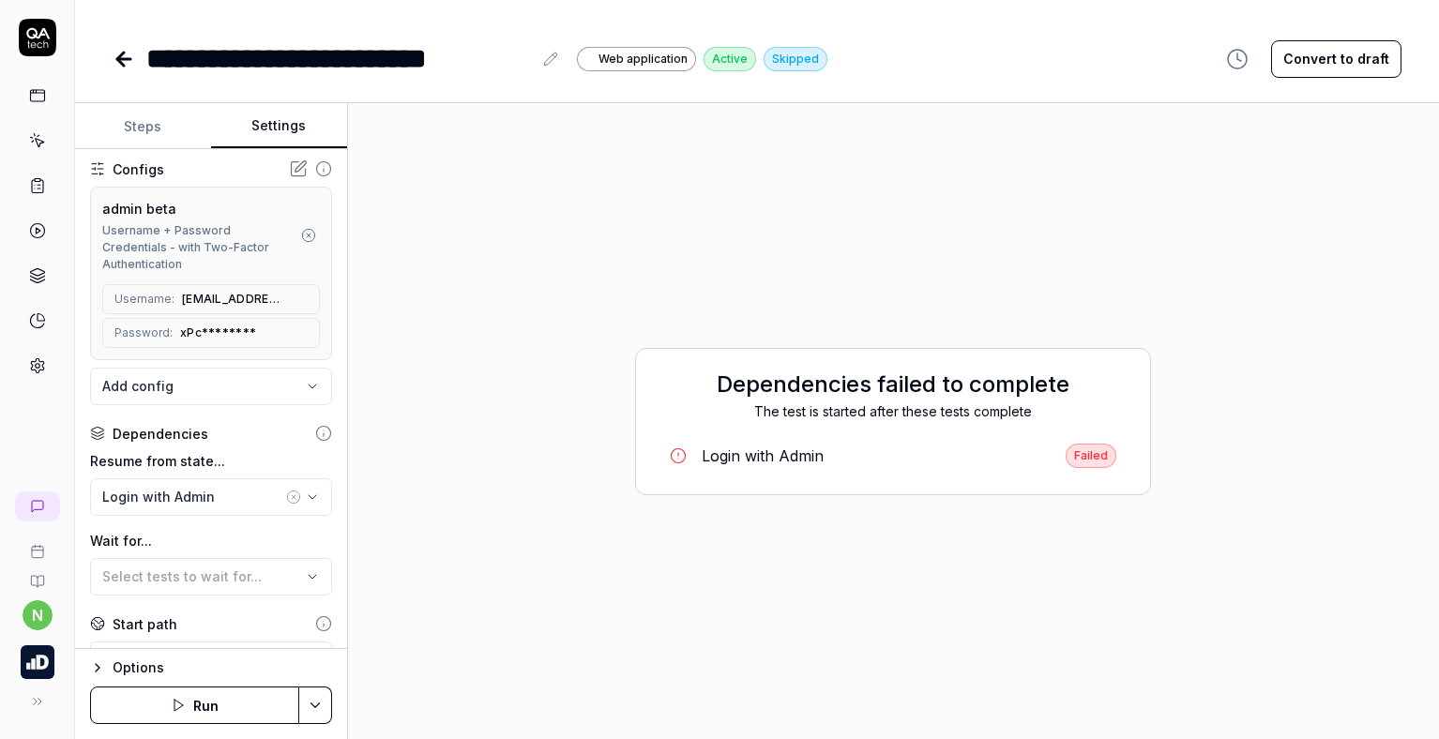
drag, startPoint x: 297, startPoint y: 233, endPoint x: 222, endPoint y: 216, distance: 76.9
click at [222, 216] on div "admin beta Username + Password Credentials - with Two-Factor Authentication" at bounding box center [211, 236] width 218 height 74
click at [180, 716] on button "Run" at bounding box center [194, 706] width 209 height 38
